Goal: Communication & Community: Answer question/provide support

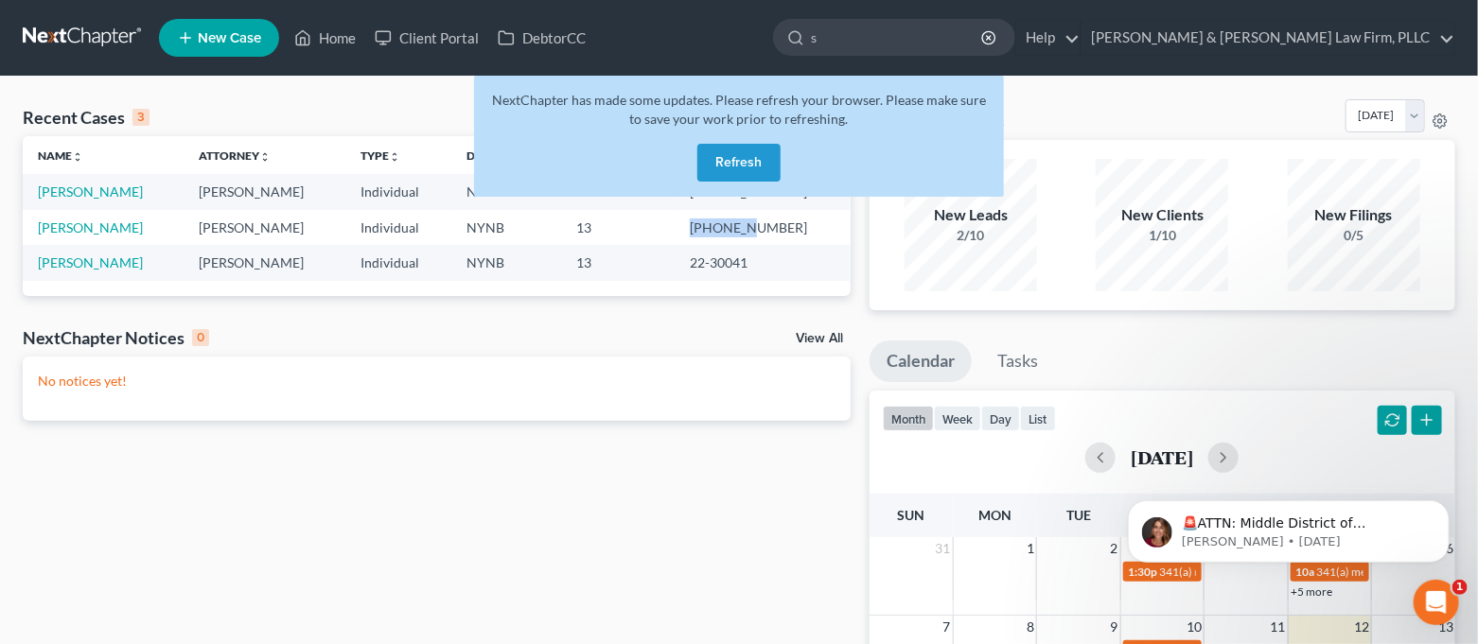
click at [714, 163] on button "Refresh" at bounding box center [738, 163] width 83 height 38
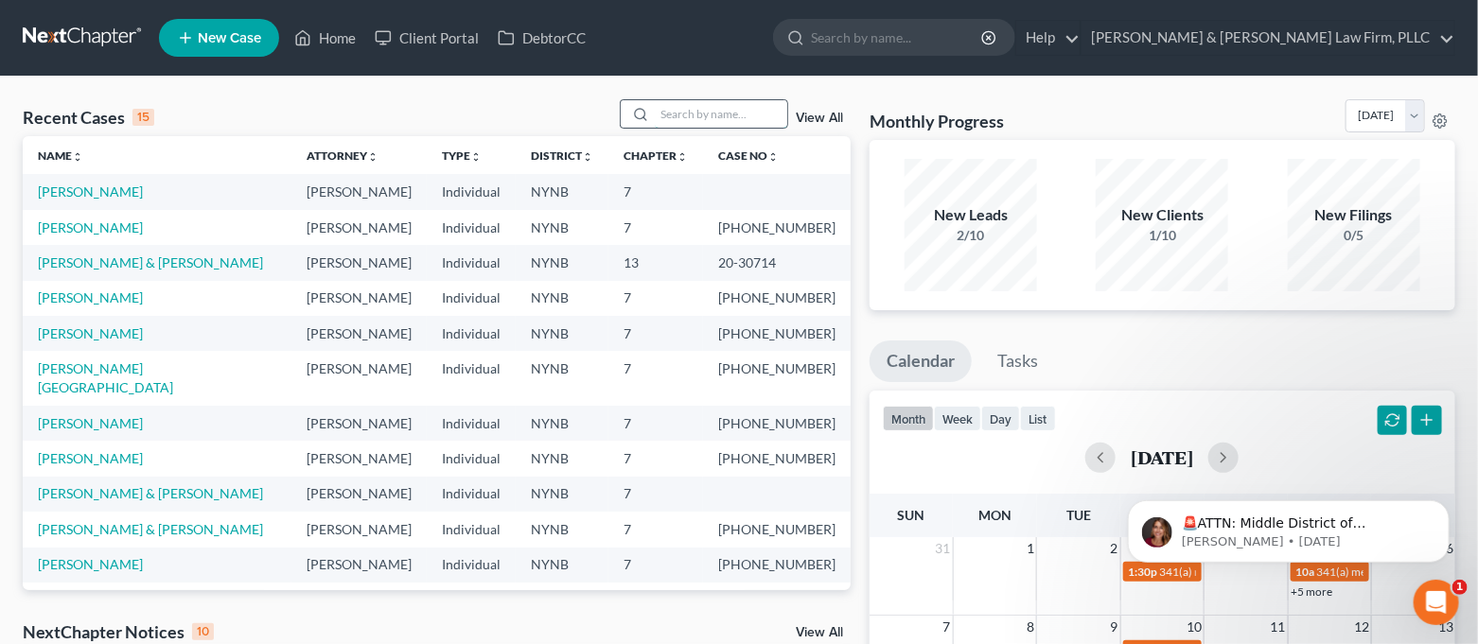
click at [706, 104] on input "search" at bounding box center [721, 113] width 132 height 27
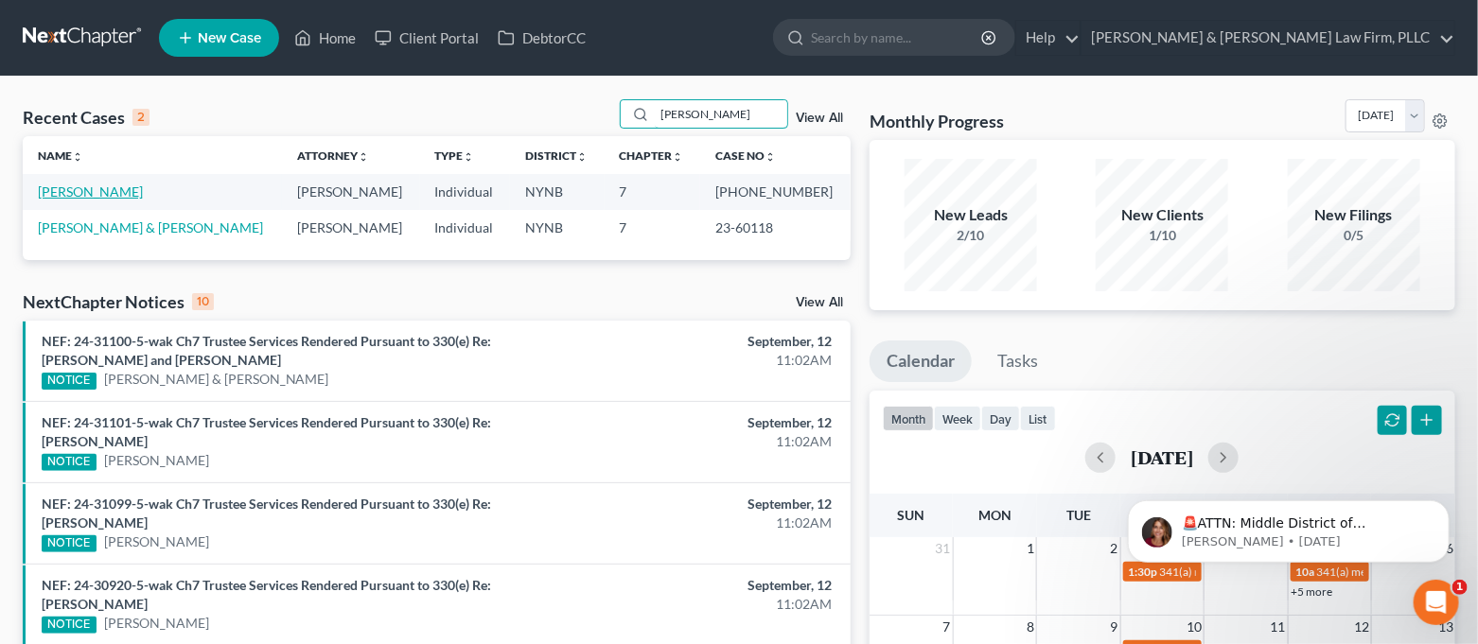
type input "[PERSON_NAME]"
click at [116, 187] on link "[PERSON_NAME]" at bounding box center [90, 192] width 105 height 16
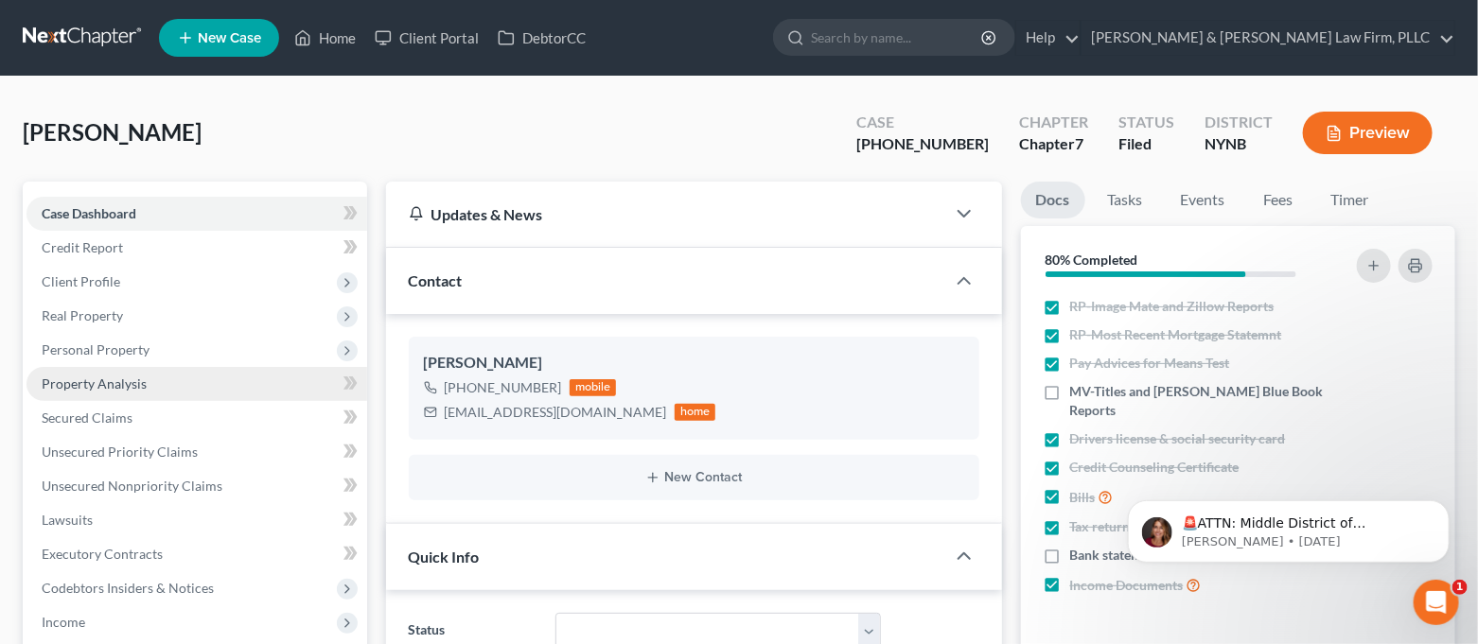
click at [146, 379] on link "Property Analysis" at bounding box center [196, 384] width 341 height 34
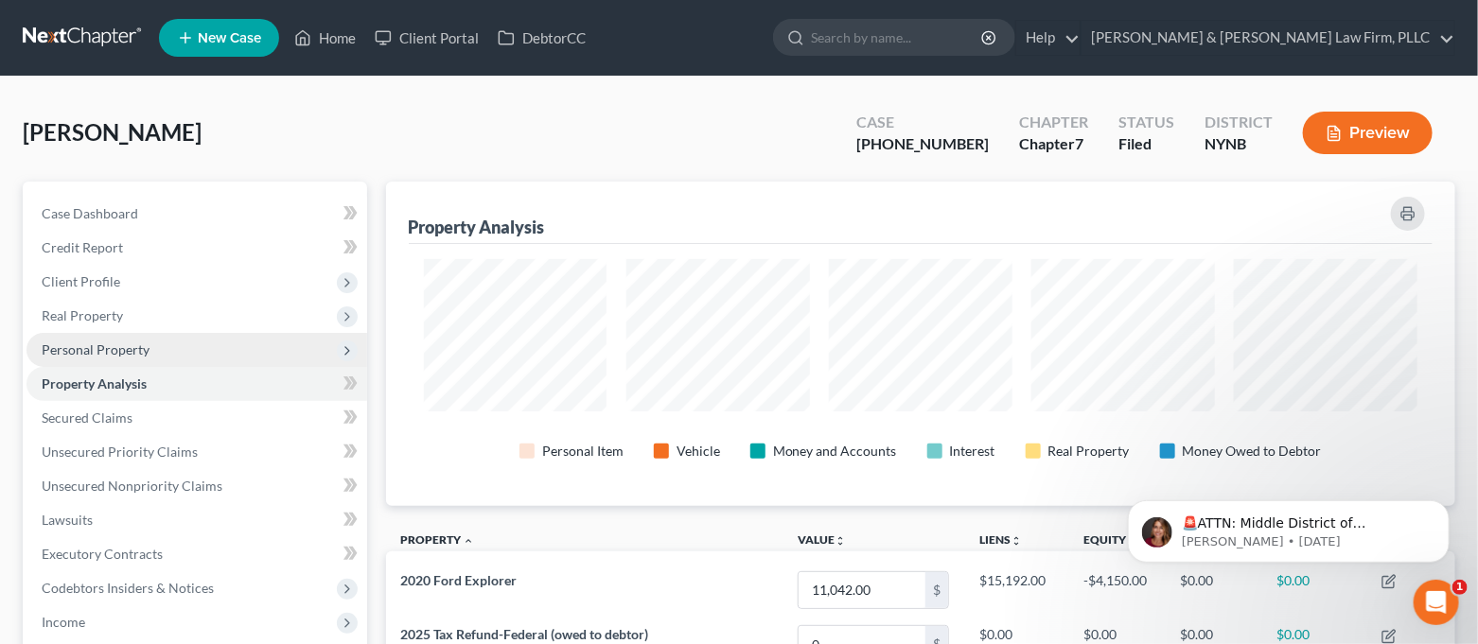
scroll to position [324, 1069]
click at [157, 351] on span "Personal Property" at bounding box center [196, 350] width 341 height 34
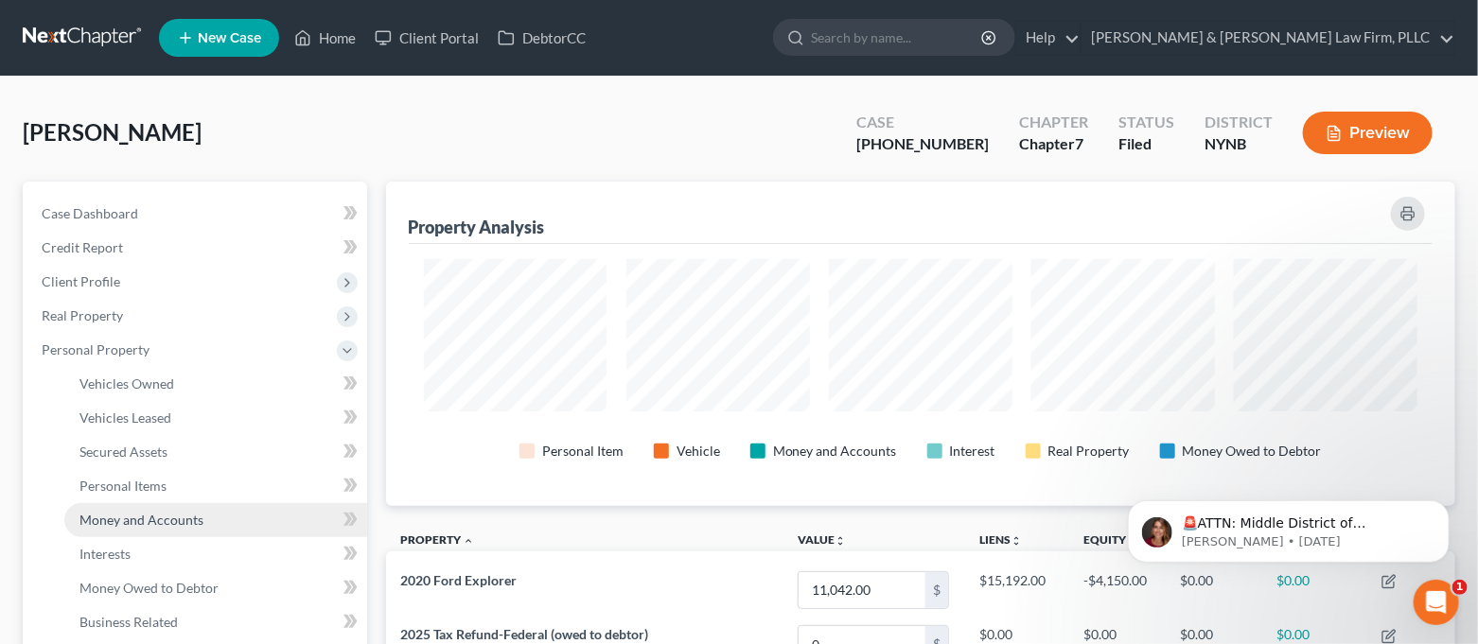
click at [156, 524] on span "Money and Accounts" at bounding box center [141, 520] width 124 height 16
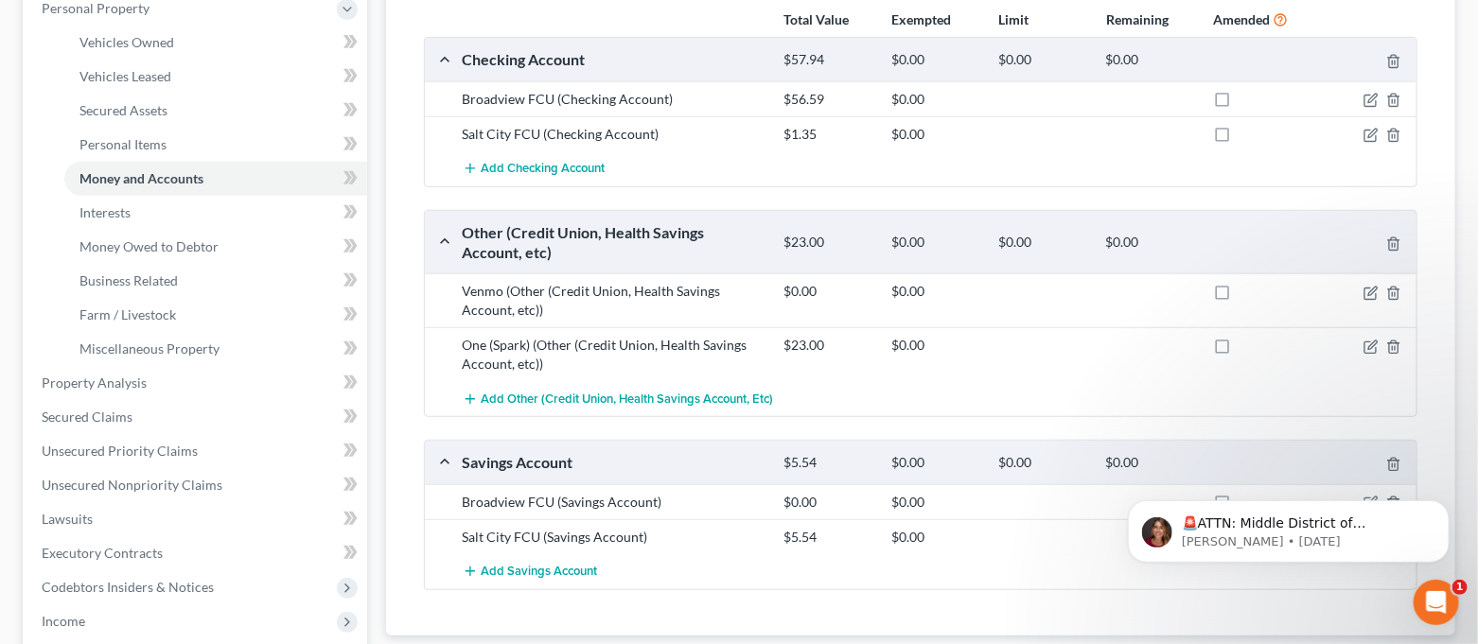
scroll to position [378, 0]
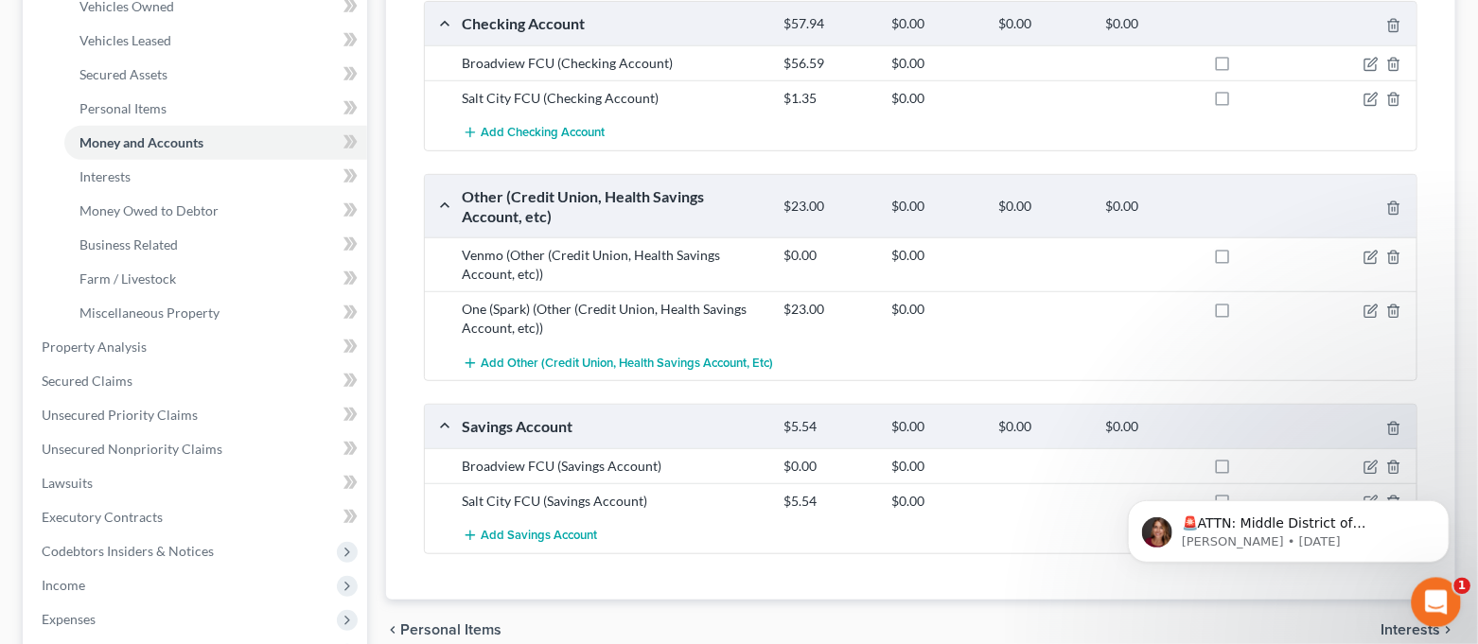
click at [1441, 586] on div "Open Intercom Messenger" at bounding box center [1433, 600] width 62 height 62
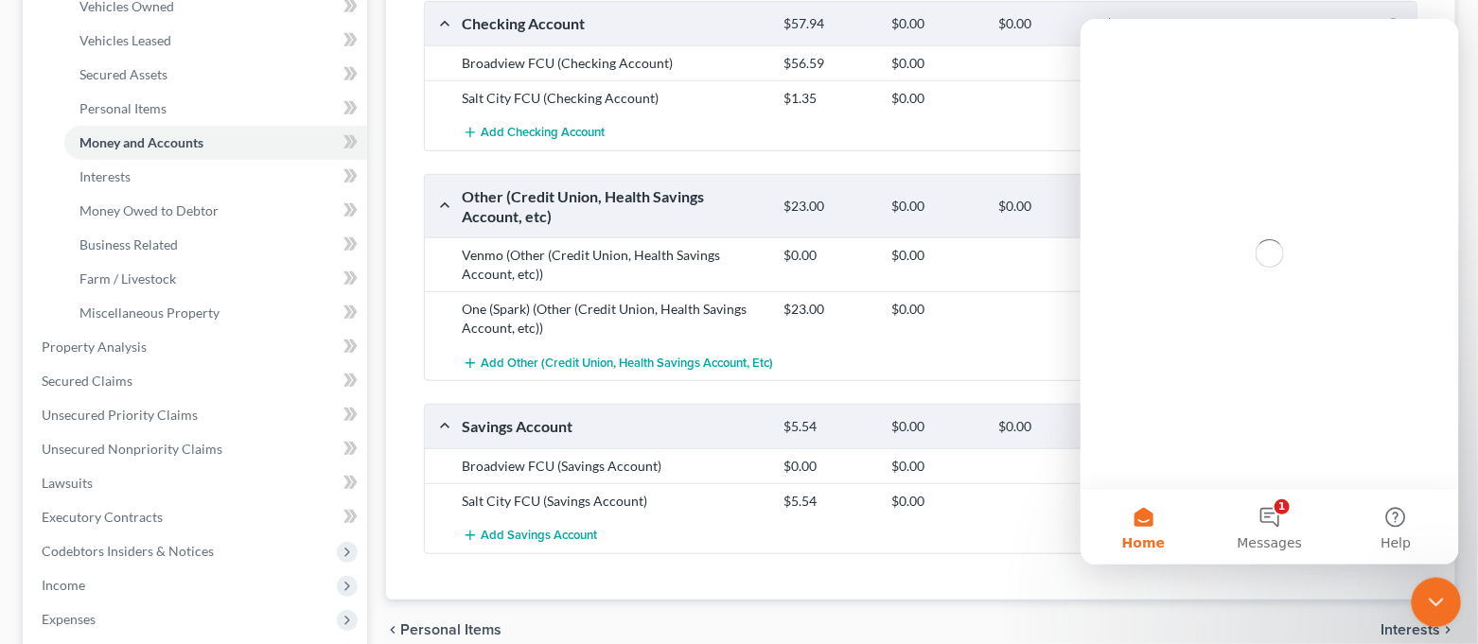
scroll to position [0, 0]
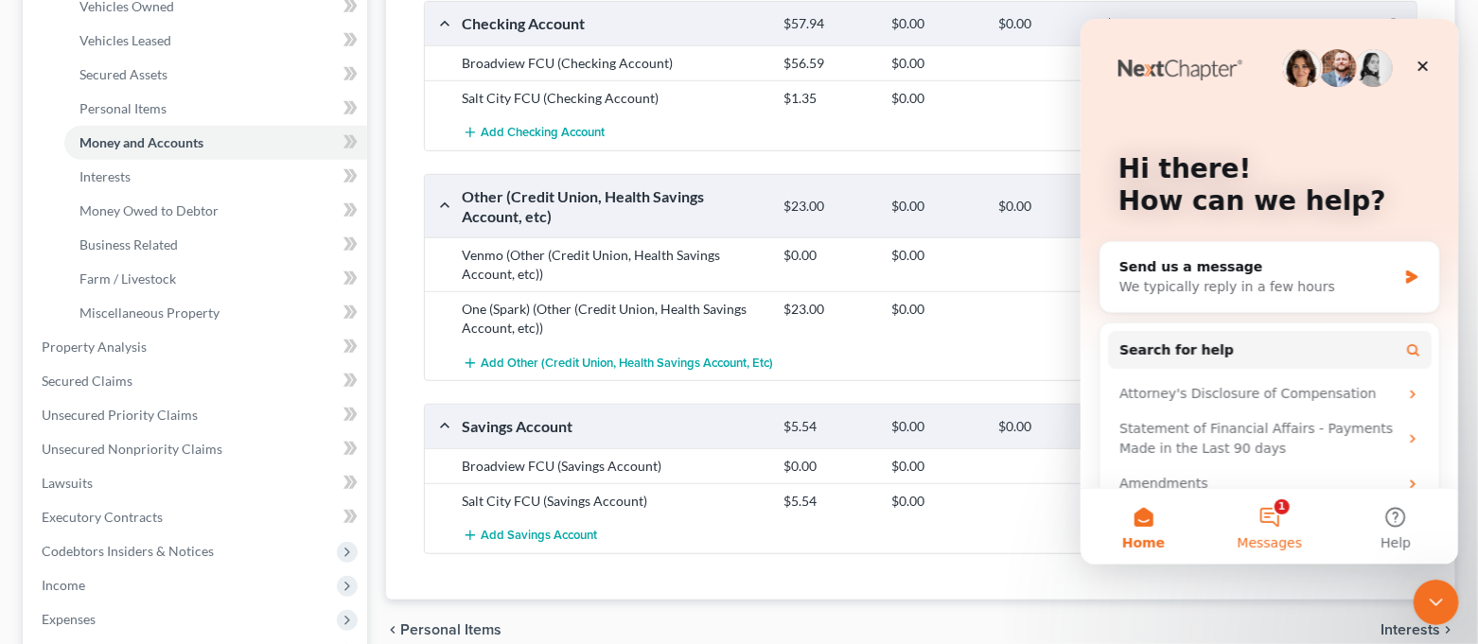
click at [1292, 537] on span "Messages" at bounding box center [1269, 543] width 65 height 13
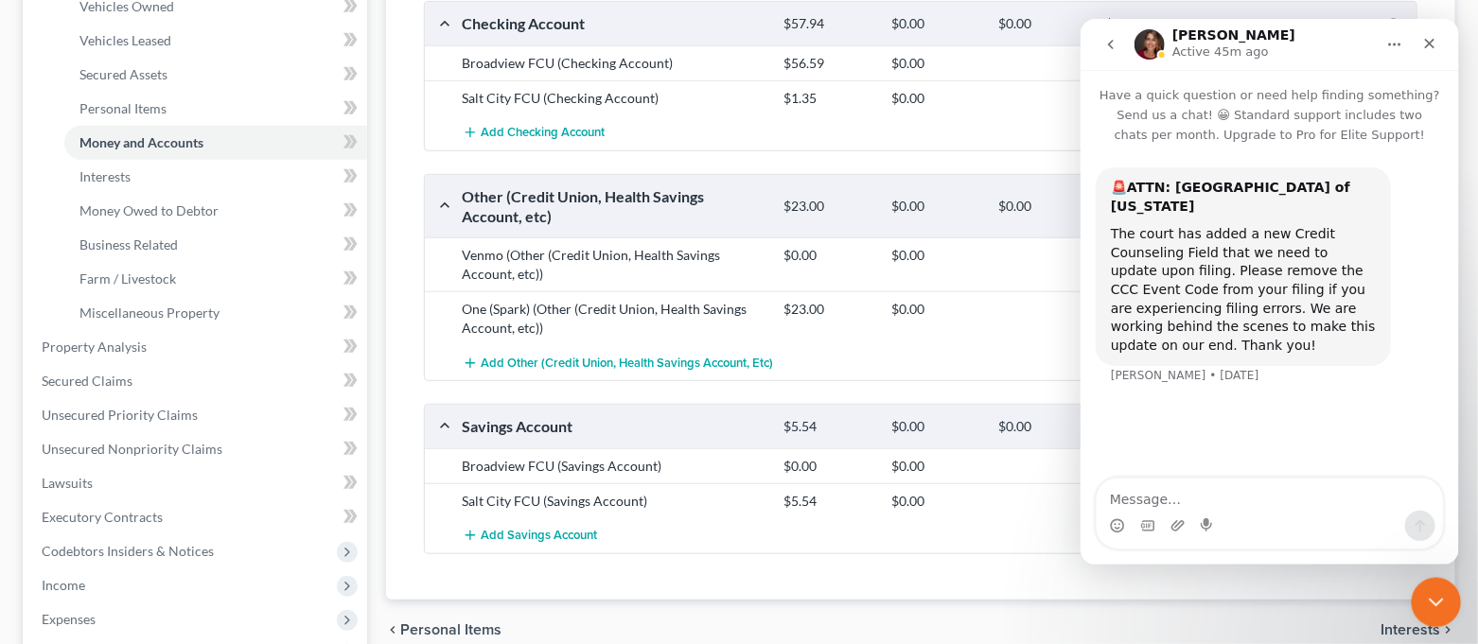
click at [1434, 610] on icon "Close Intercom Messenger" at bounding box center [1433, 600] width 23 height 23
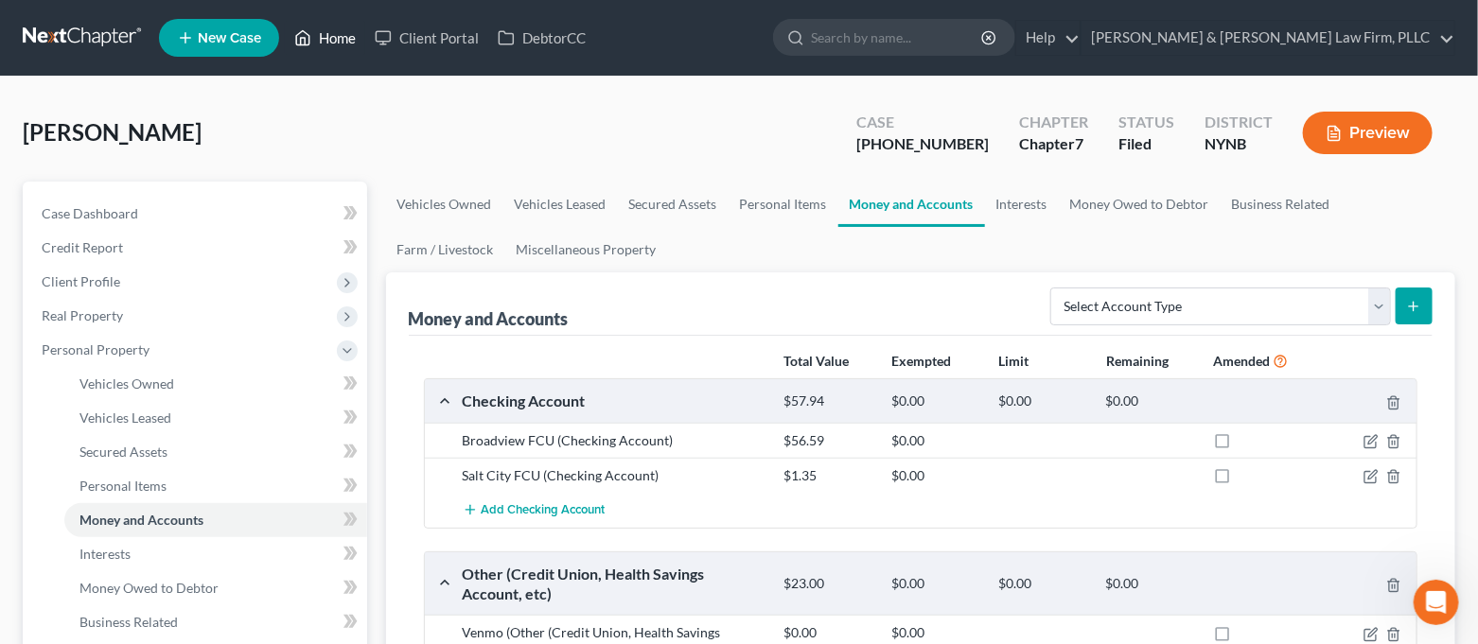
click at [317, 34] on link "Home" at bounding box center [325, 38] width 80 height 34
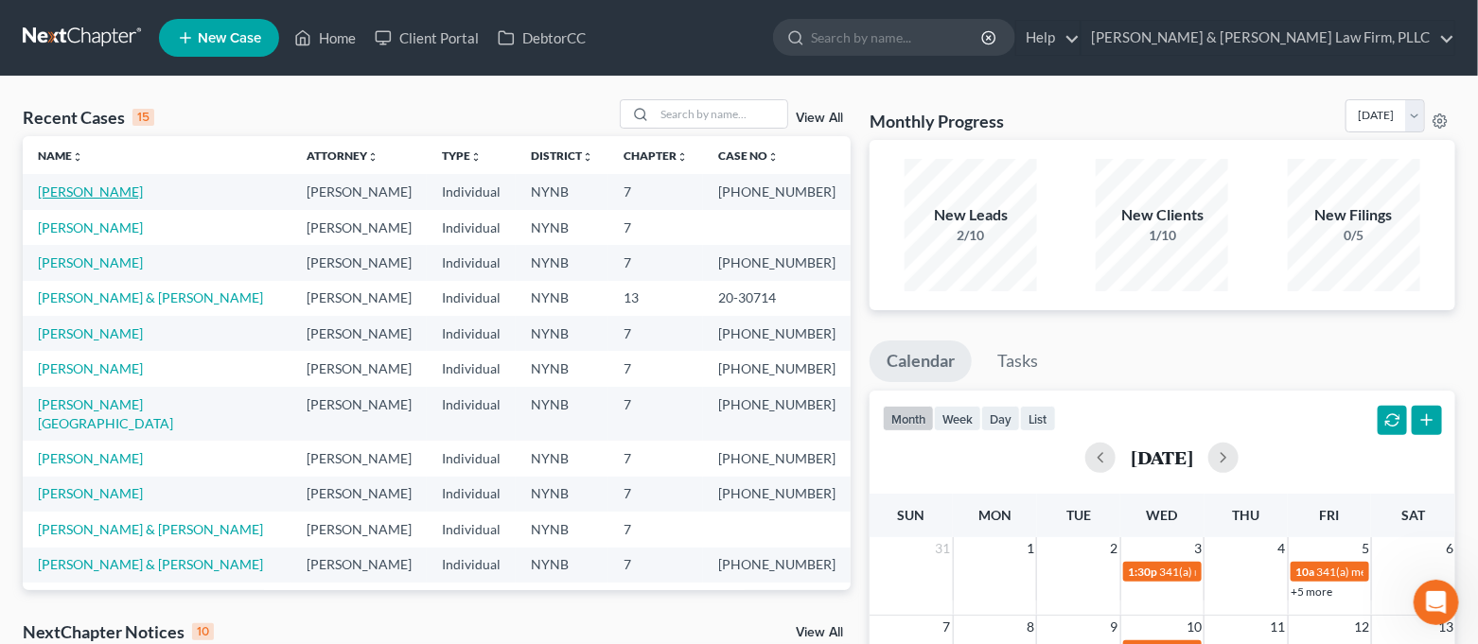
click at [135, 192] on link "[PERSON_NAME]" at bounding box center [90, 192] width 105 height 16
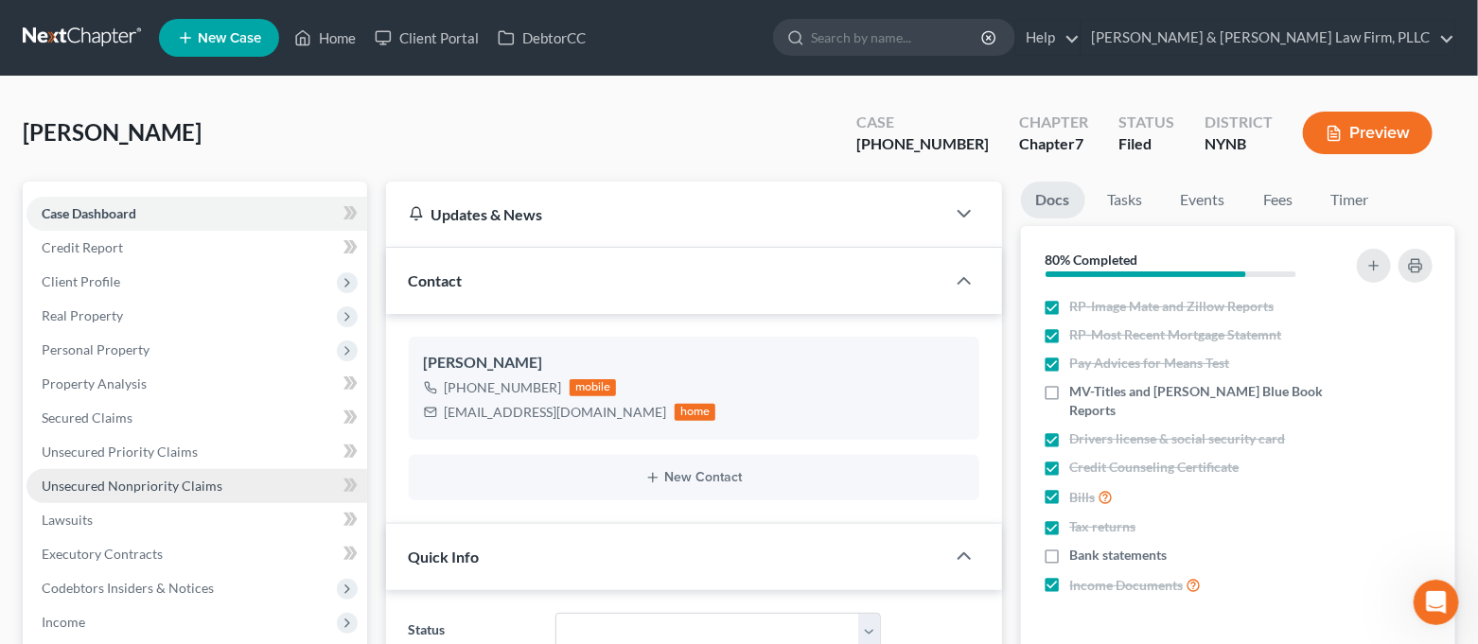
click at [151, 475] on link "Unsecured Nonpriority Claims" at bounding box center [196, 486] width 341 height 34
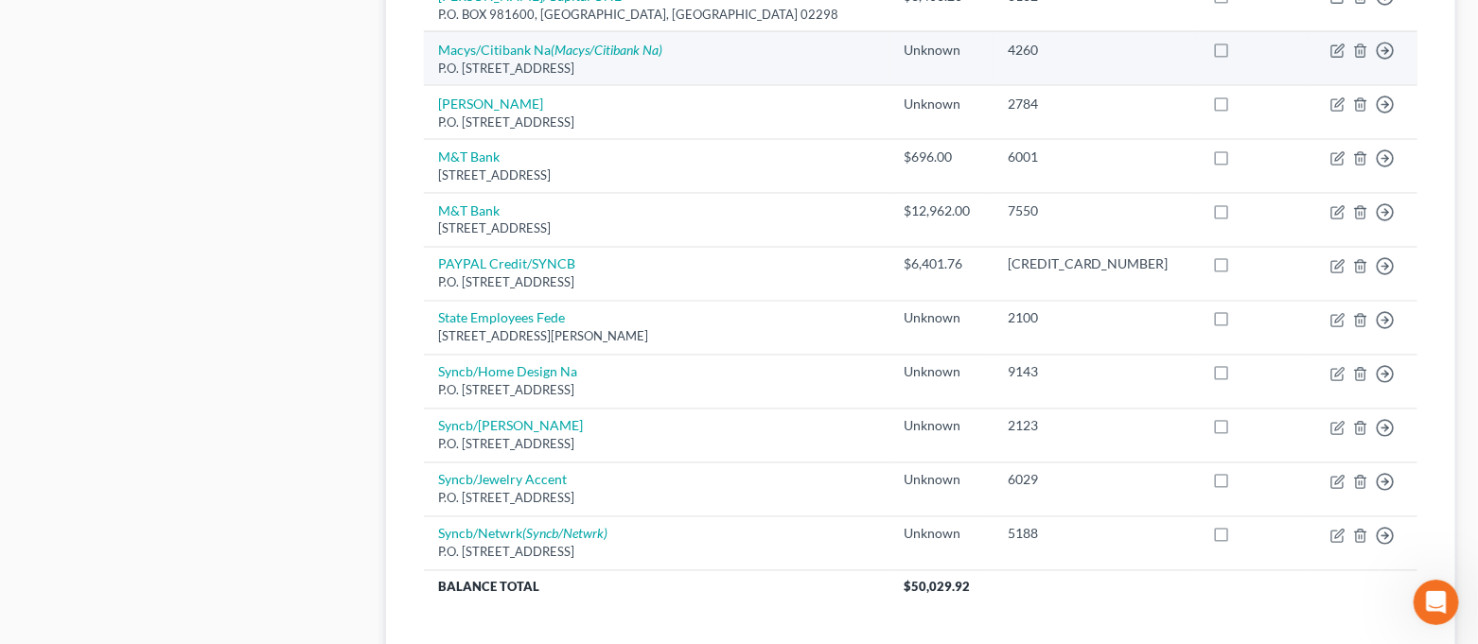
scroll to position [1387, 0]
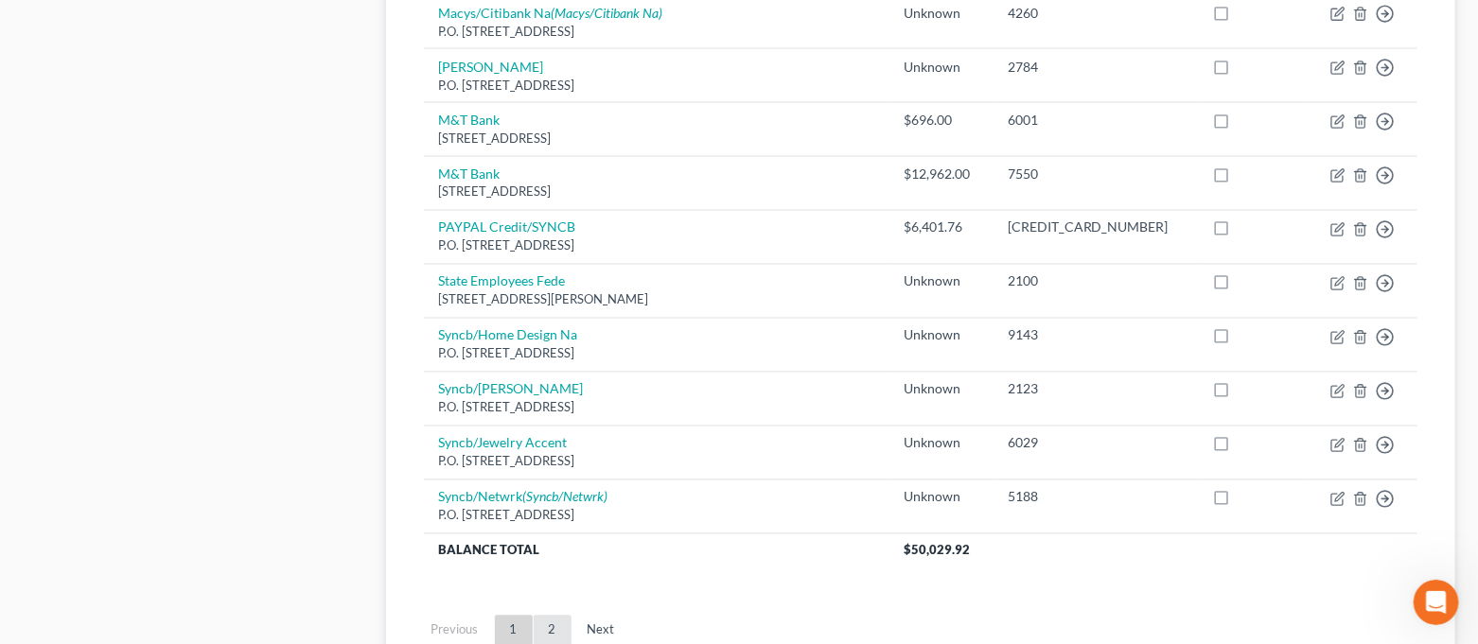
click at [545, 625] on link "2" at bounding box center [553, 631] width 38 height 30
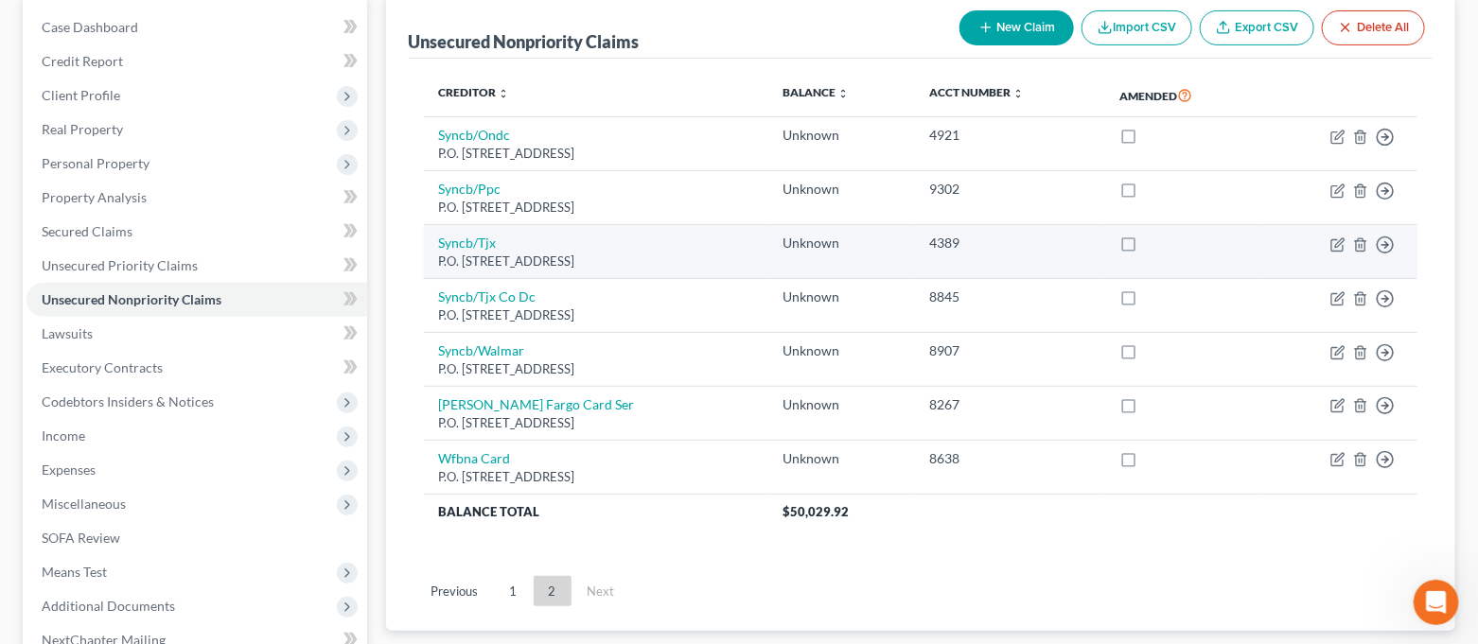
scroll to position [344, 0]
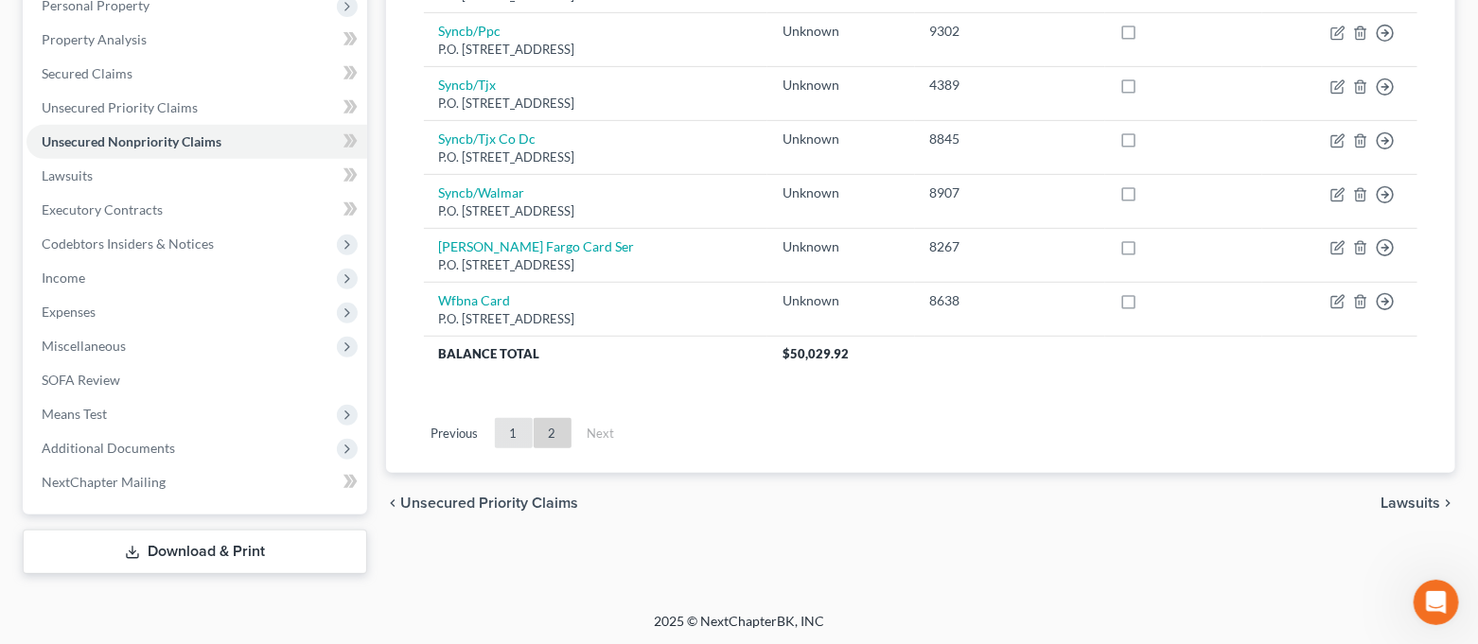
click at [520, 432] on link "1" at bounding box center [514, 433] width 38 height 30
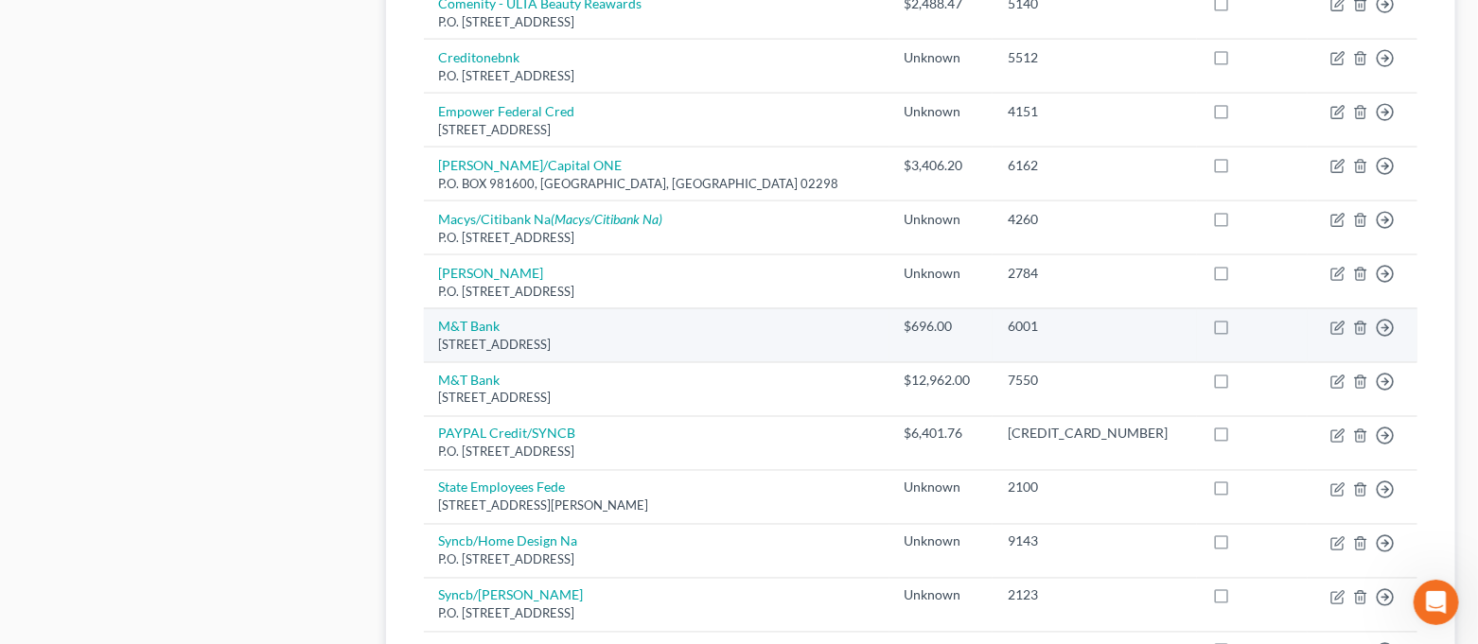
scroll to position [1387, 0]
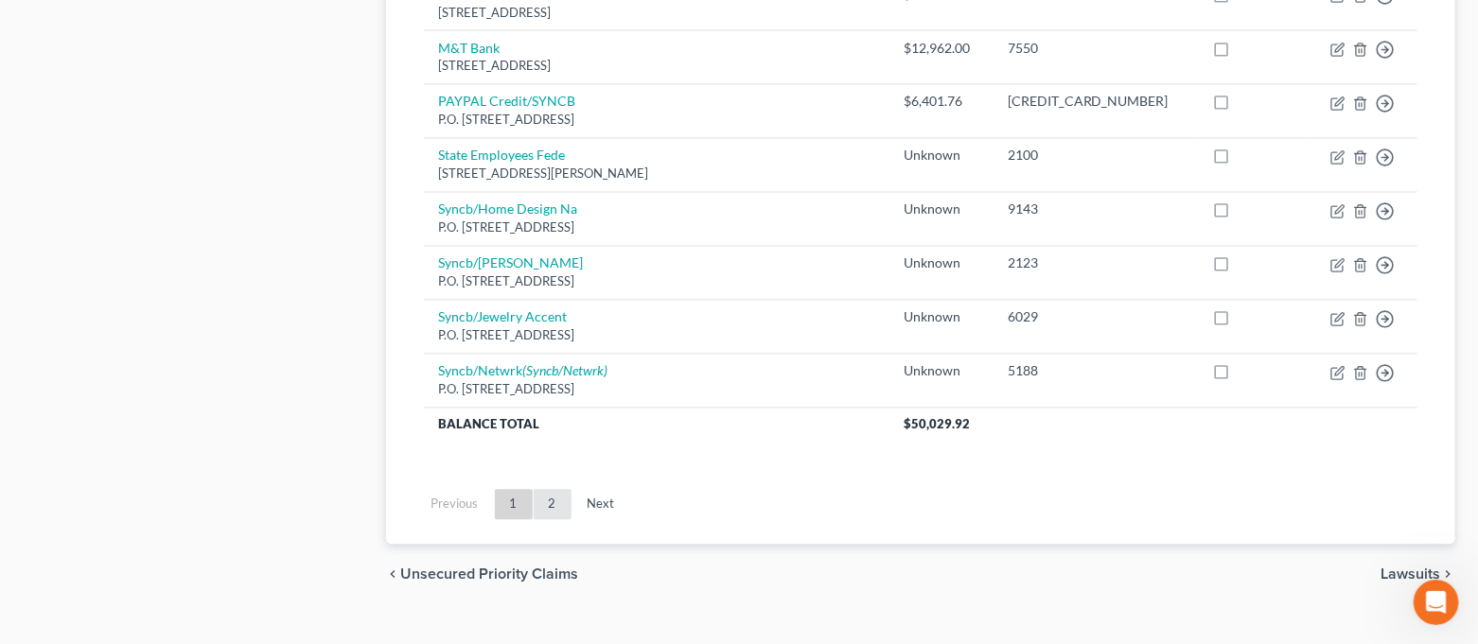
click at [553, 510] on link "2" at bounding box center [553, 505] width 38 height 30
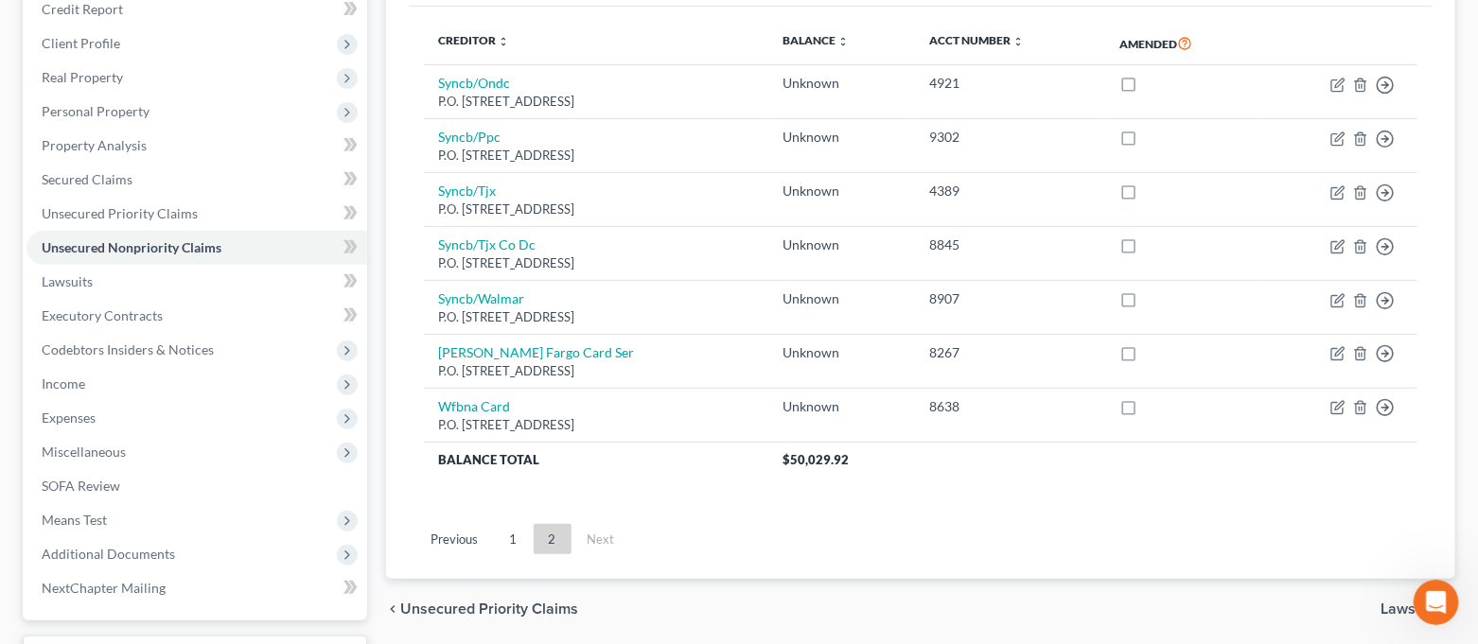
scroll to position [252, 0]
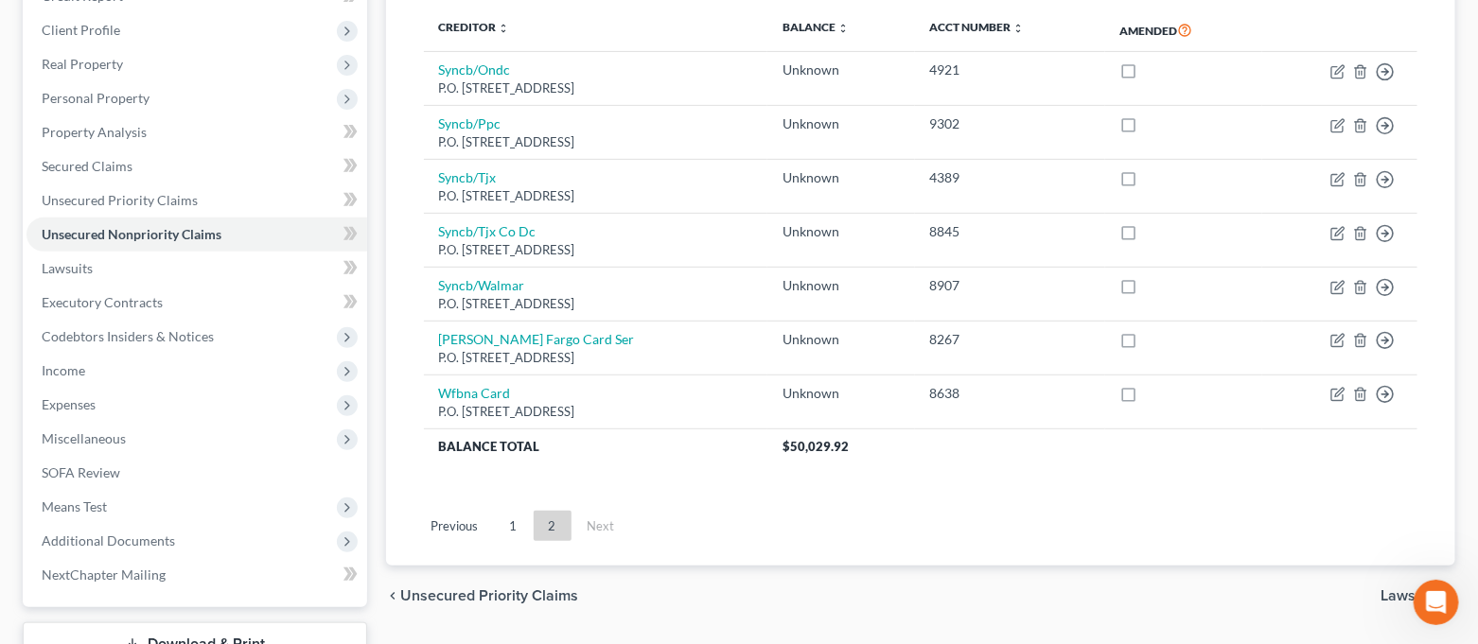
click at [515, 540] on ul "Previous 1 2 Next" at bounding box center [921, 526] width 1025 height 49
click at [517, 522] on link "1" at bounding box center [514, 526] width 38 height 30
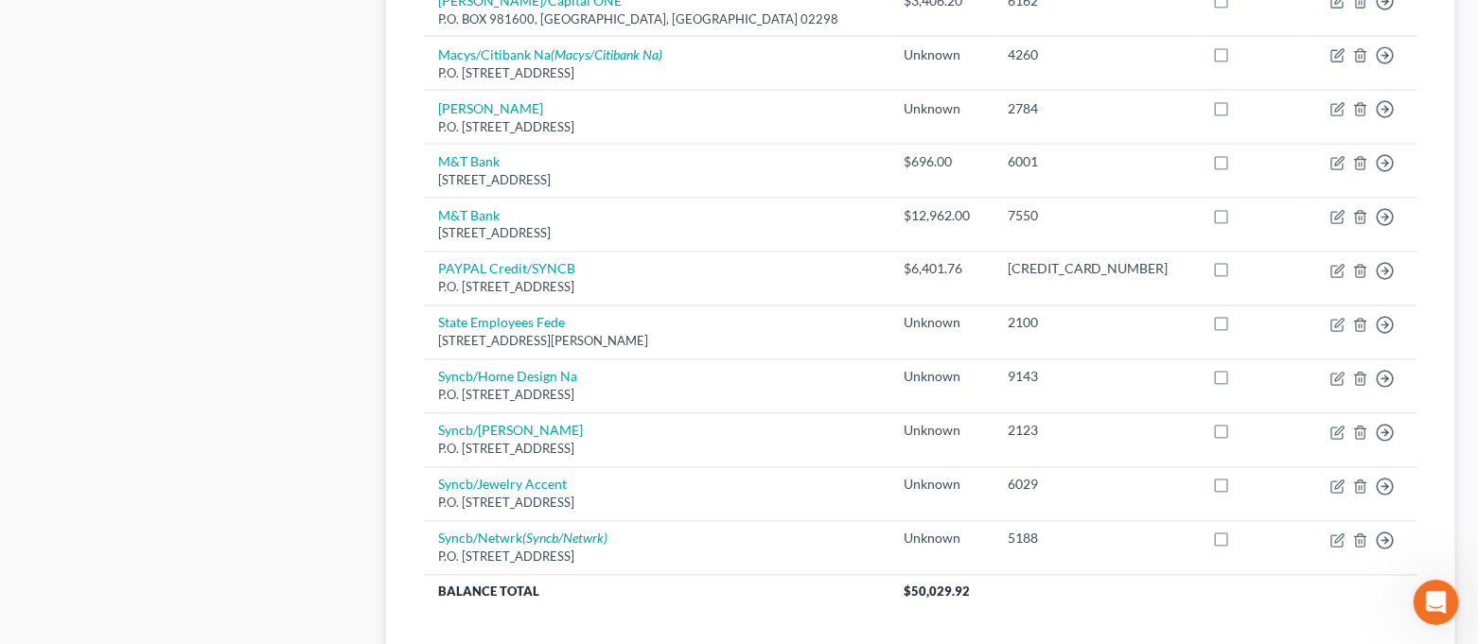
scroll to position [1387, 0]
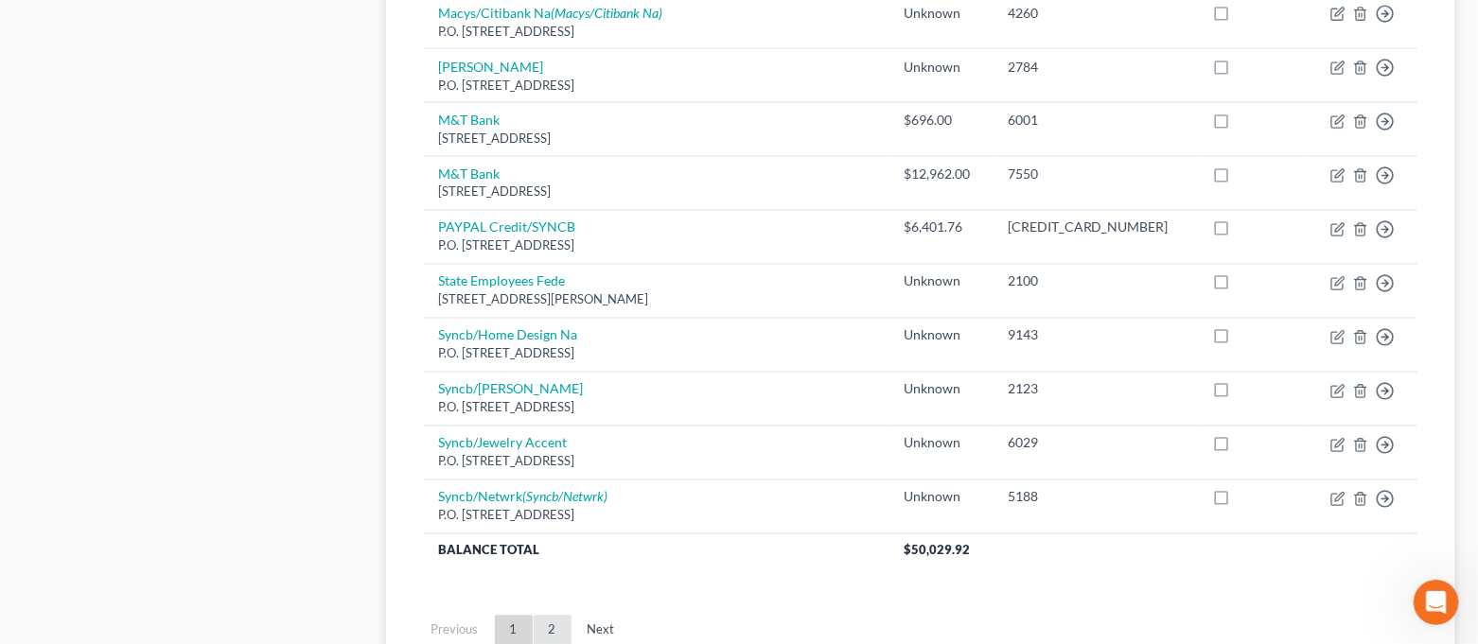
click at [552, 623] on link "2" at bounding box center [553, 631] width 38 height 30
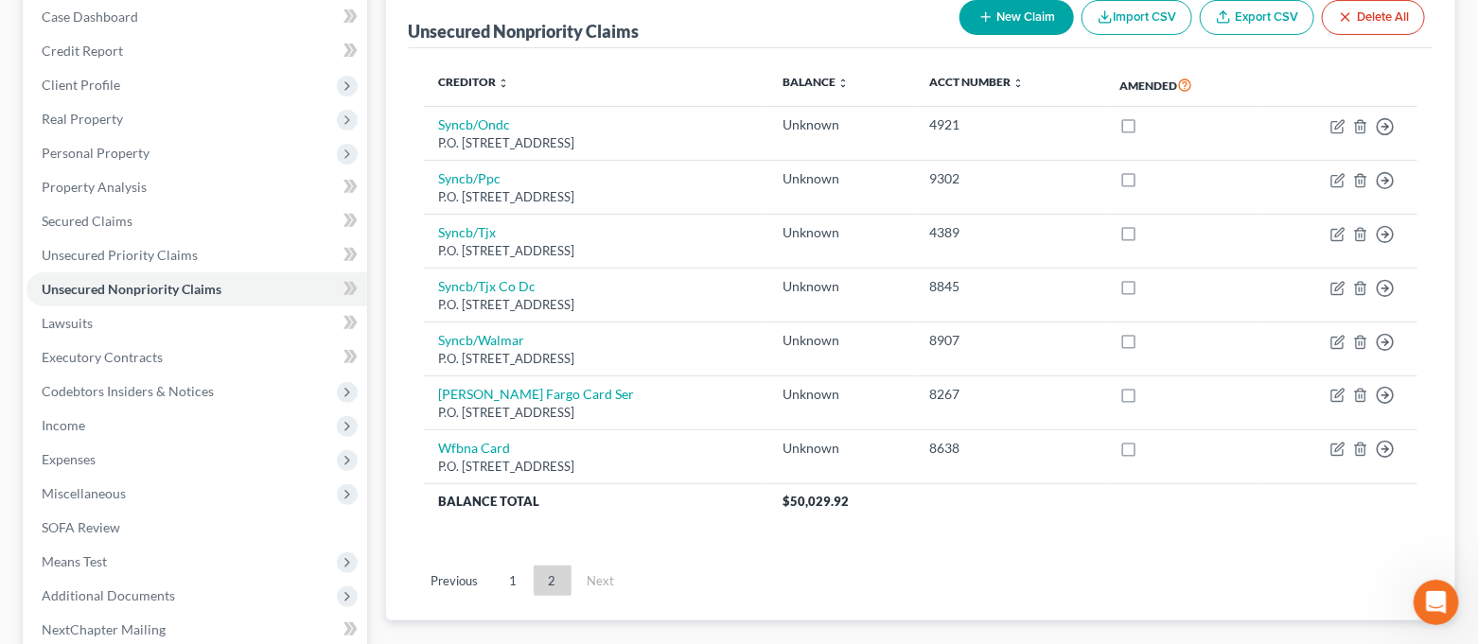
scroll to position [252, 0]
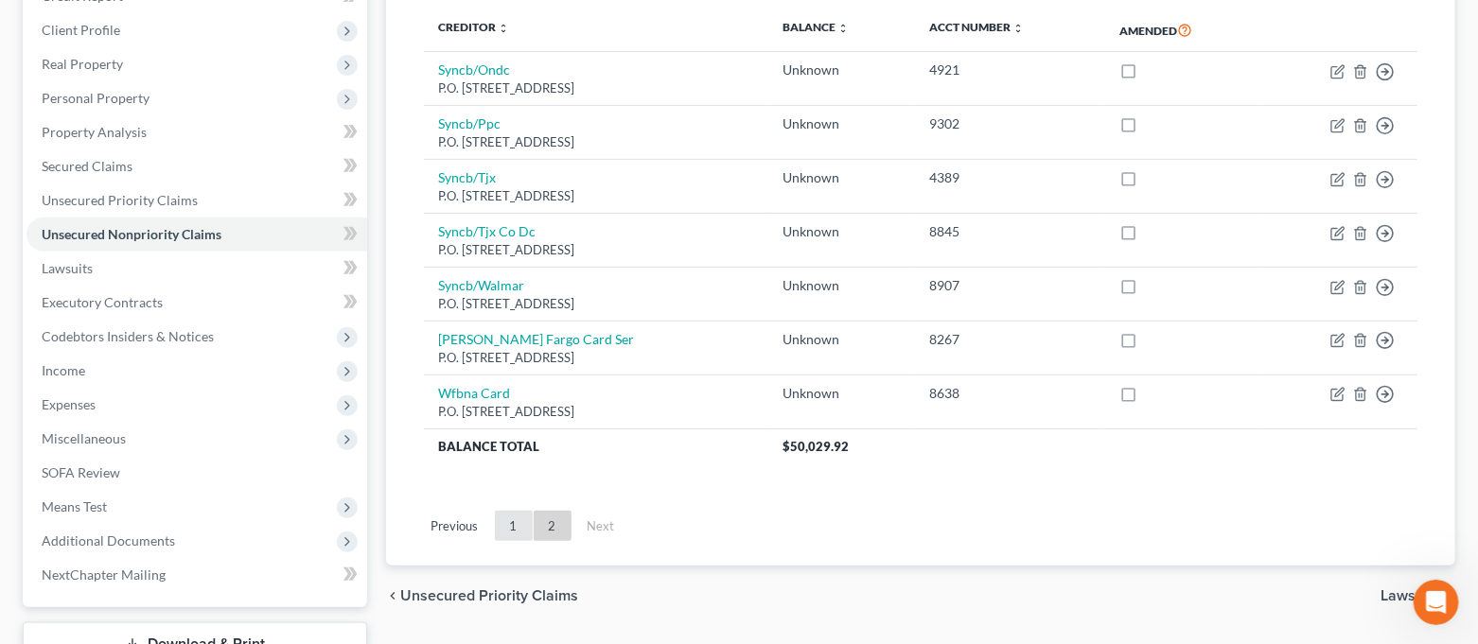
click at [523, 527] on link "1" at bounding box center [514, 526] width 38 height 30
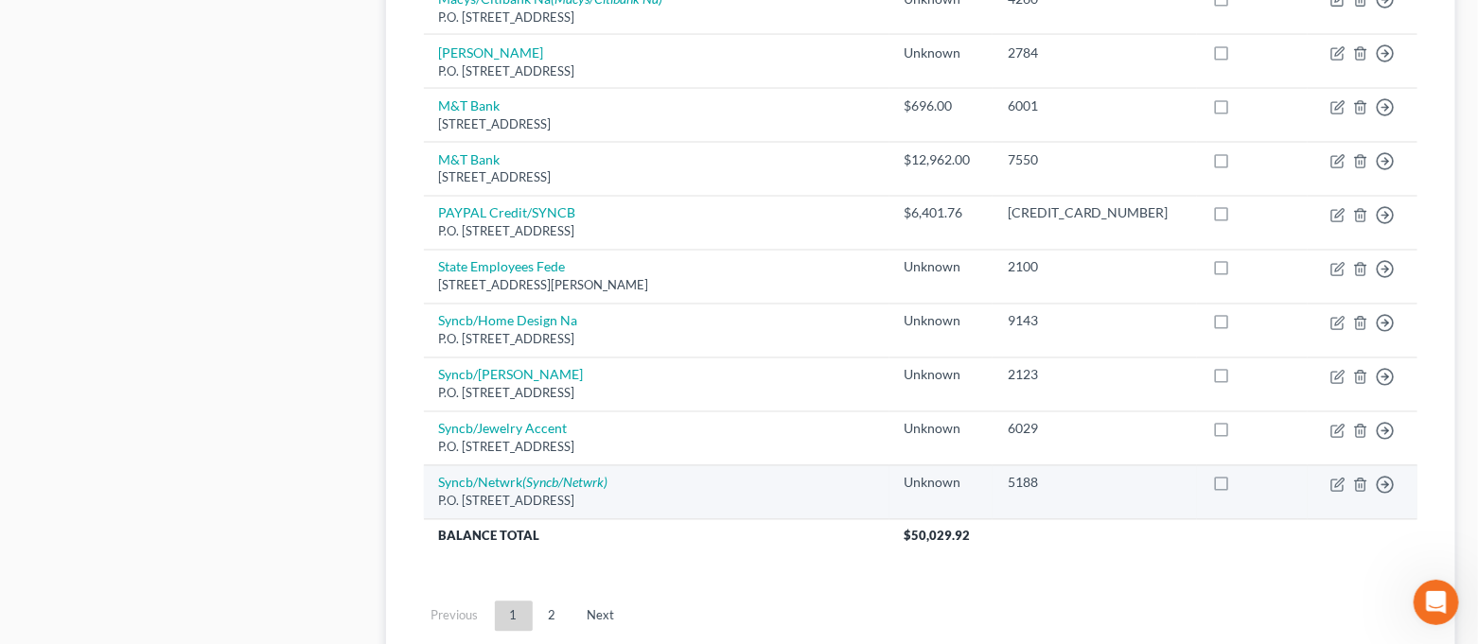
scroll to position [1543, 0]
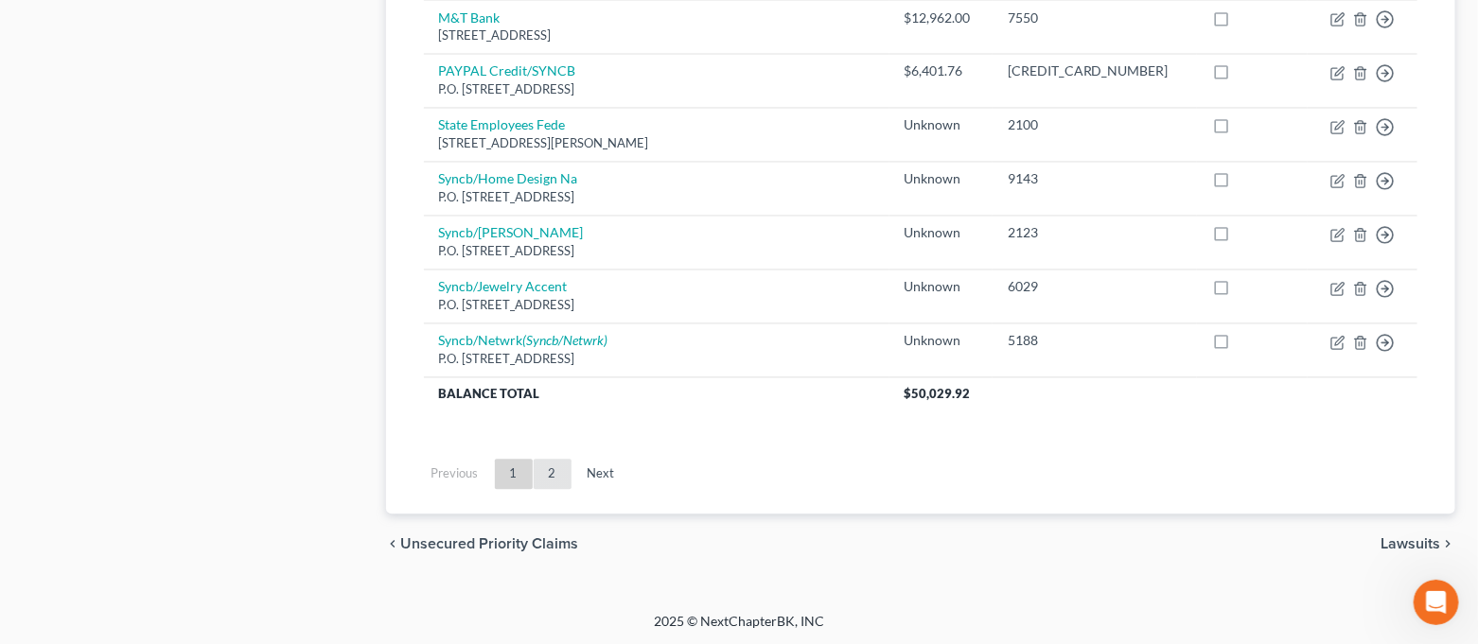
click at [538, 466] on link "2" at bounding box center [553, 475] width 38 height 30
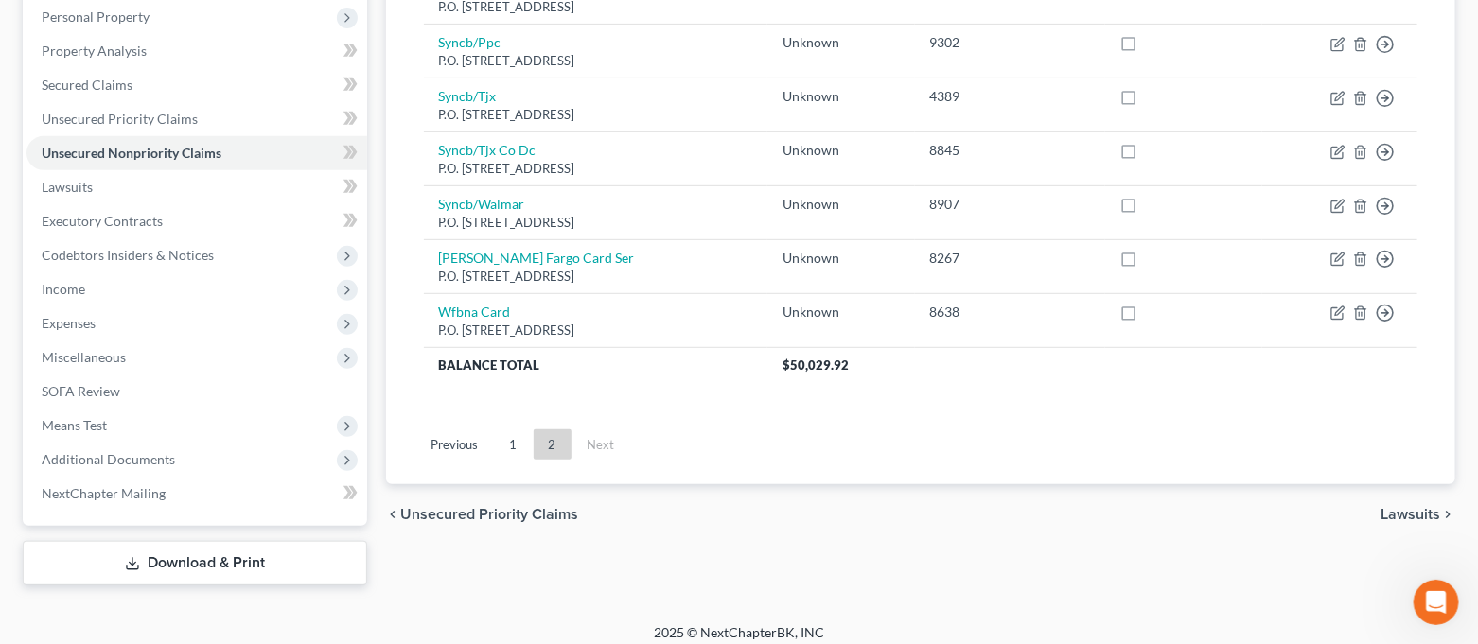
scroll to position [344, 0]
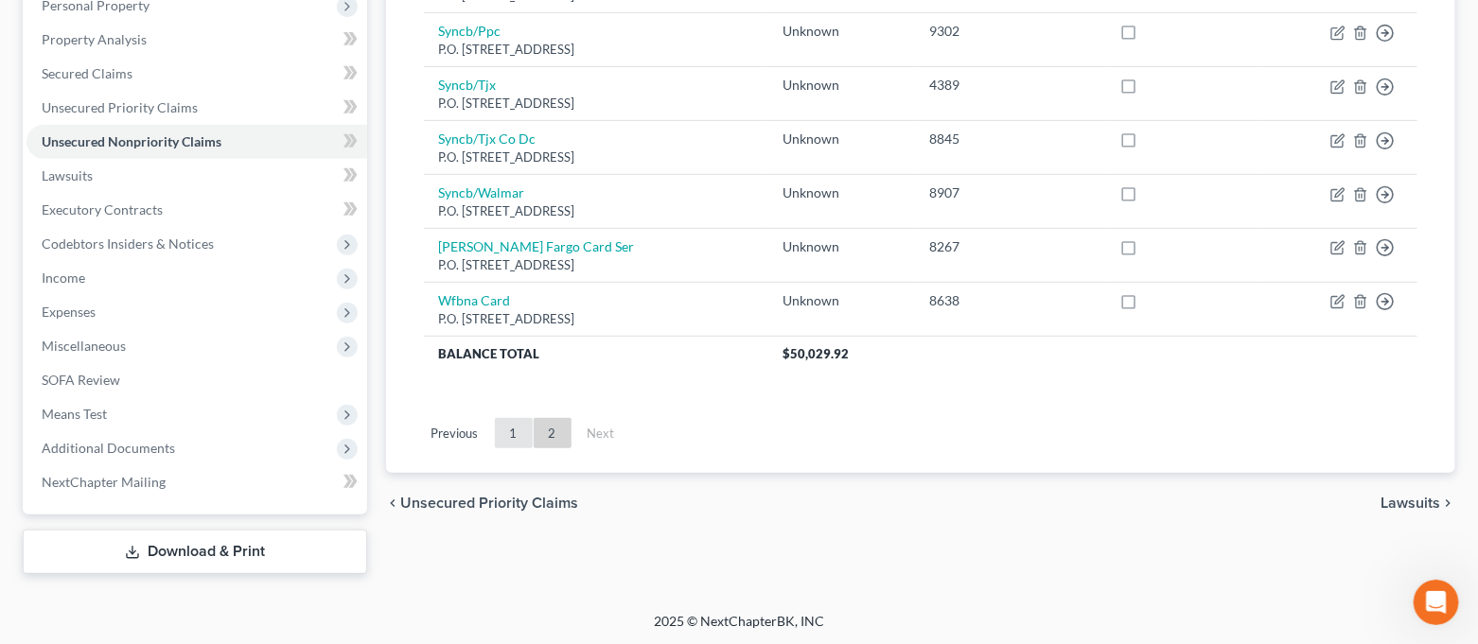
click at [525, 442] on link "1" at bounding box center [514, 433] width 38 height 30
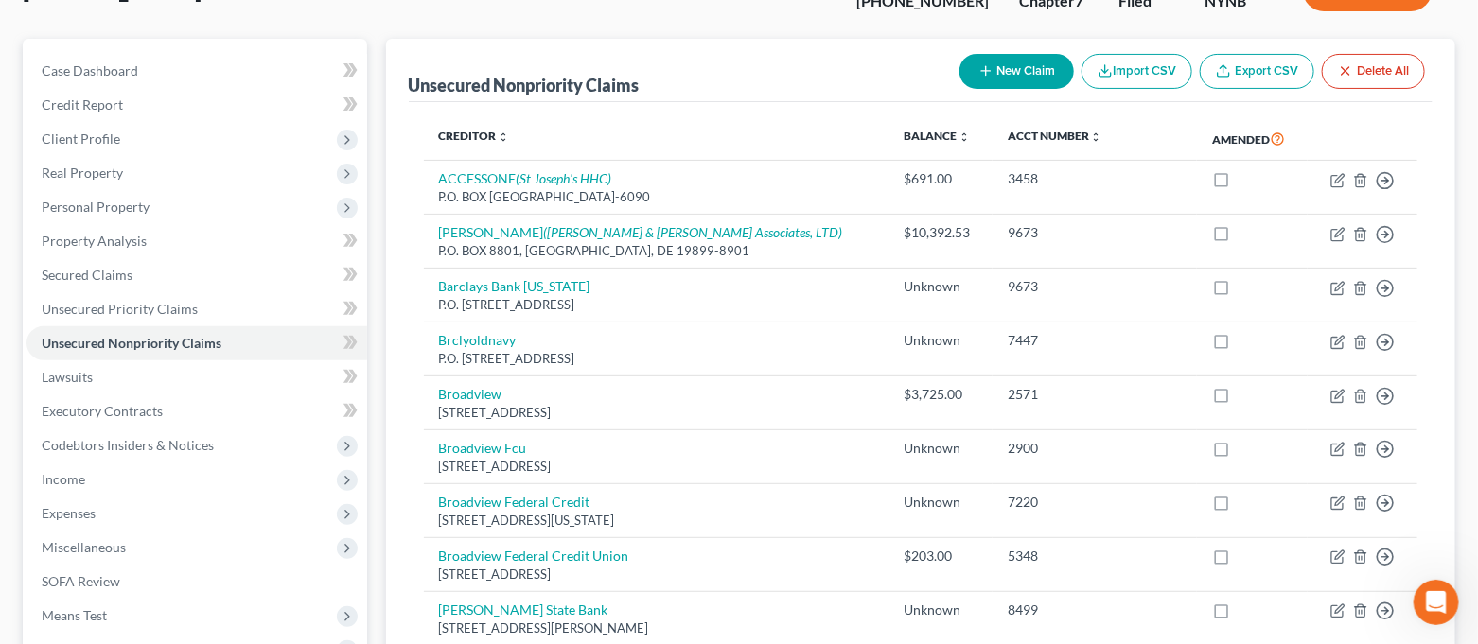
scroll to position [29, 0]
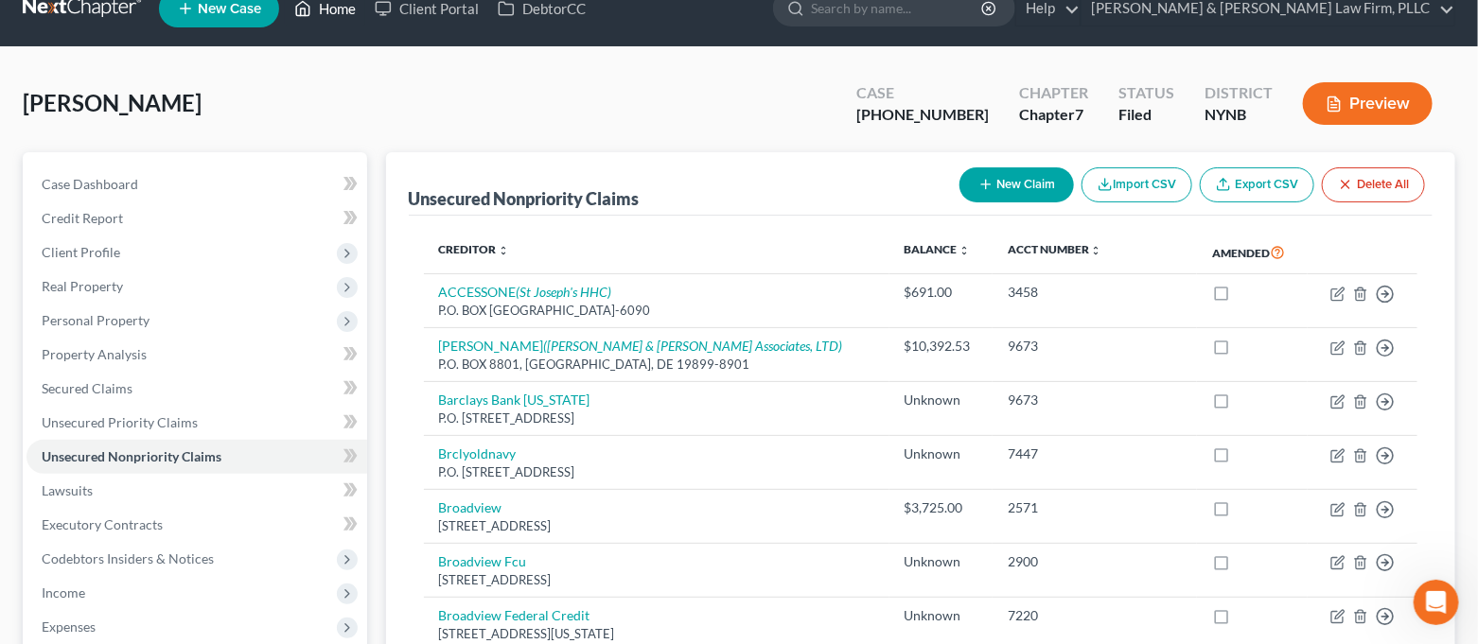
click at [322, 18] on link "Home" at bounding box center [325, 8] width 80 height 34
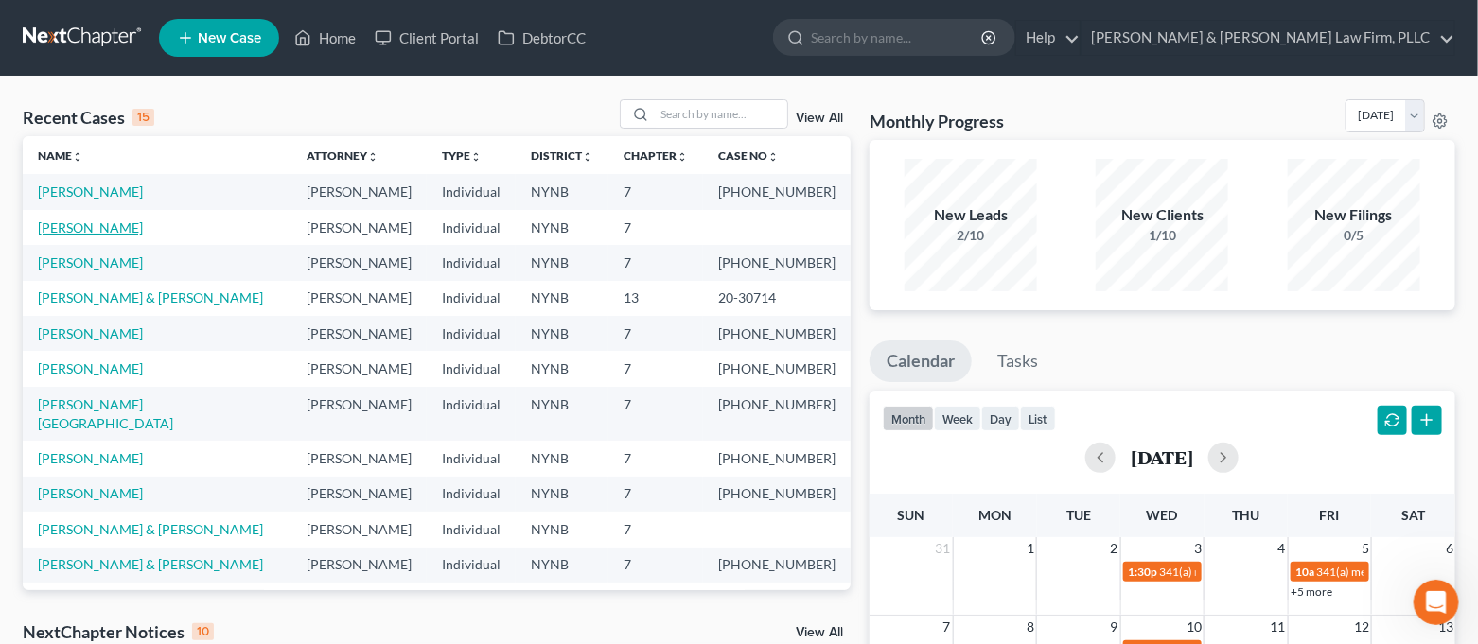
click at [96, 228] on link "[PERSON_NAME]" at bounding box center [90, 228] width 105 height 16
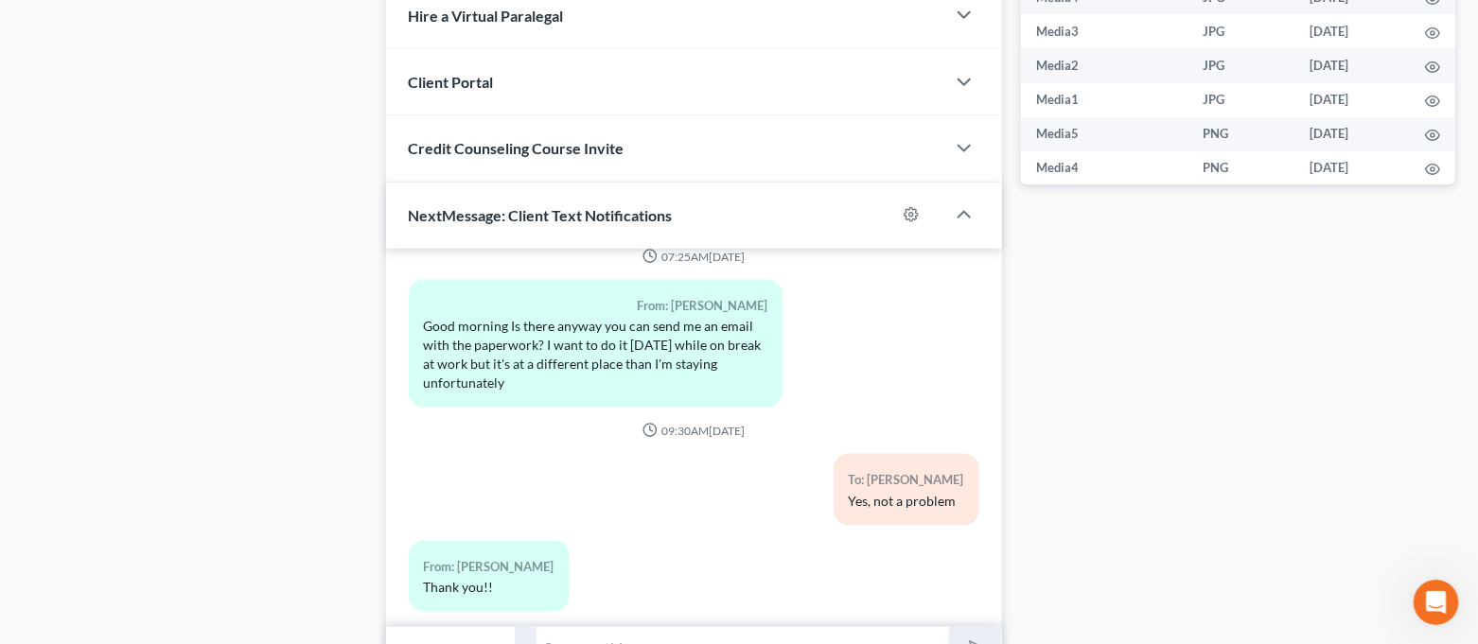
scroll to position [778, 0]
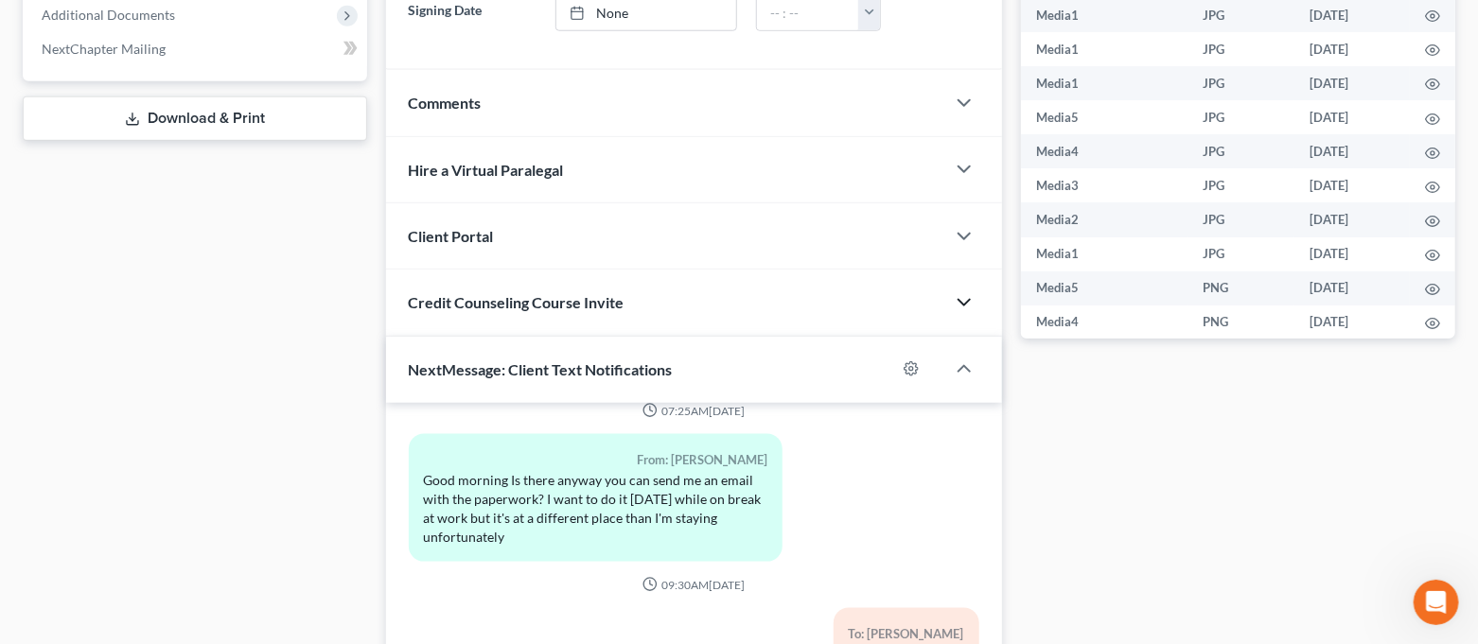
click at [971, 307] on icon "button" at bounding box center [964, 302] width 23 height 23
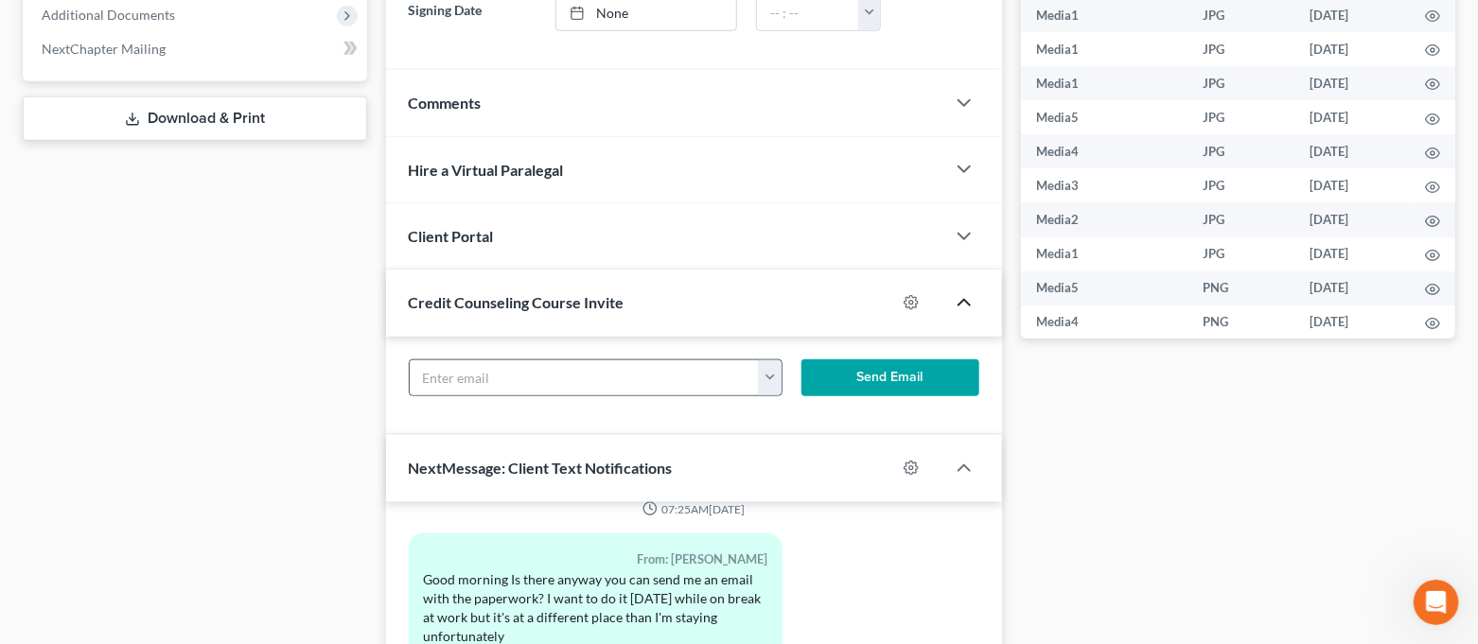
click at [762, 380] on button "button" at bounding box center [769, 379] width 23 height 36
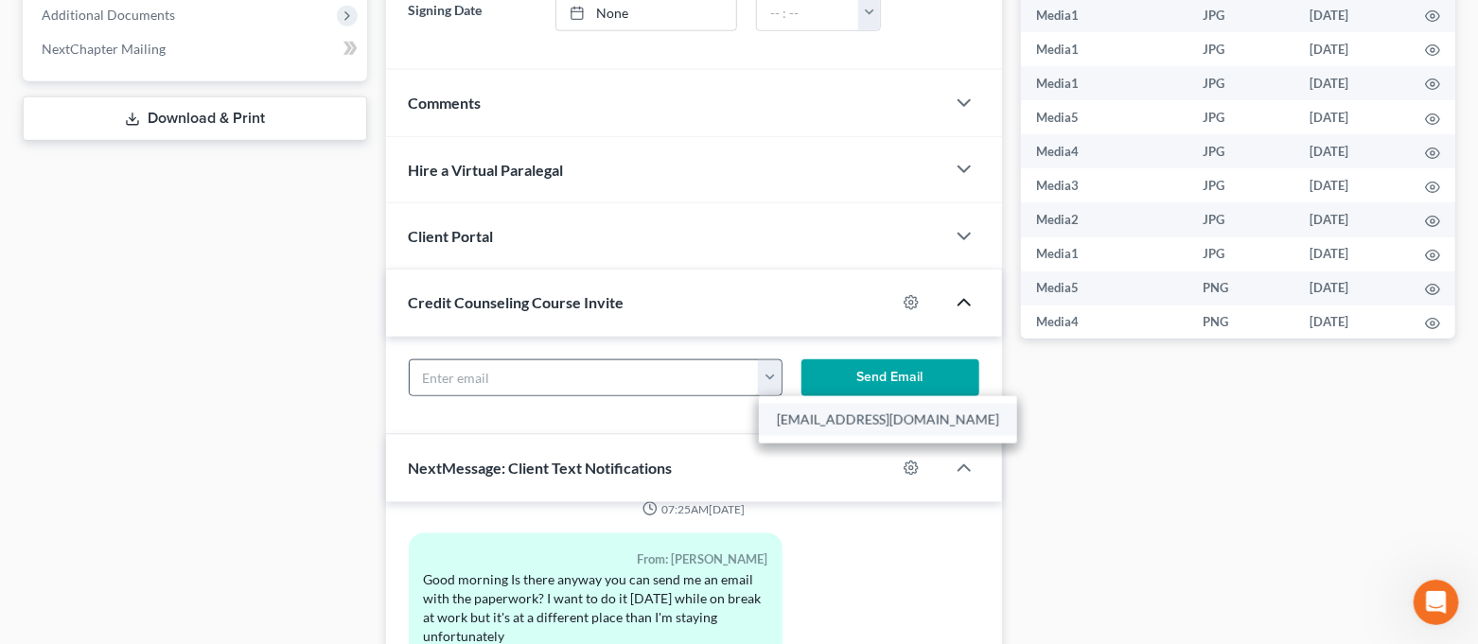
click at [802, 419] on link "[EMAIL_ADDRESS][DOMAIN_NAME]" at bounding box center [888, 420] width 258 height 32
type input "[EMAIL_ADDRESS][DOMAIN_NAME]"
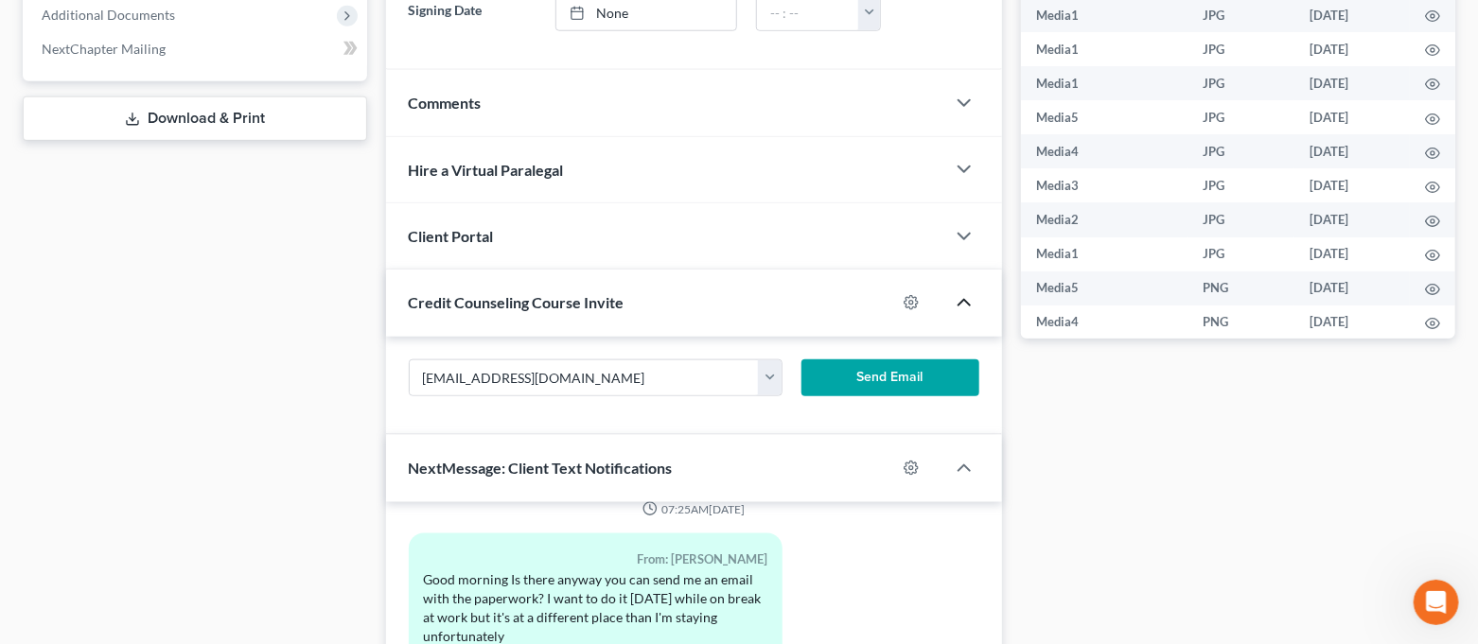
click at [874, 368] on button "Send Email" at bounding box center [891, 379] width 178 height 38
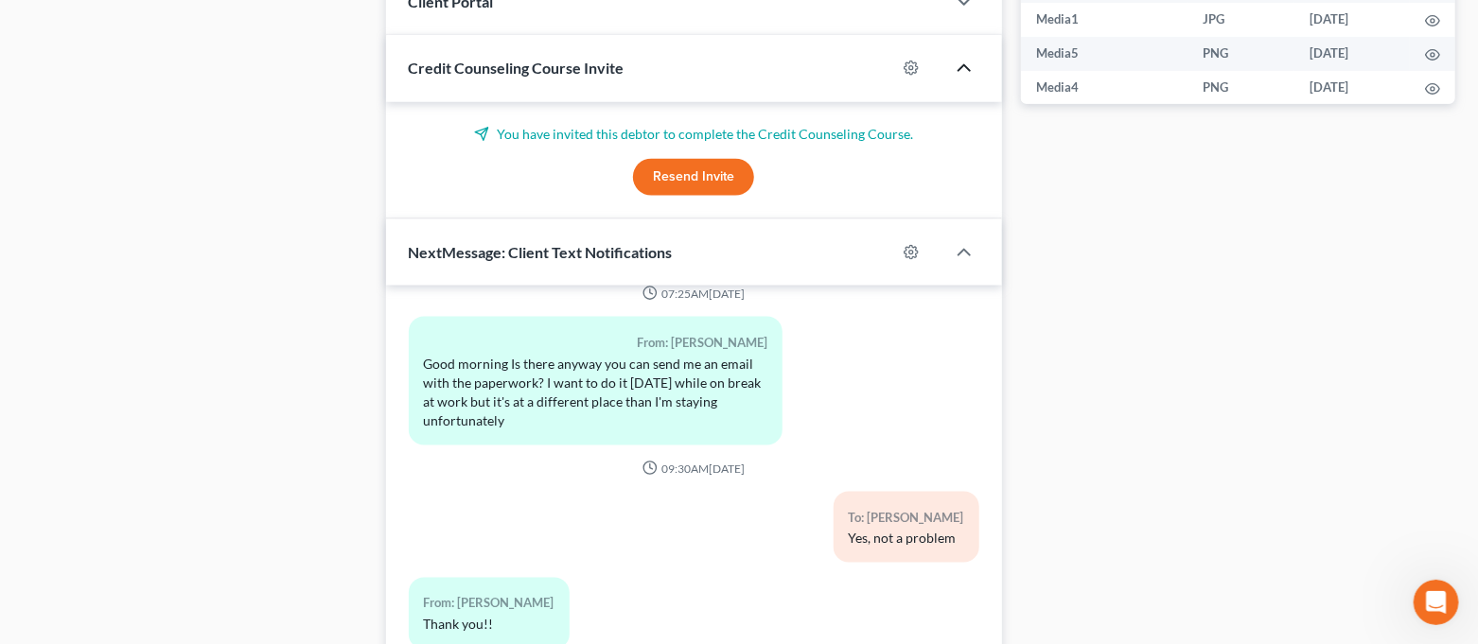
scroll to position [1148, 0]
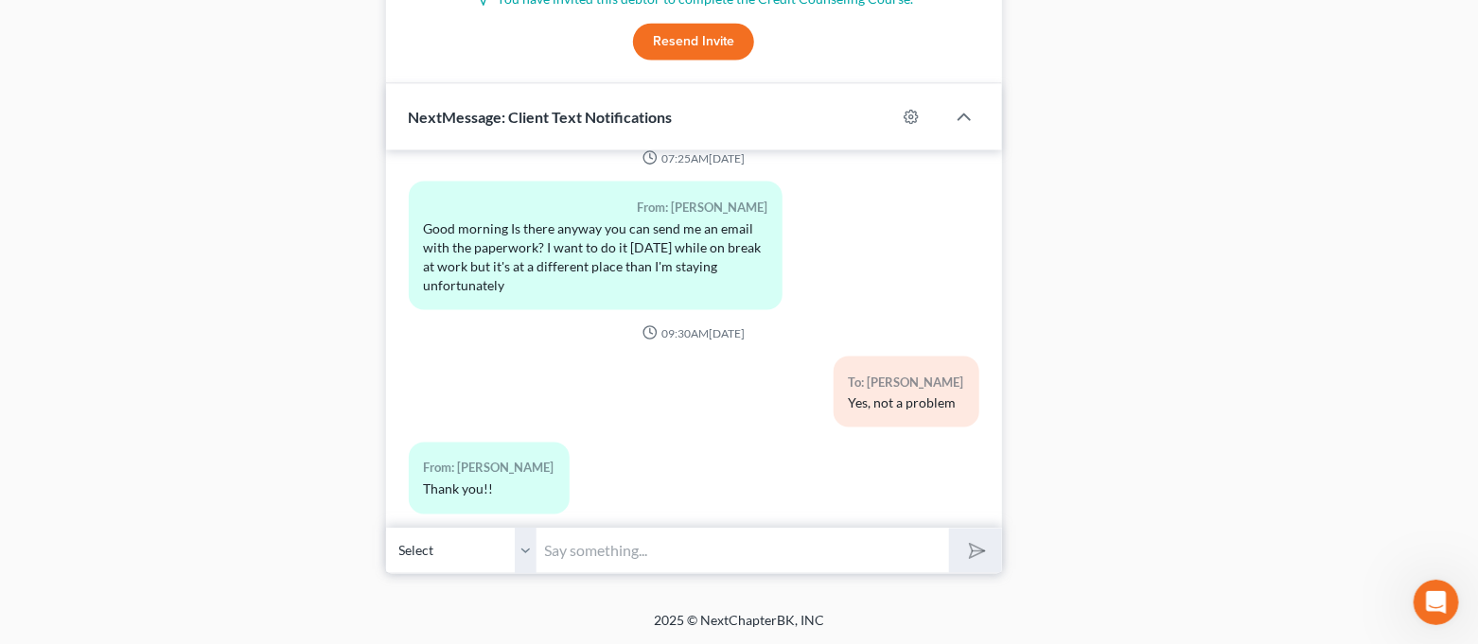
click at [809, 552] on input "text" at bounding box center [743, 551] width 413 height 46
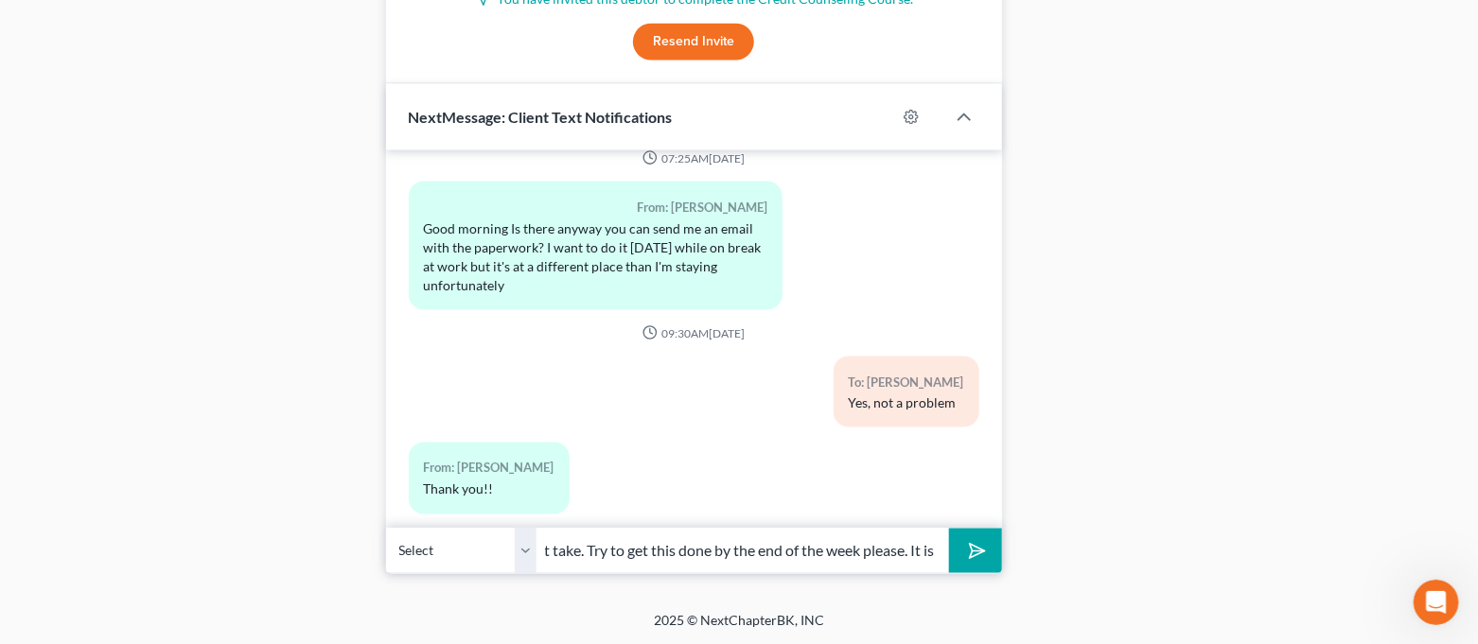
scroll to position [0, 577]
type input "Good morning. I just sent you an email link for the 1st credit counseling cours…"
click at [949, 529] on button "submit" at bounding box center [975, 551] width 52 height 44
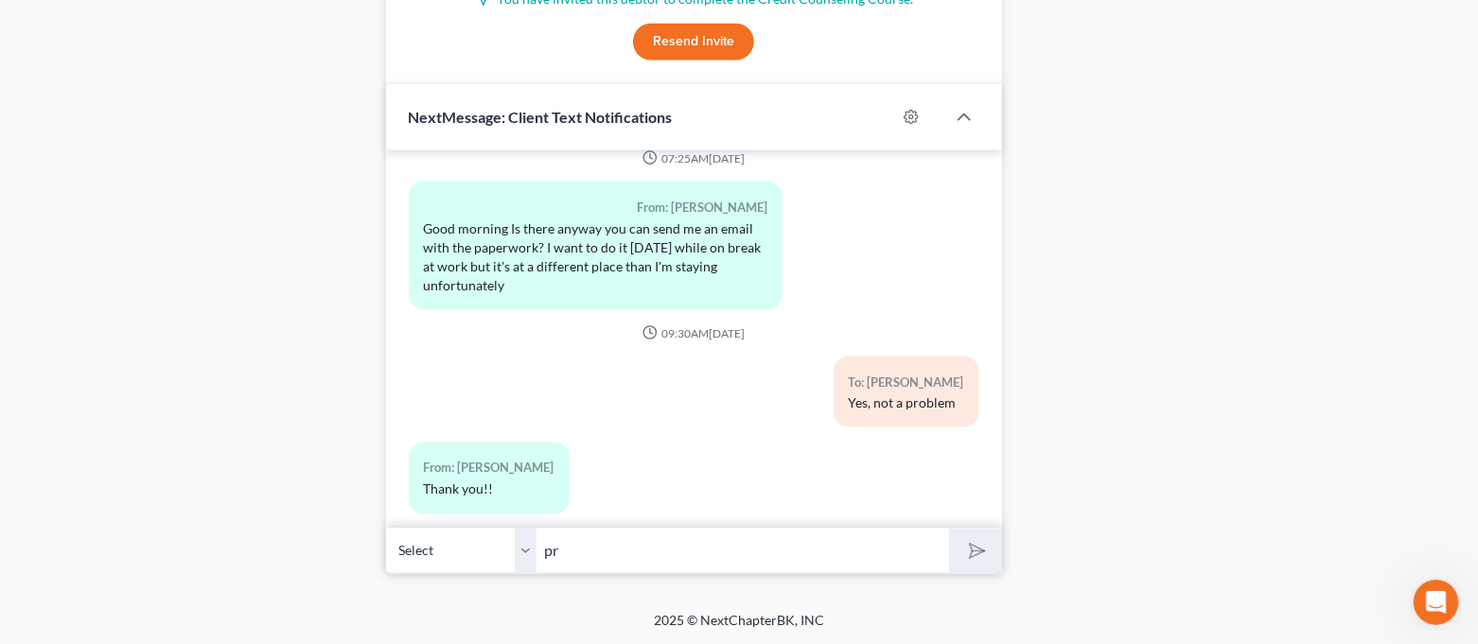
scroll to position [4590, 0]
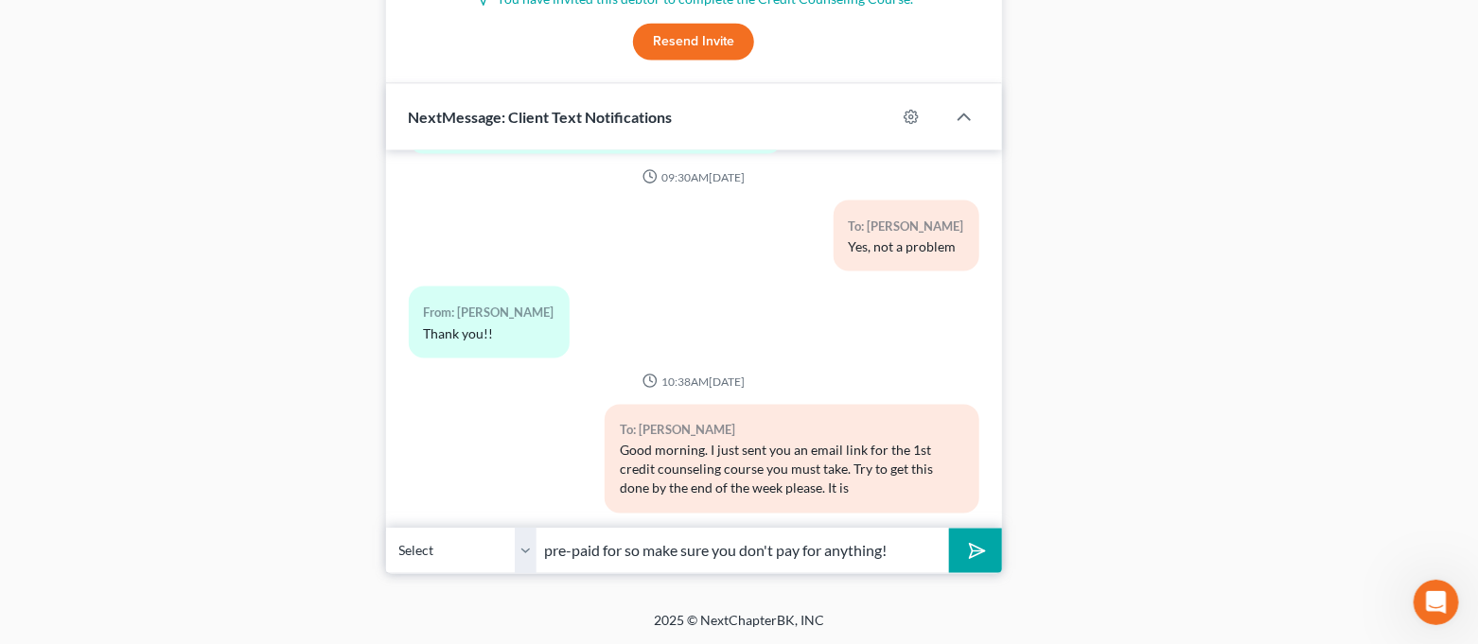
type input "pre-paid for so make sure you don't pay for anything!"
click at [949, 529] on button "submit" at bounding box center [975, 551] width 52 height 44
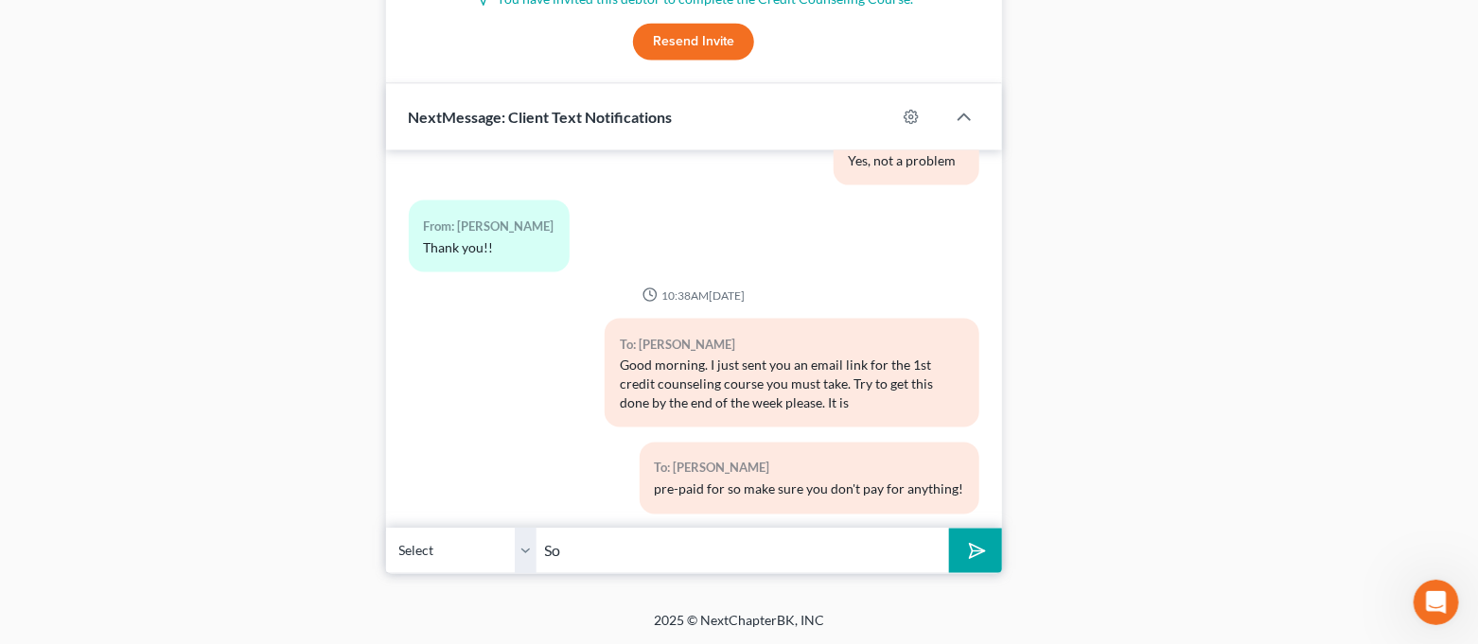
type input "S"
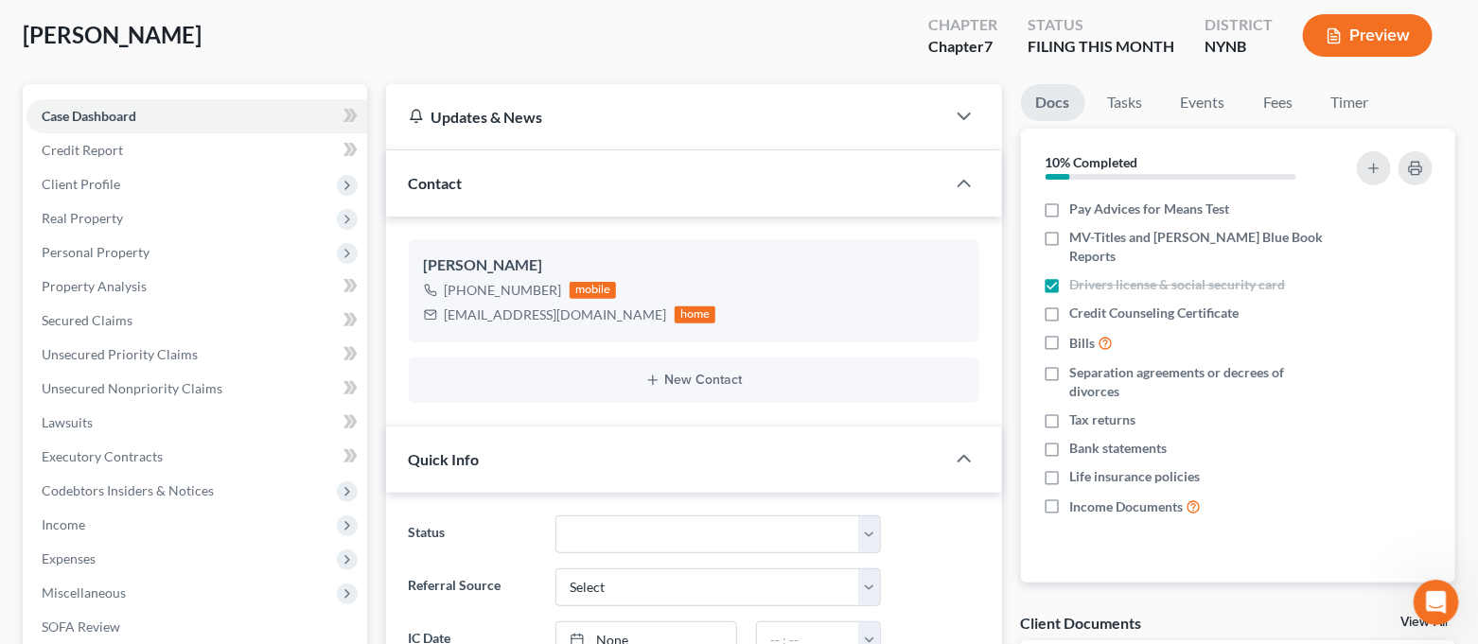
scroll to position [0, 0]
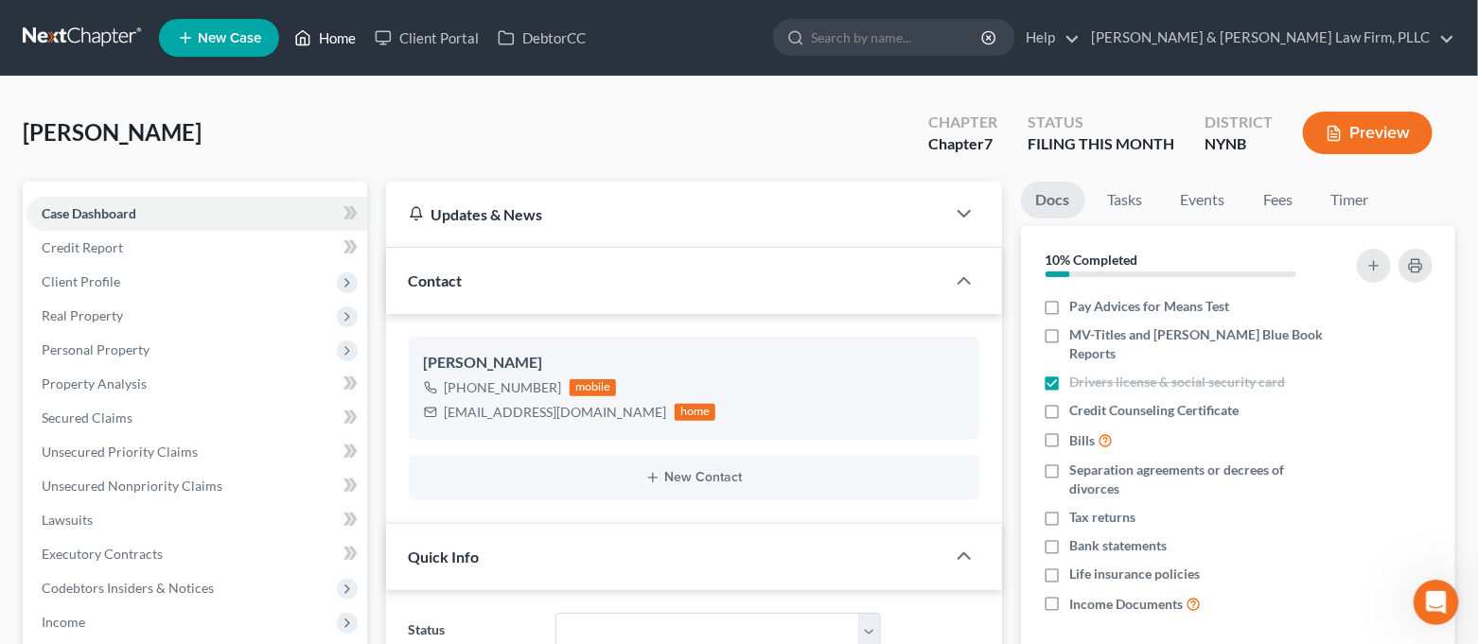
click at [343, 36] on link "Home" at bounding box center [325, 38] width 80 height 34
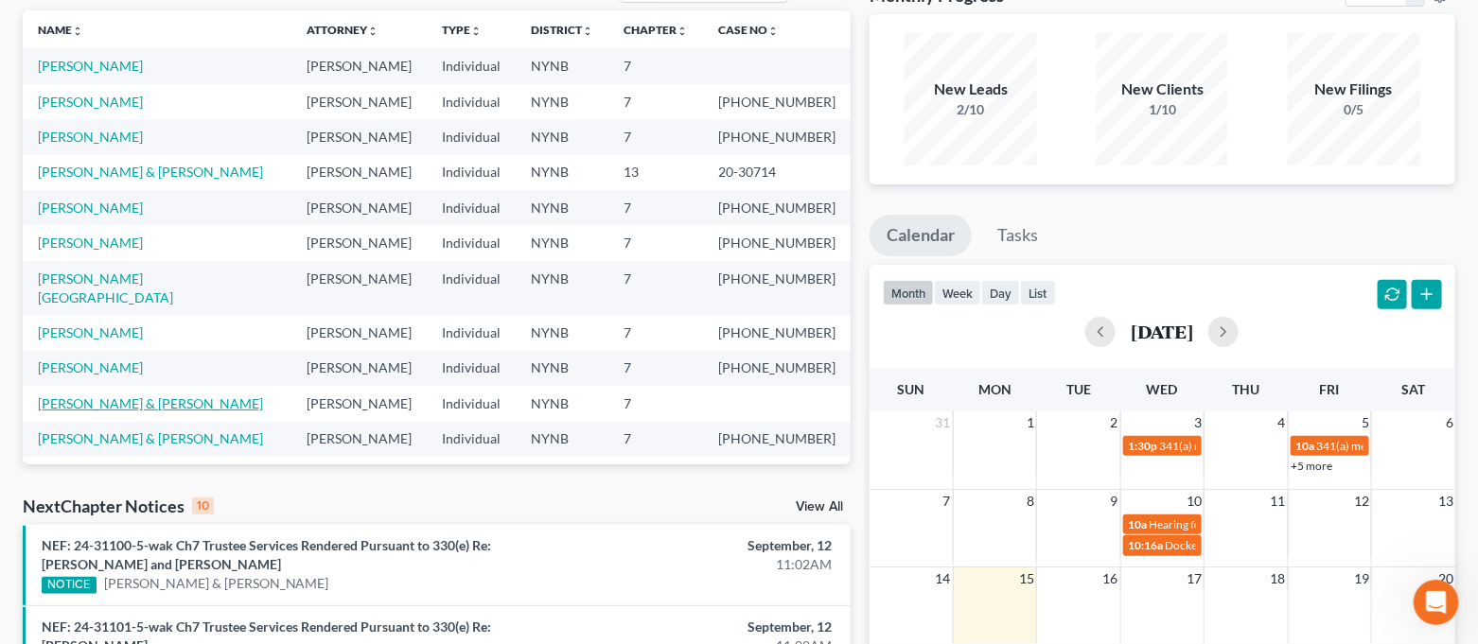
click at [150, 396] on link "[PERSON_NAME] & [PERSON_NAME]" at bounding box center [150, 404] width 225 height 16
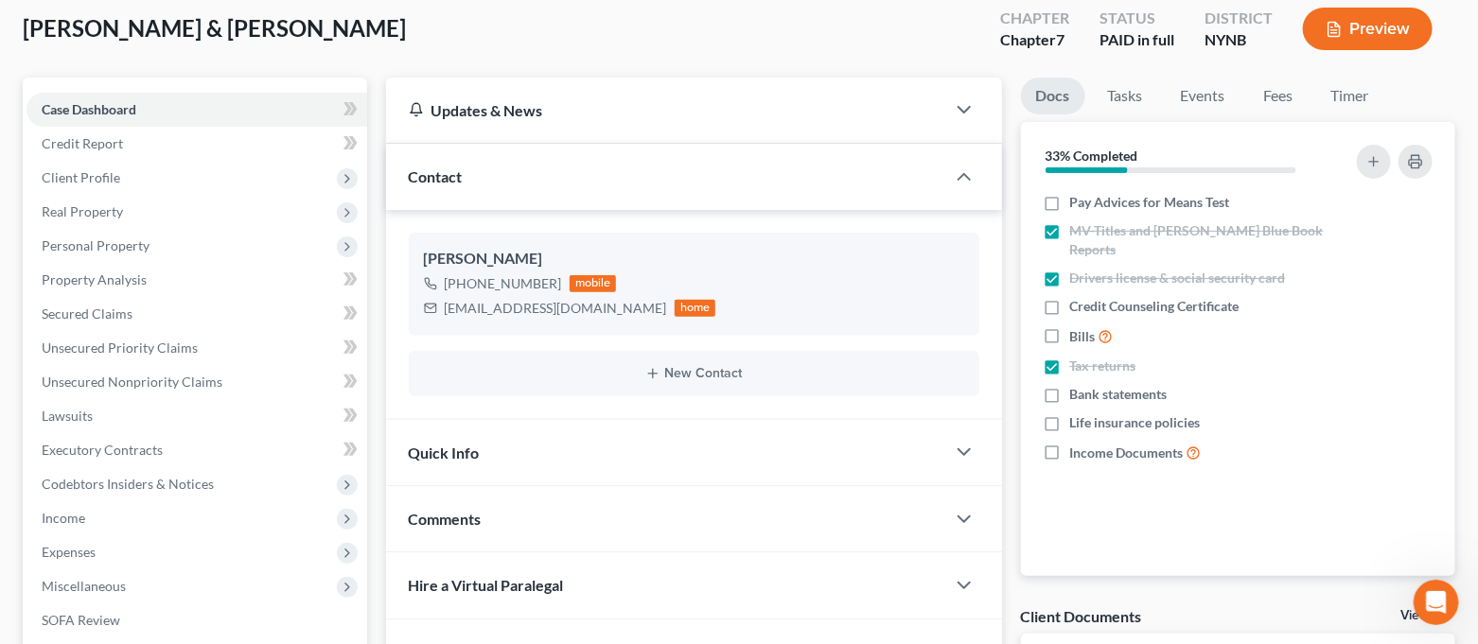
scroll to position [349, 0]
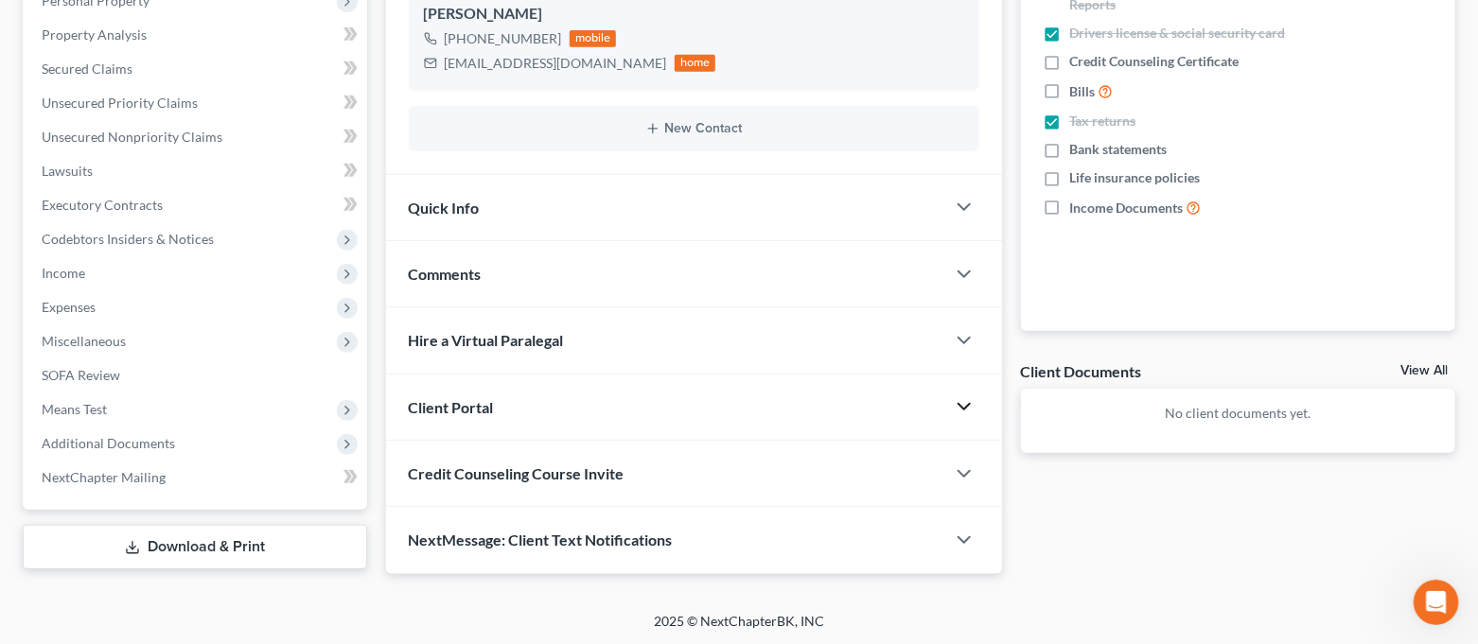
click at [965, 407] on polyline "button" at bounding box center [964, 407] width 11 height 6
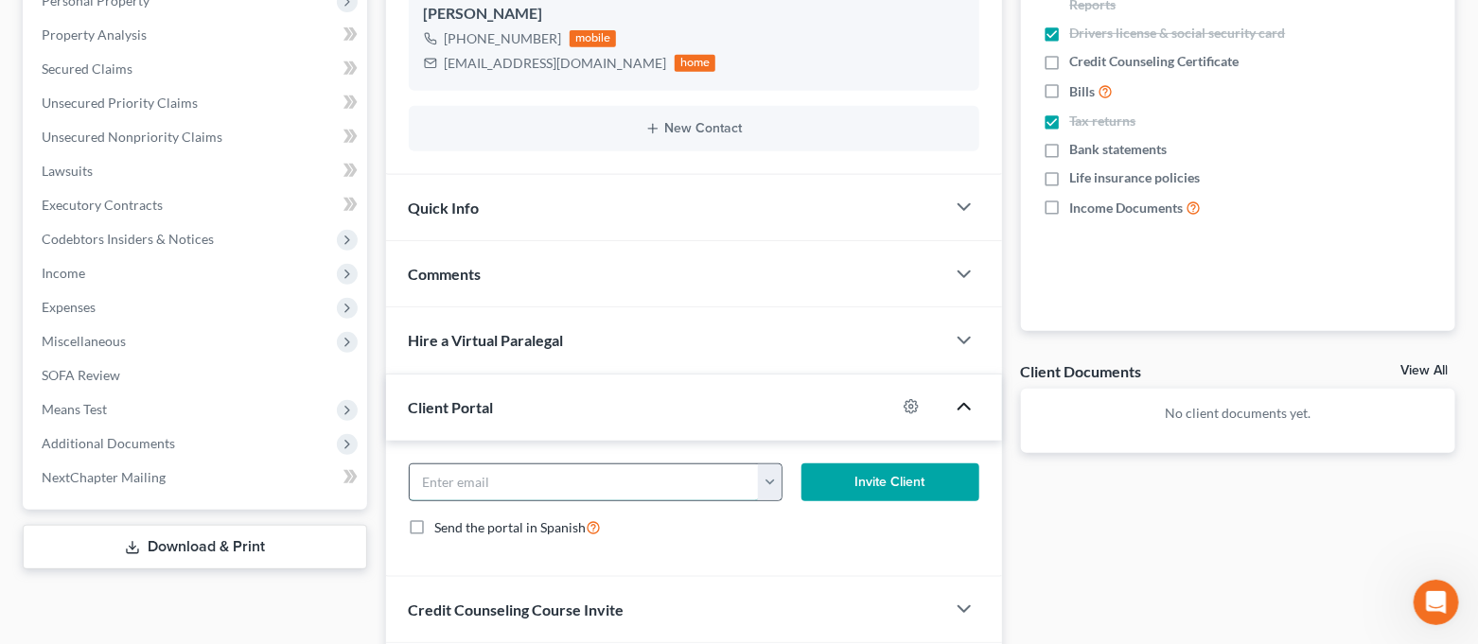
click at [753, 493] on input "email" at bounding box center [585, 483] width 350 height 36
click at [781, 485] on button "button" at bounding box center [769, 483] width 23 height 36
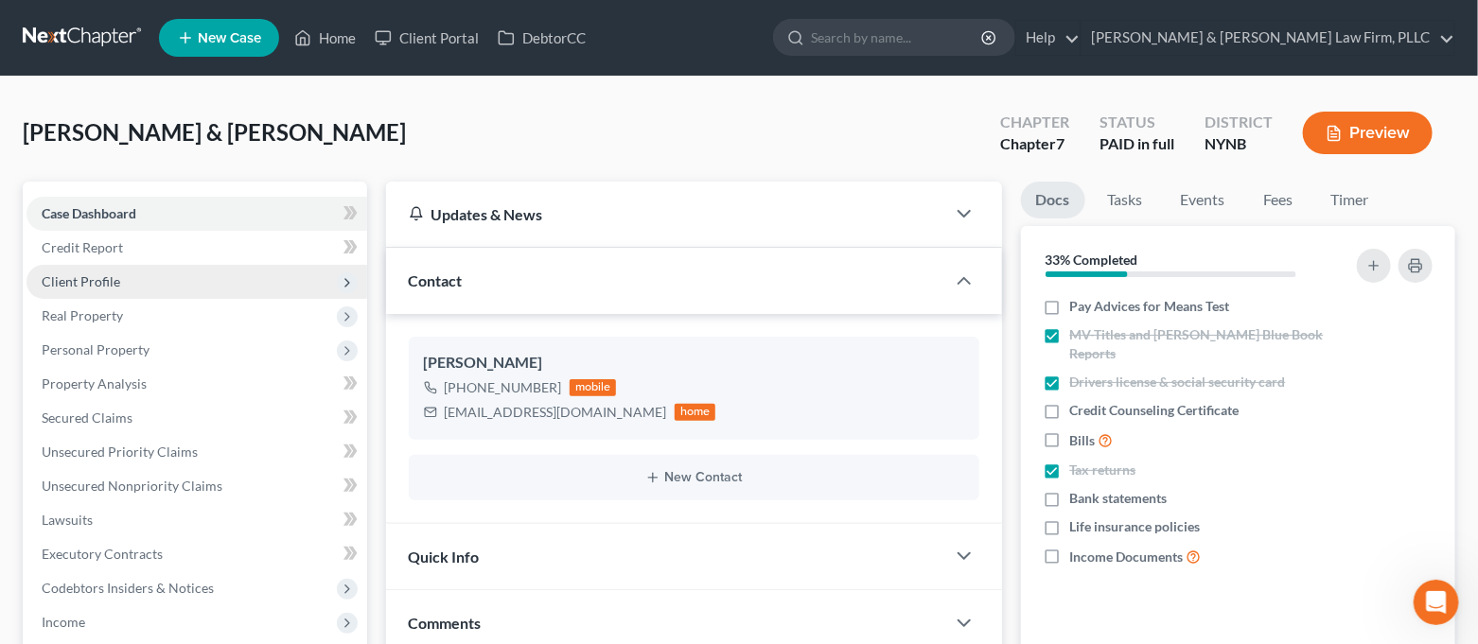
click at [162, 287] on span "Client Profile" at bounding box center [196, 282] width 341 height 34
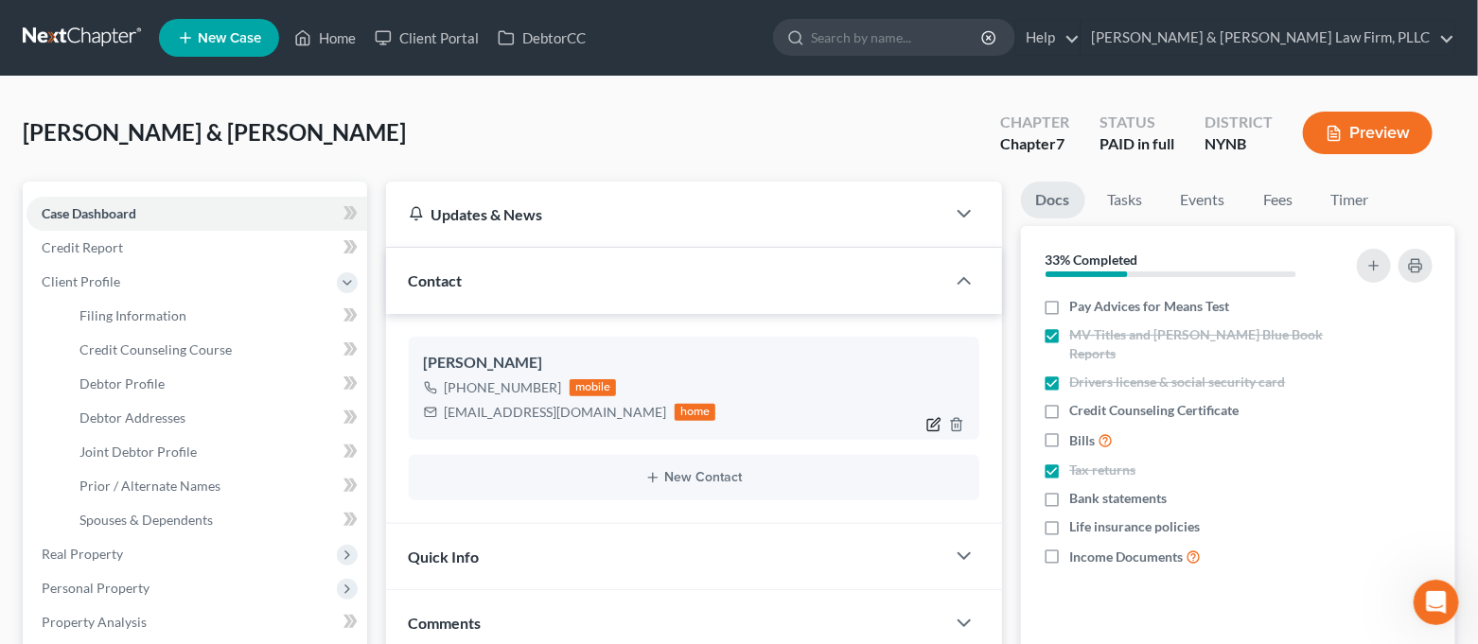
click at [932, 426] on icon "button" at bounding box center [933, 424] width 15 height 15
select select "0"
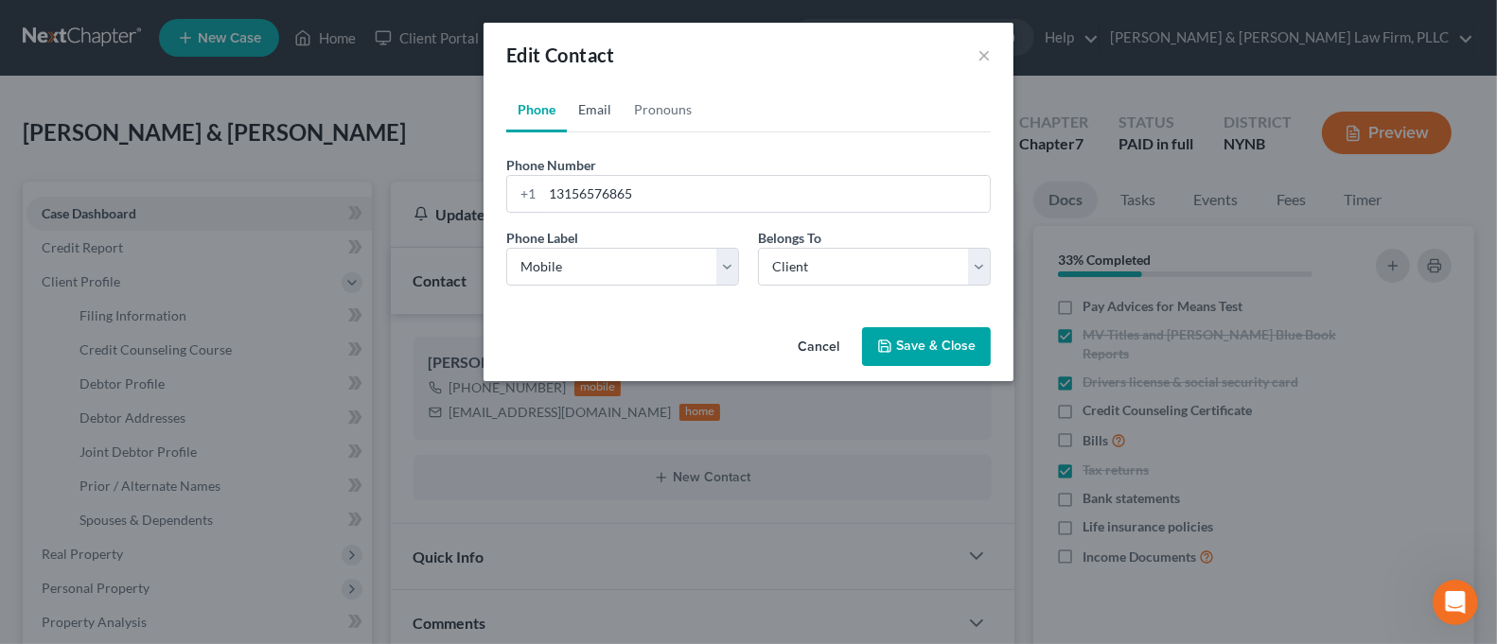
click at [596, 111] on link "Email" at bounding box center [595, 109] width 56 height 45
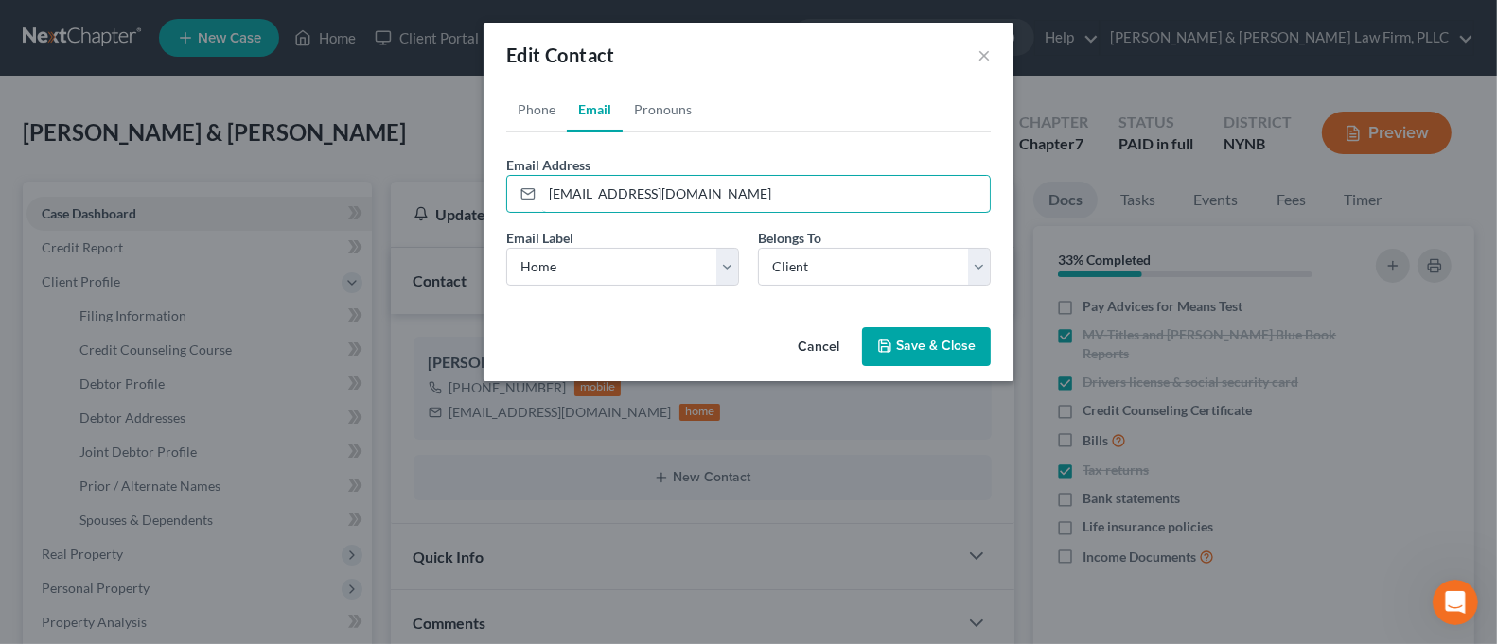
drag, startPoint x: 705, startPoint y: 196, endPoint x: 467, endPoint y: 201, distance: 238.5
click at [467, 201] on div "Edit Contact × Phone Email Pronouns Phone Number * [PHONE_NUMBER] Ext. Phone La…" at bounding box center [748, 322] width 1497 height 644
paste input "kathydelong109"
type input "[EMAIL_ADDRESS][DOMAIN_NAME]"
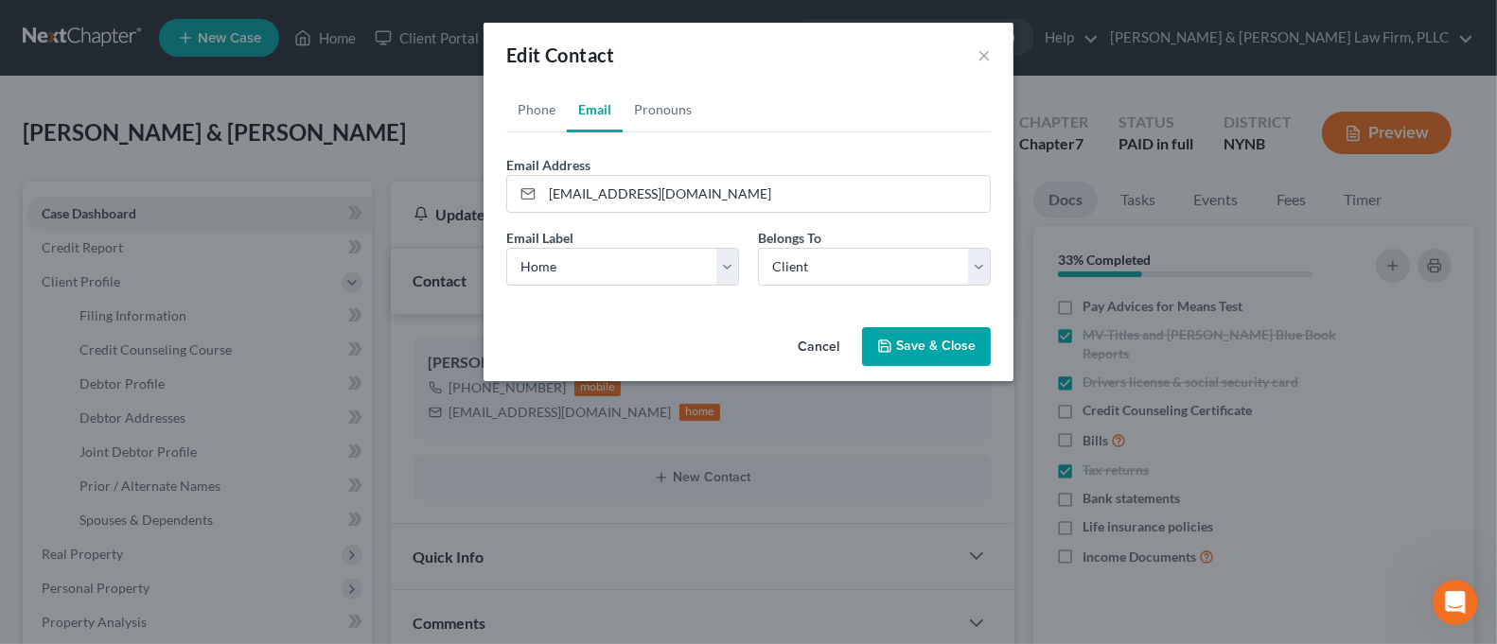
click at [937, 351] on button "Save & Close" at bounding box center [926, 347] width 129 height 40
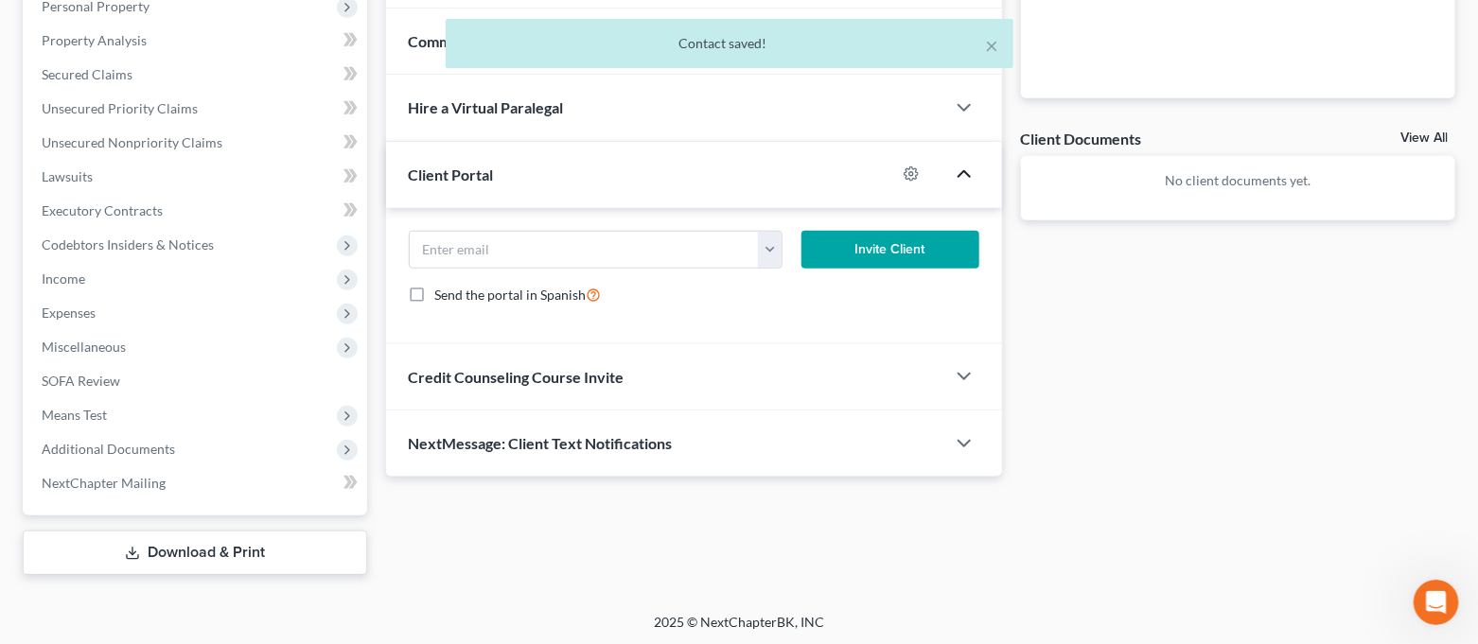
scroll to position [583, 0]
click at [768, 248] on button "button" at bounding box center [769, 249] width 23 height 36
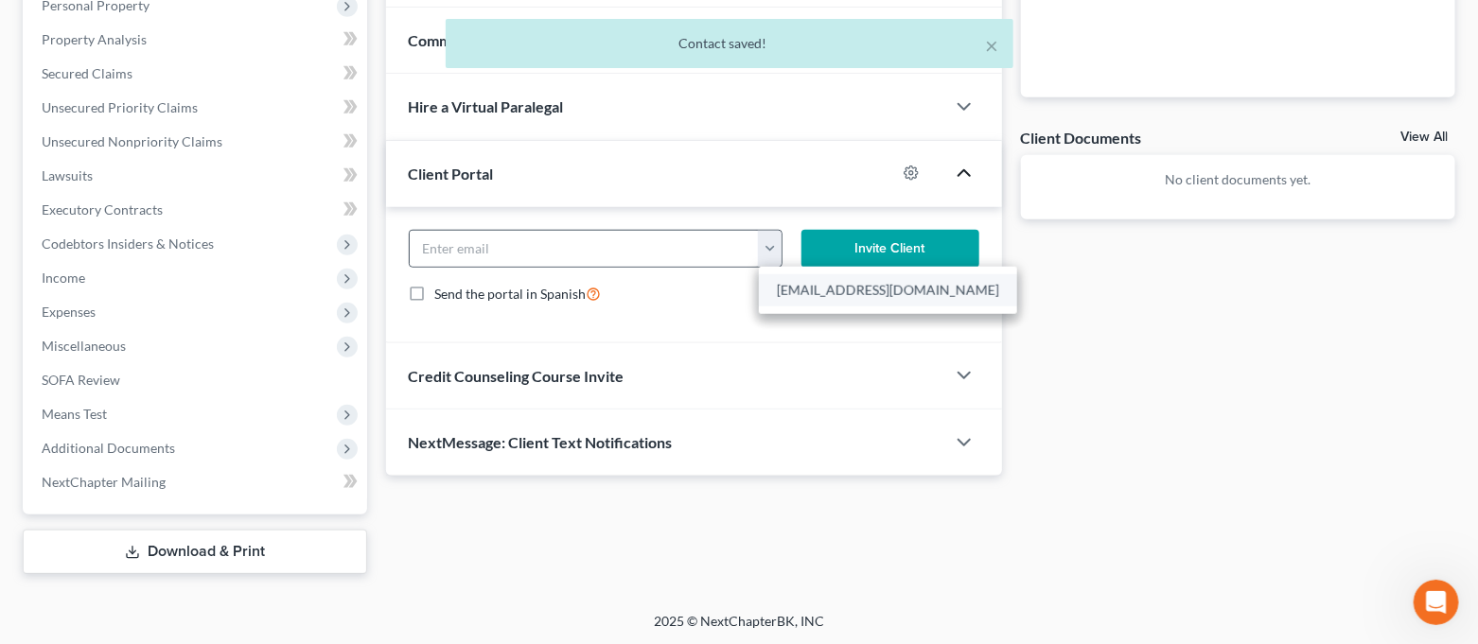
click at [816, 289] on link "[EMAIL_ADDRESS][DOMAIN_NAME]" at bounding box center [888, 290] width 258 height 32
type input "[EMAIL_ADDRESS][DOMAIN_NAME]"
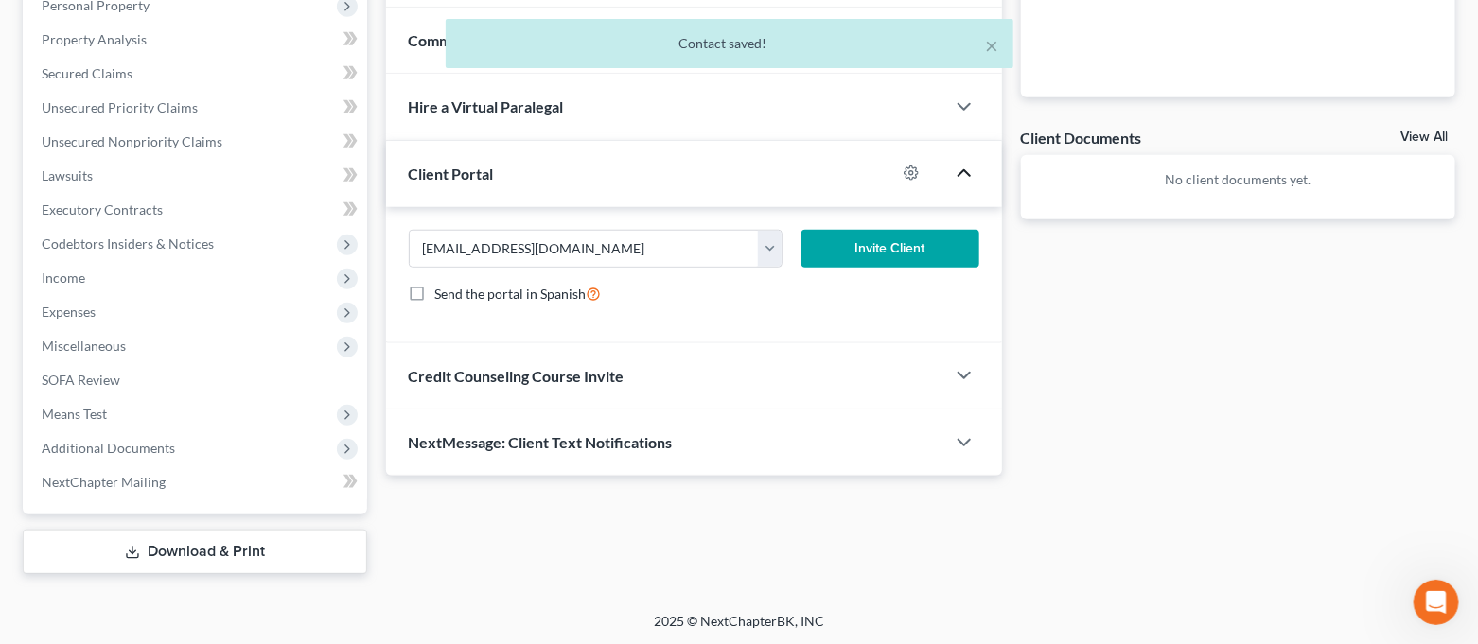
click at [856, 256] on button "Invite Client" at bounding box center [891, 249] width 178 height 38
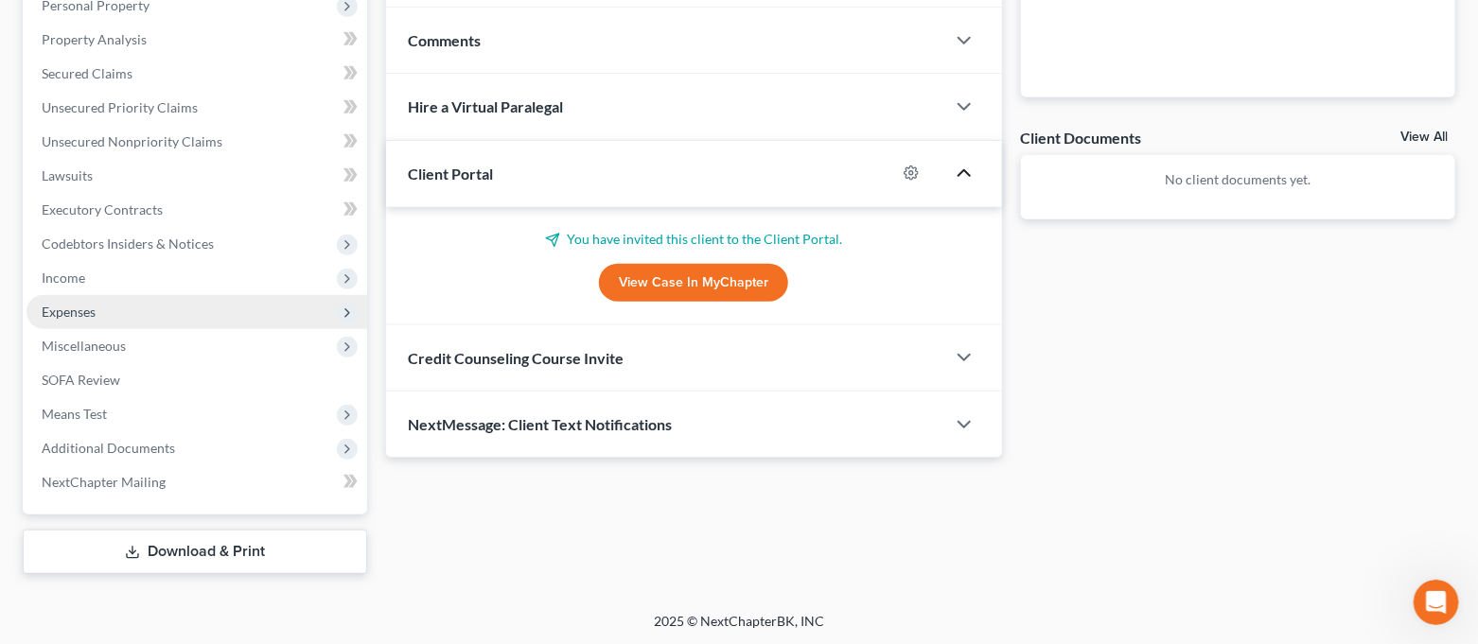
scroll to position [0, 0]
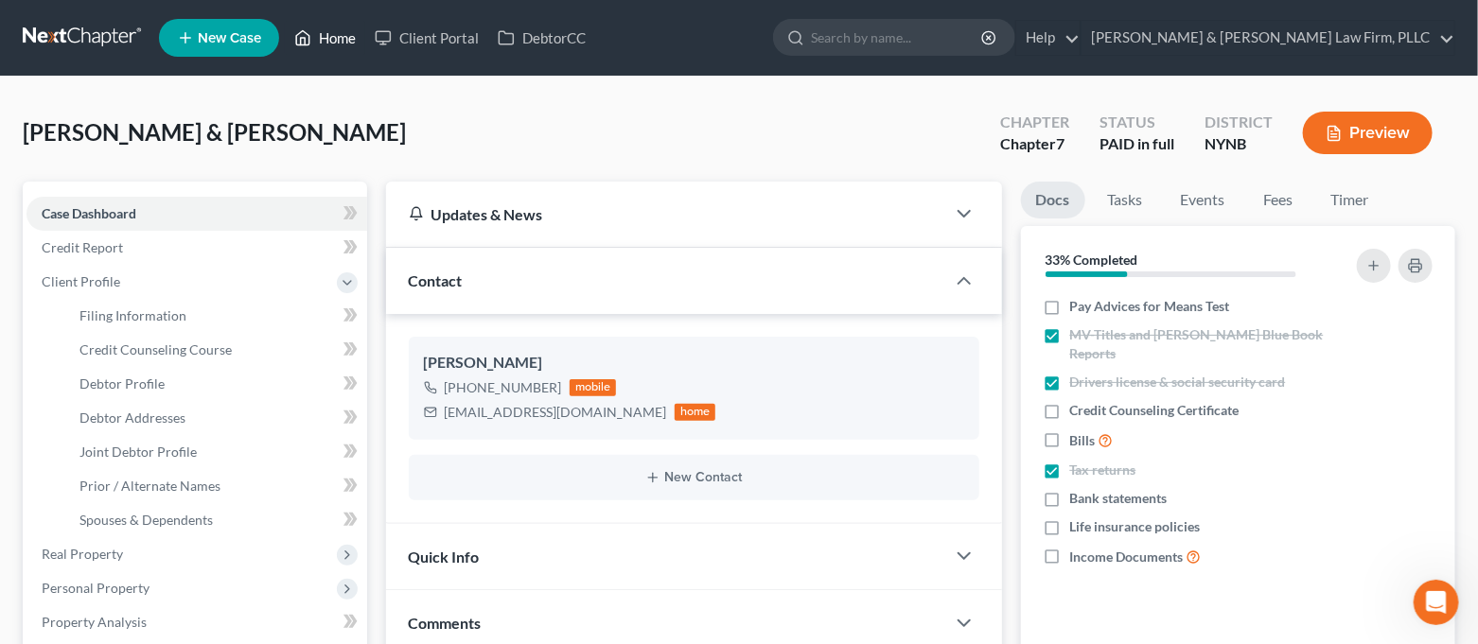
click at [344, 48] on link "Home" at bounding box center [325, 38] width 80 height 34
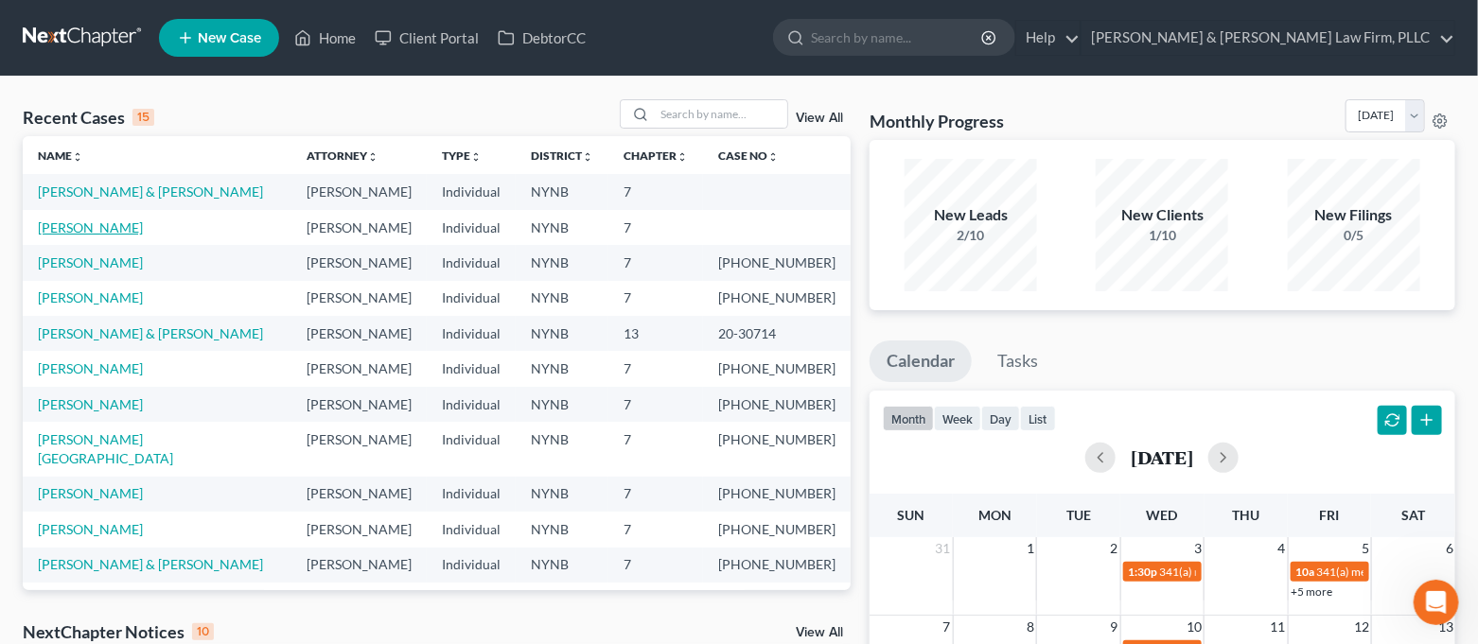
click at [107, 229] on link "[PERSON_NAME]" at bounding box center [90, 228] width 105 height 16
select select "4"
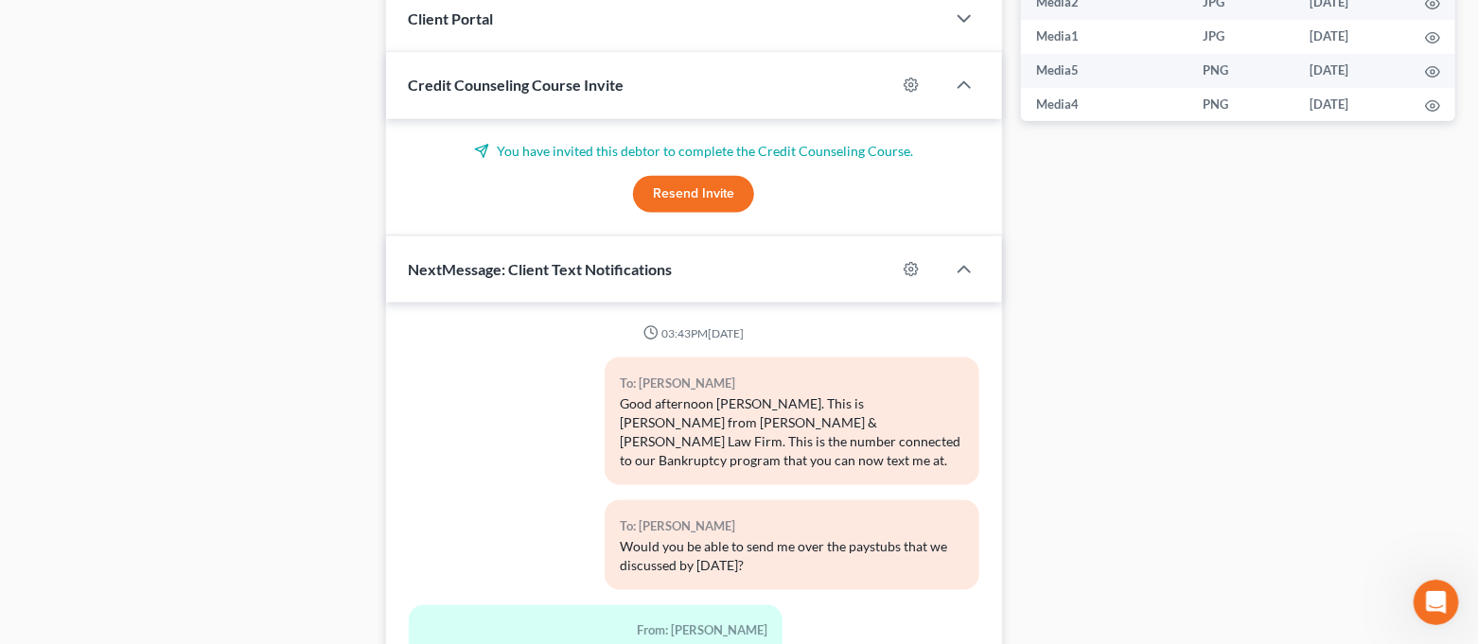
scroll to position [4800, 0]
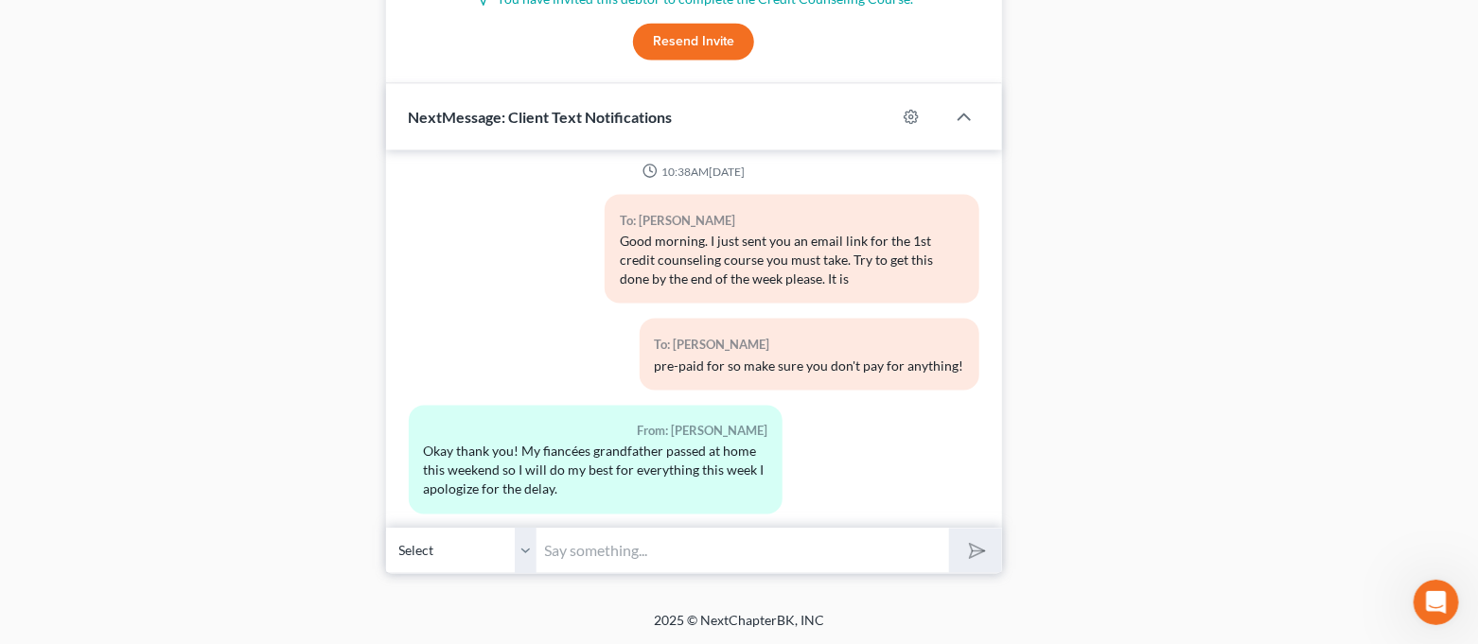
click at [669, 557] on input "text" at bounding box center [743, 551] width 413 height 46
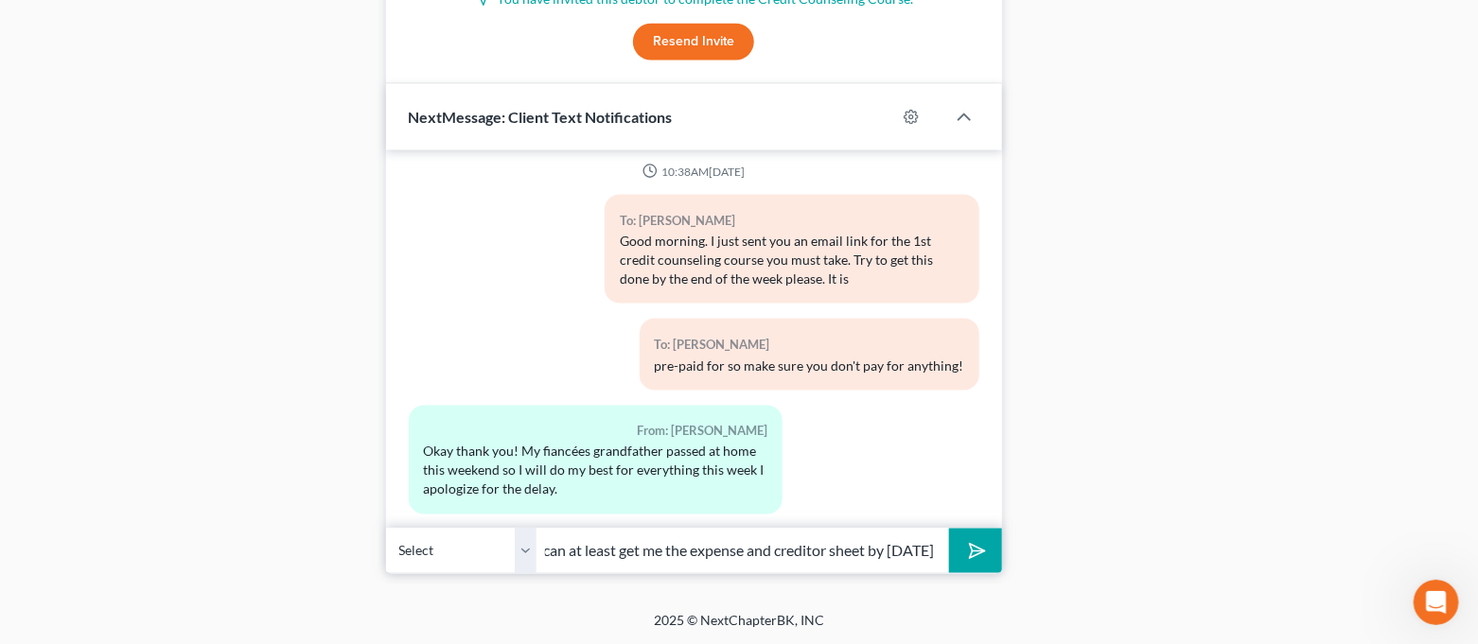
scroll to position [0, 636]
type input "Very sorry to hear that!! Our thoughts and prayers will be sent to the family..…"
click at [1419, 604] on icon "Open Intercom Messenger" at bounding box center [1433, 600] width 31 height 31
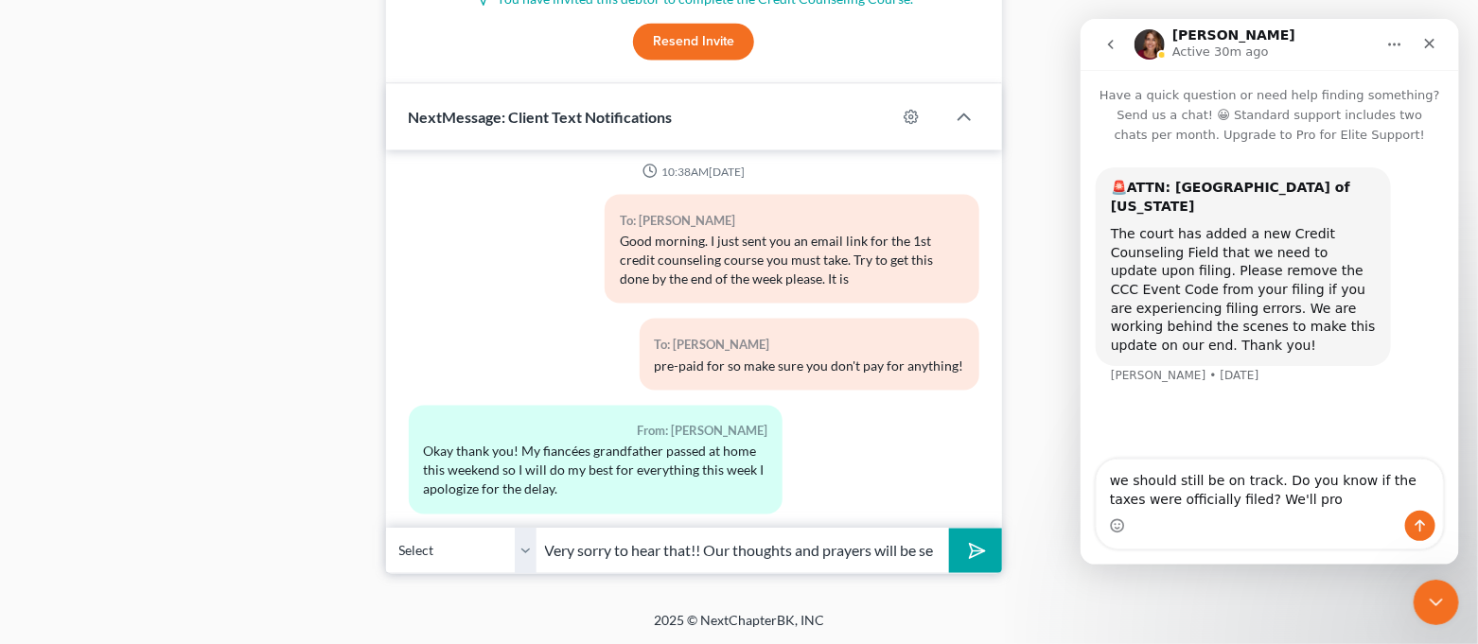
click at [1298, 491] on textarea "we should still be on track. Do you know if the taxes were officially filed? We…" at bounding box center [1269, 485] width 346 height 51
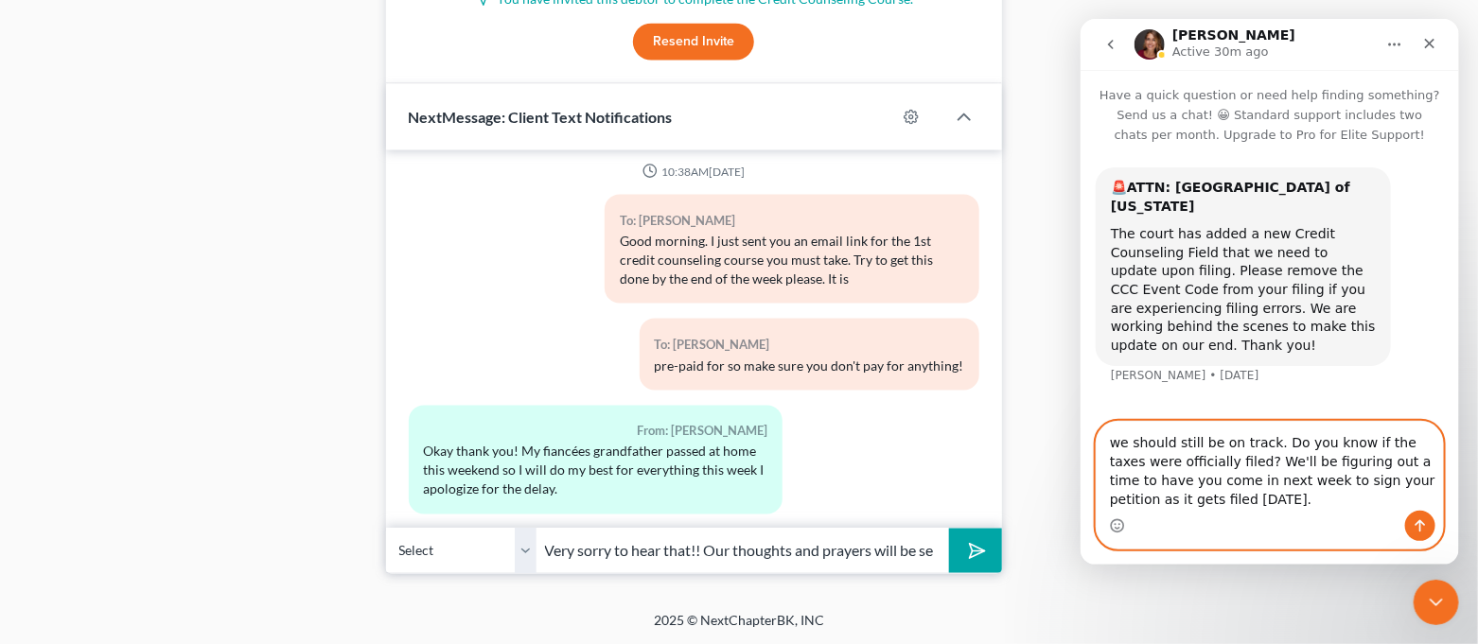
drag, startPoint x: 1230, startPoint y: 507, endPoint x: 1365, endPoint y: 483, distance: 136.6
click at [1365, 483] on textarea "we should still be on track. Do you know if the taxes were officially filed? We…" at bounding box center [1269, 466] width 346 height 89
type textarea "we should still be on track. Do you know if the taxes were officially filed? We…"
drag, startPoint x: 1381, startPoint y: 494, endPoint x: 1084, endPoint y: 466, distance: 297.5
click at [1084, 466] on div "we should still be on track. Do you know if the taxes were officially filed? We…" at bounding box center [1269, 485] width 379 height 129
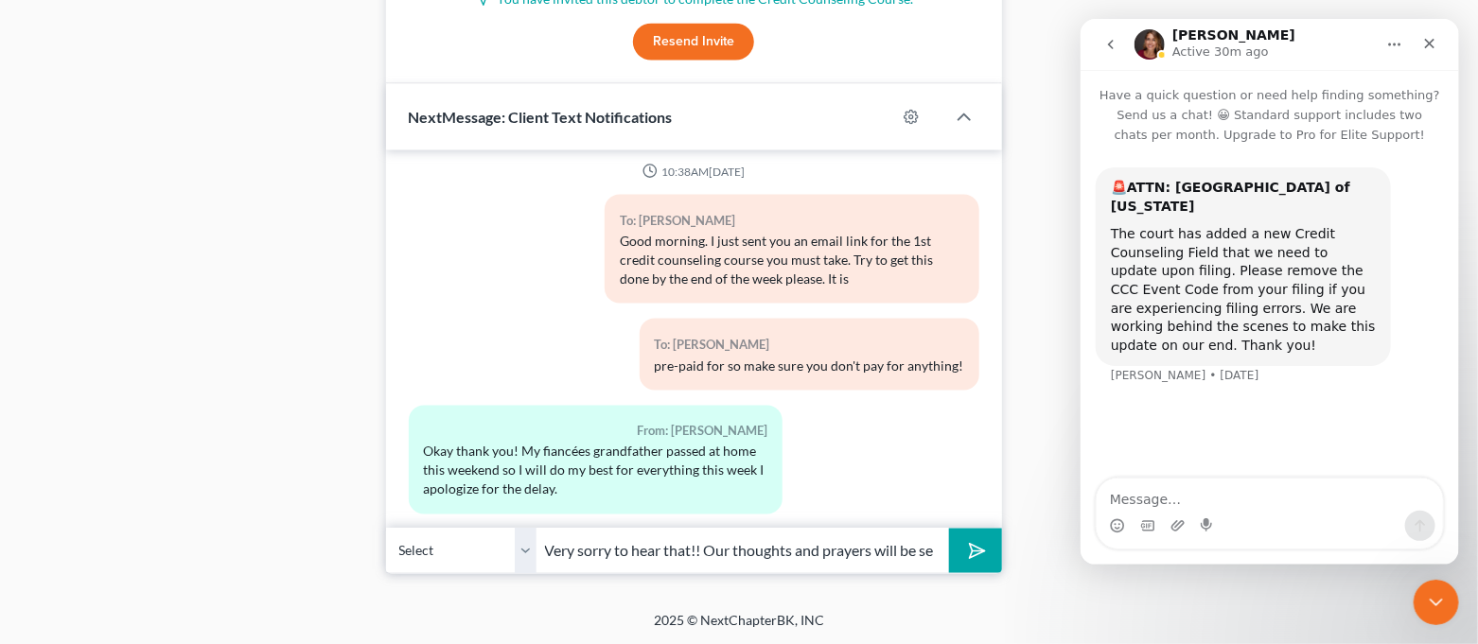
click at [957, 557] on button "submit" at bounding box center [975, 551] width 52 height 44
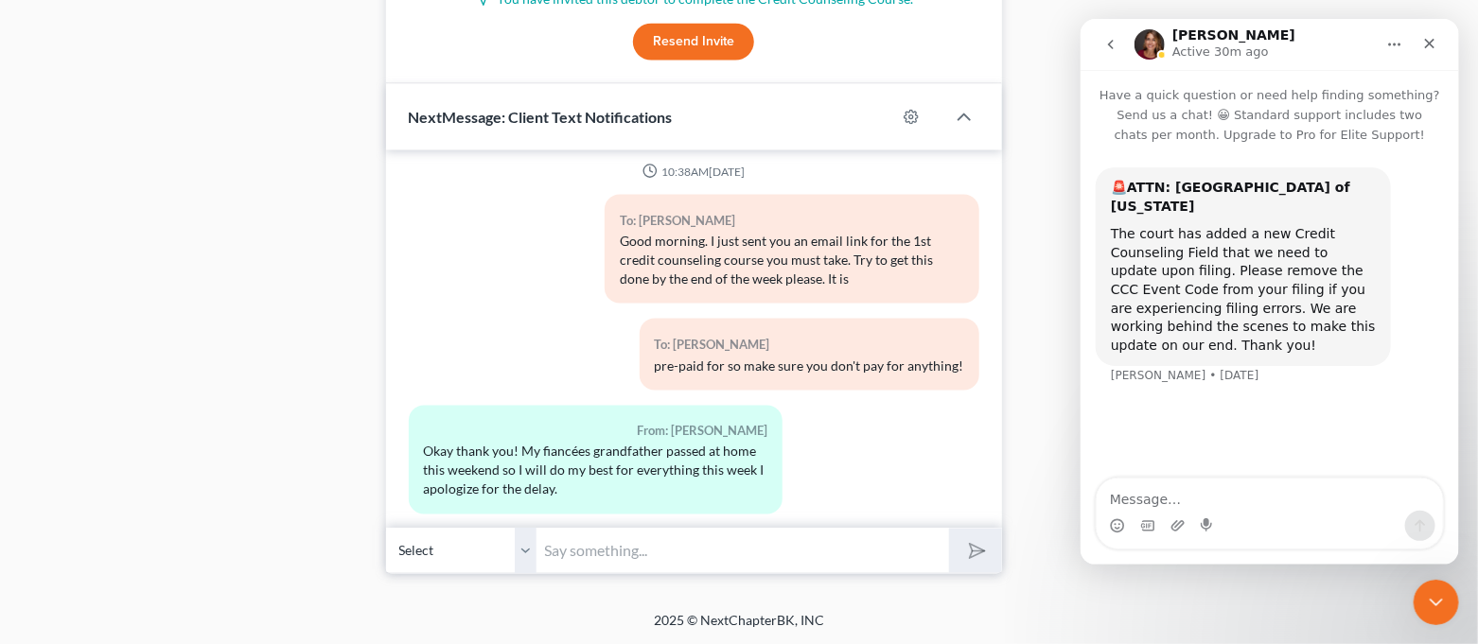
scroll to position [4924, 0]
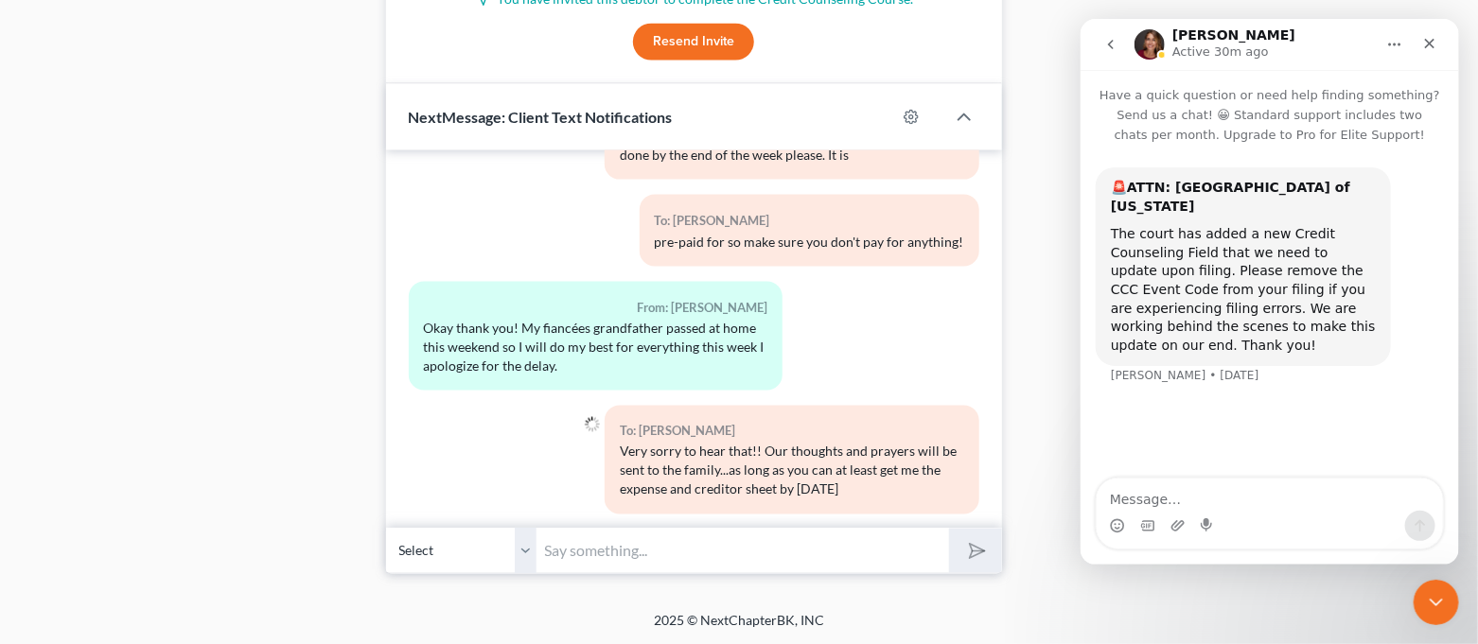
paste input "we should still be on track. Do you know if the taxes were officially filed? We…"
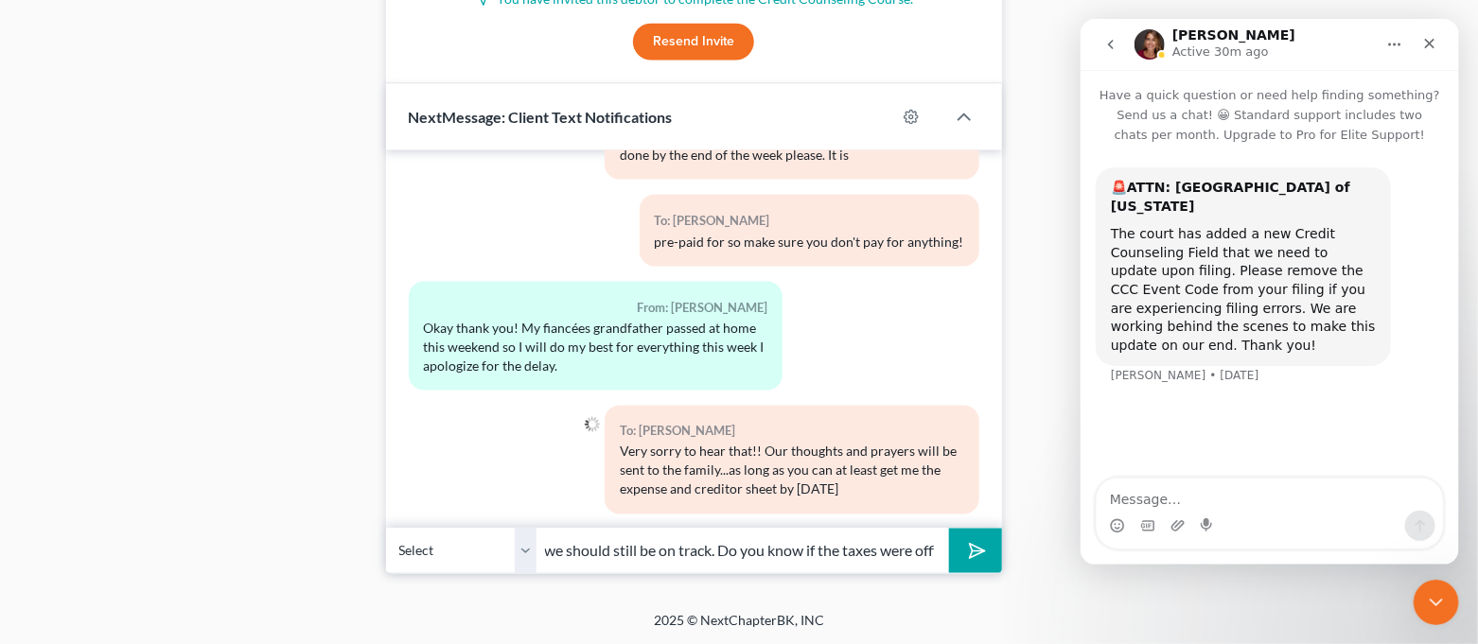
scroll to position [0, 600]
type input "we should still be on track. Do you know if the taxes were officially filed? We…"
click at [993, 570] on button "submit" at bounding box center [975, 551] width 52 height 44
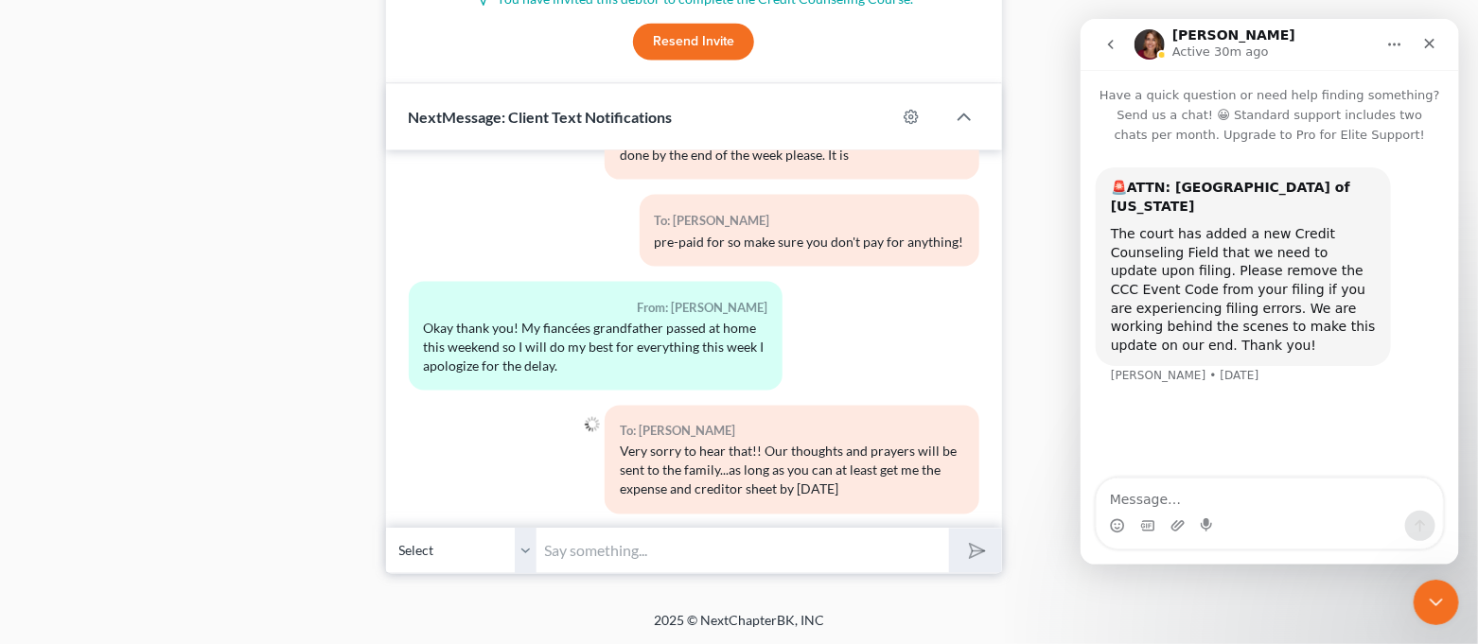
scroll to position [5048, 0]
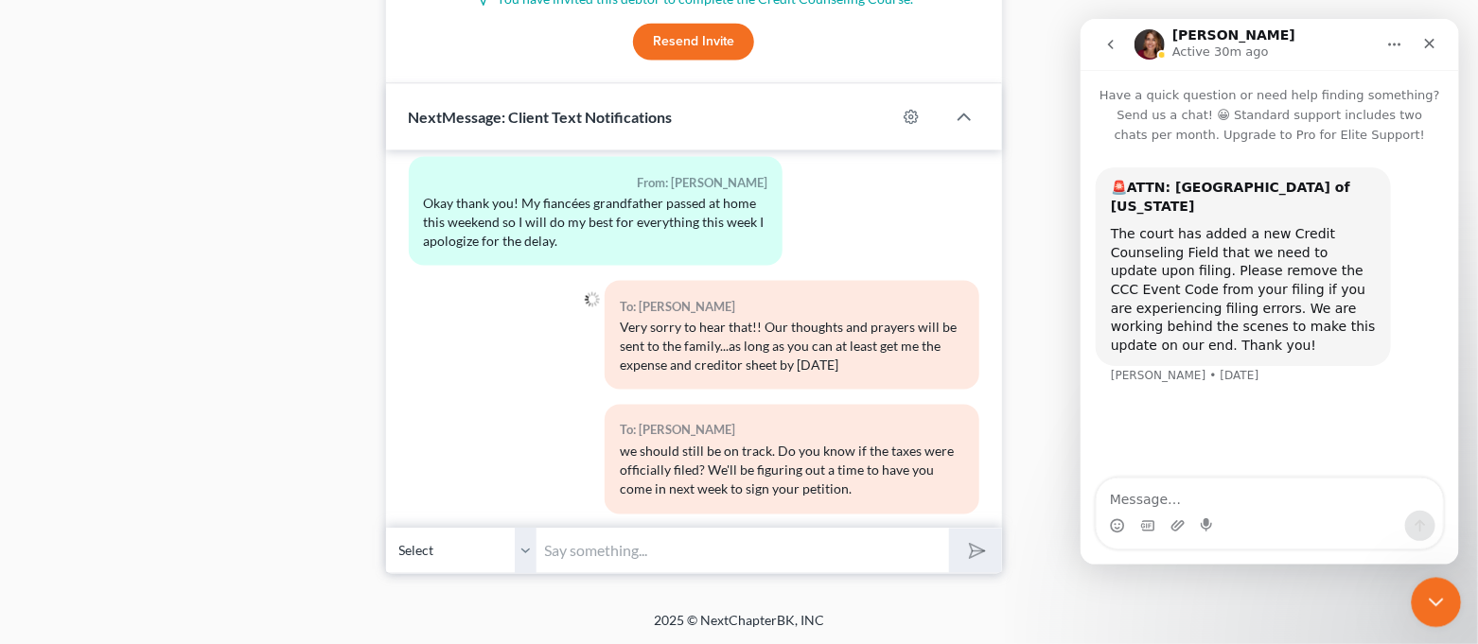
click at [1453, 601] on div "Close Intercom Messenger" at bounding box center [1433, 599] width 45 height 45
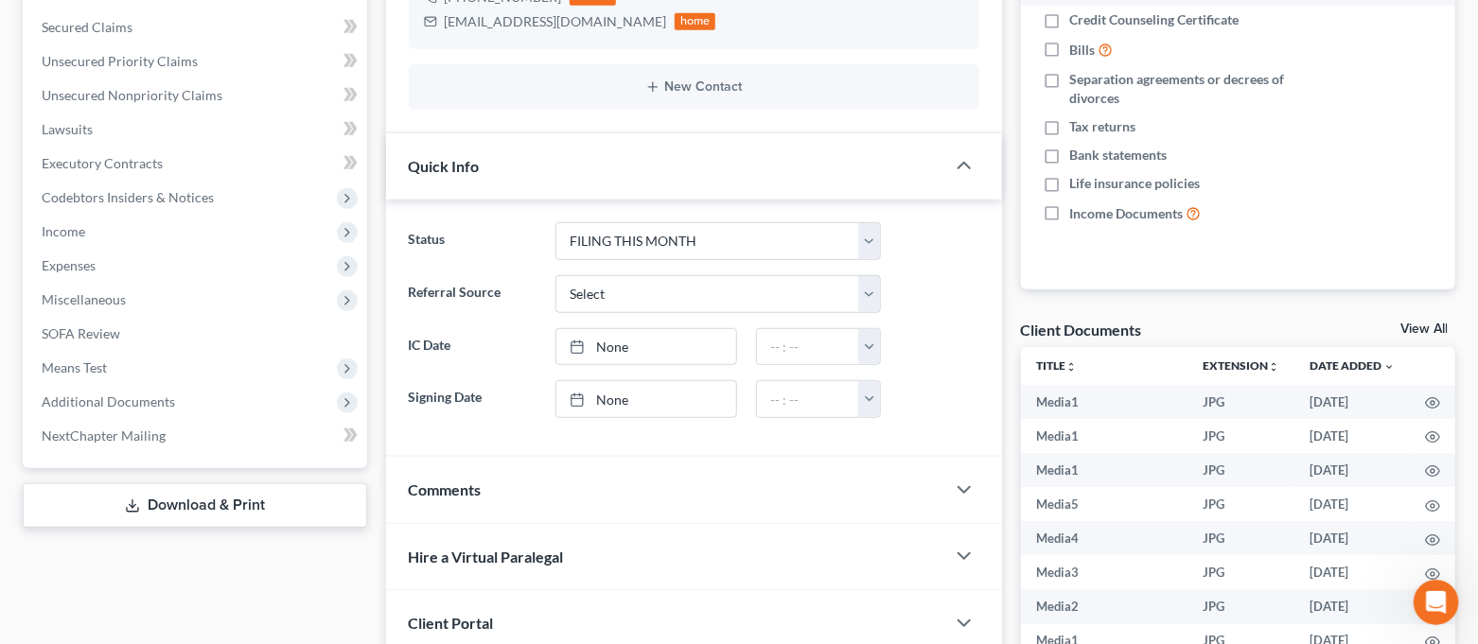
scroll to position [0, 0]
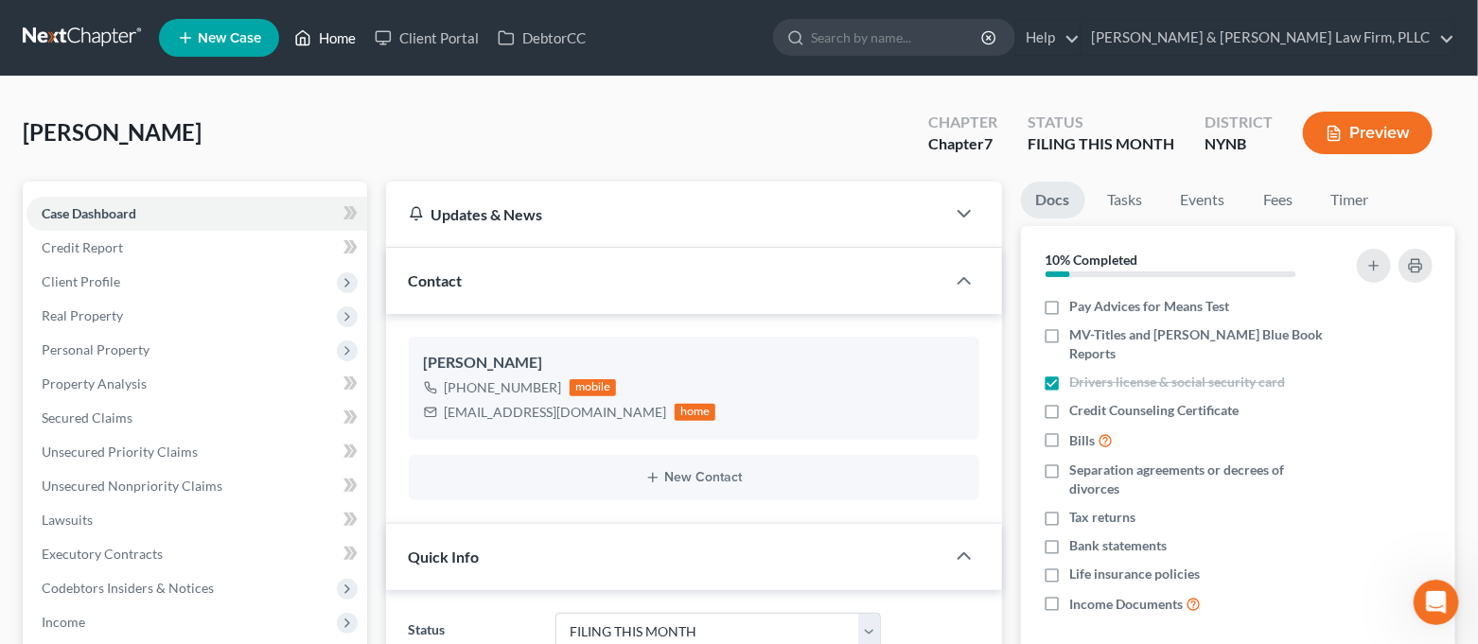
click at [342, 39] on link "Home" at bounding box center [325, 38] width 80 height 34
